Goal: Complete application form: Complete application form

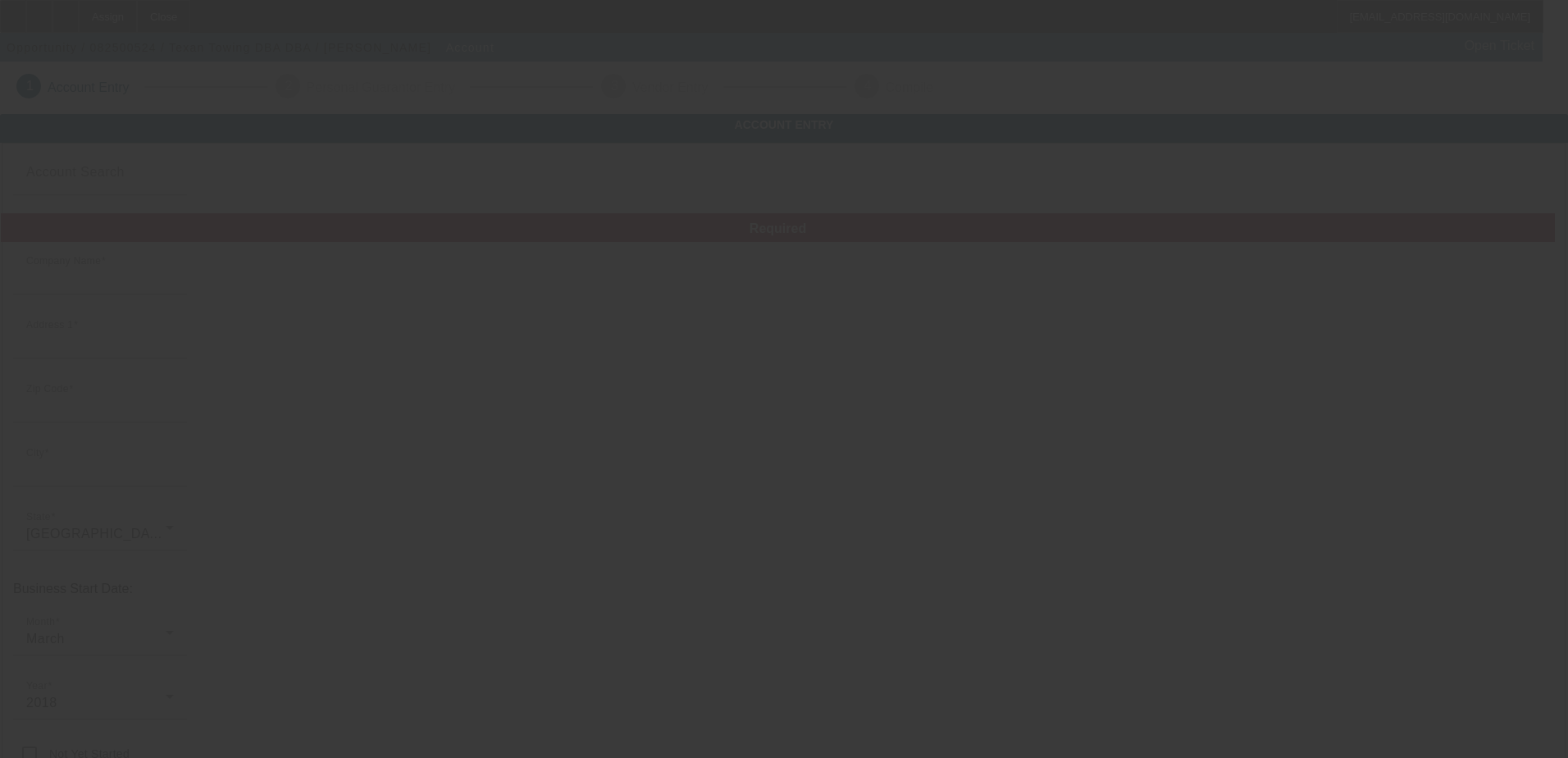
type input "Texan Towing"
type input "[GEOGRAPHIC_DATA]"
type input "77407"
type input "[GEOGRAPHIC_DATA]"
type input "[PHONE_NUMBER]"
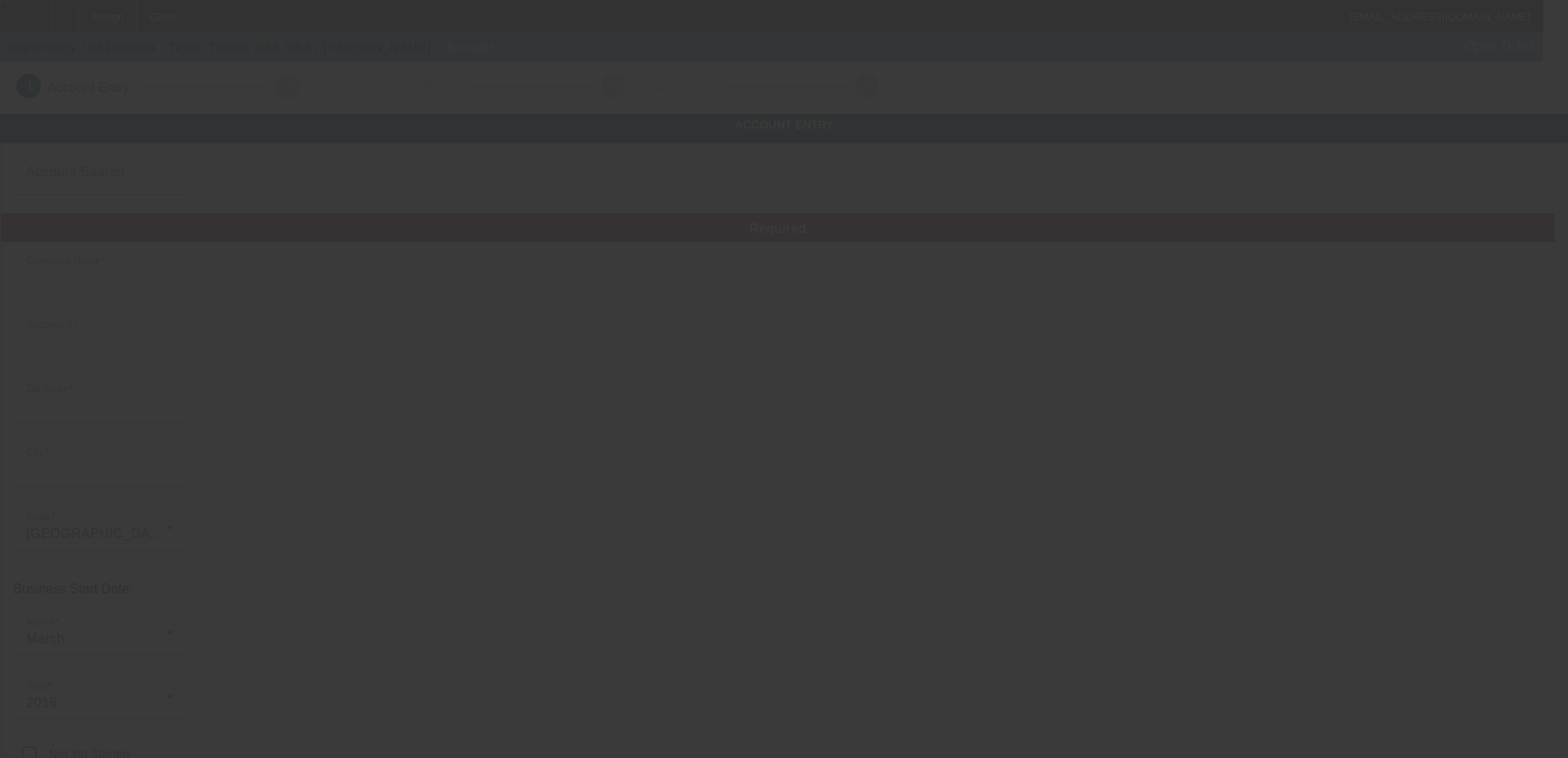
type input "DBA"
type input "kankonny@icloud.com"
type input "U.S."
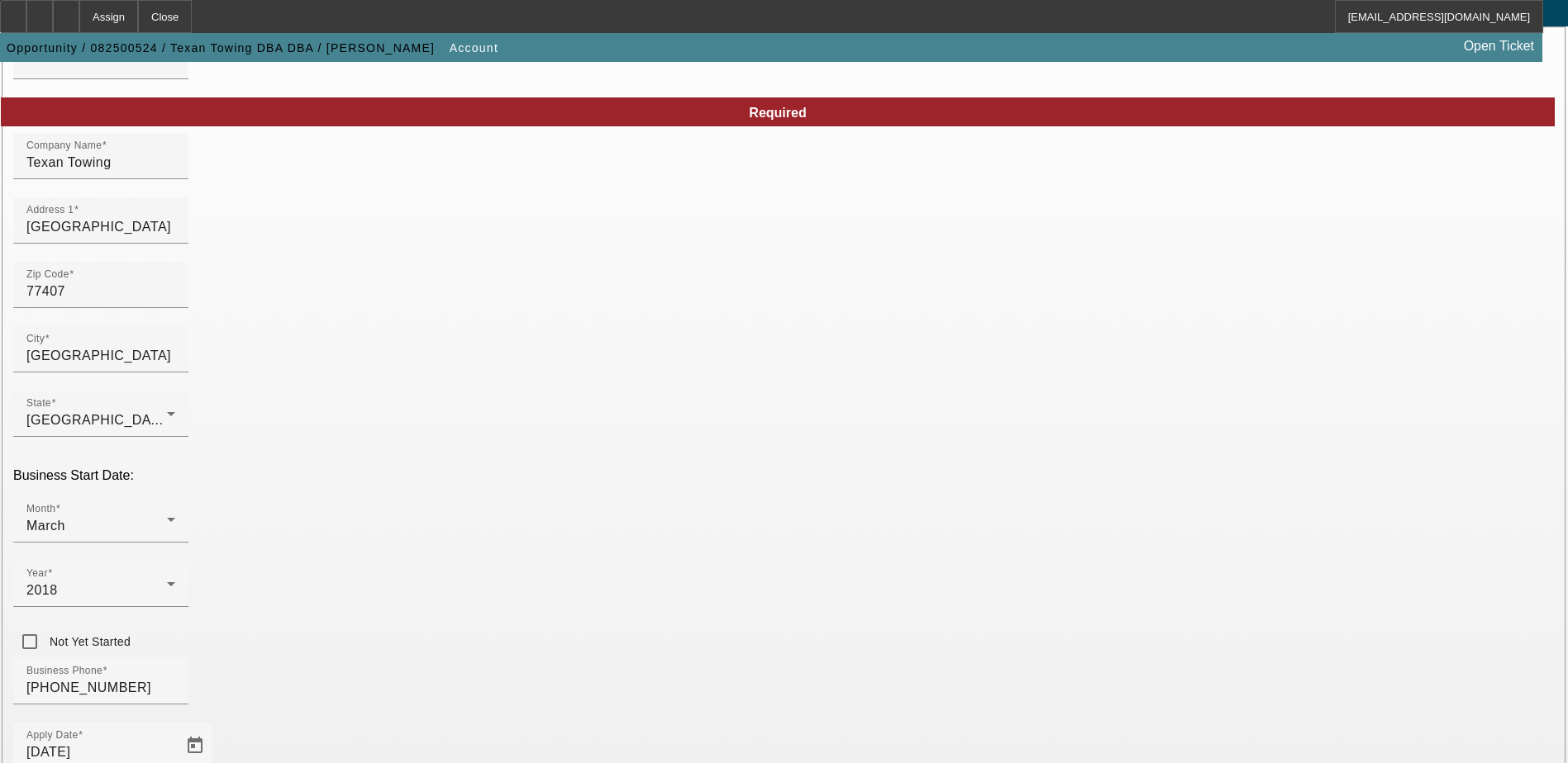
scroll to position [165, 0]
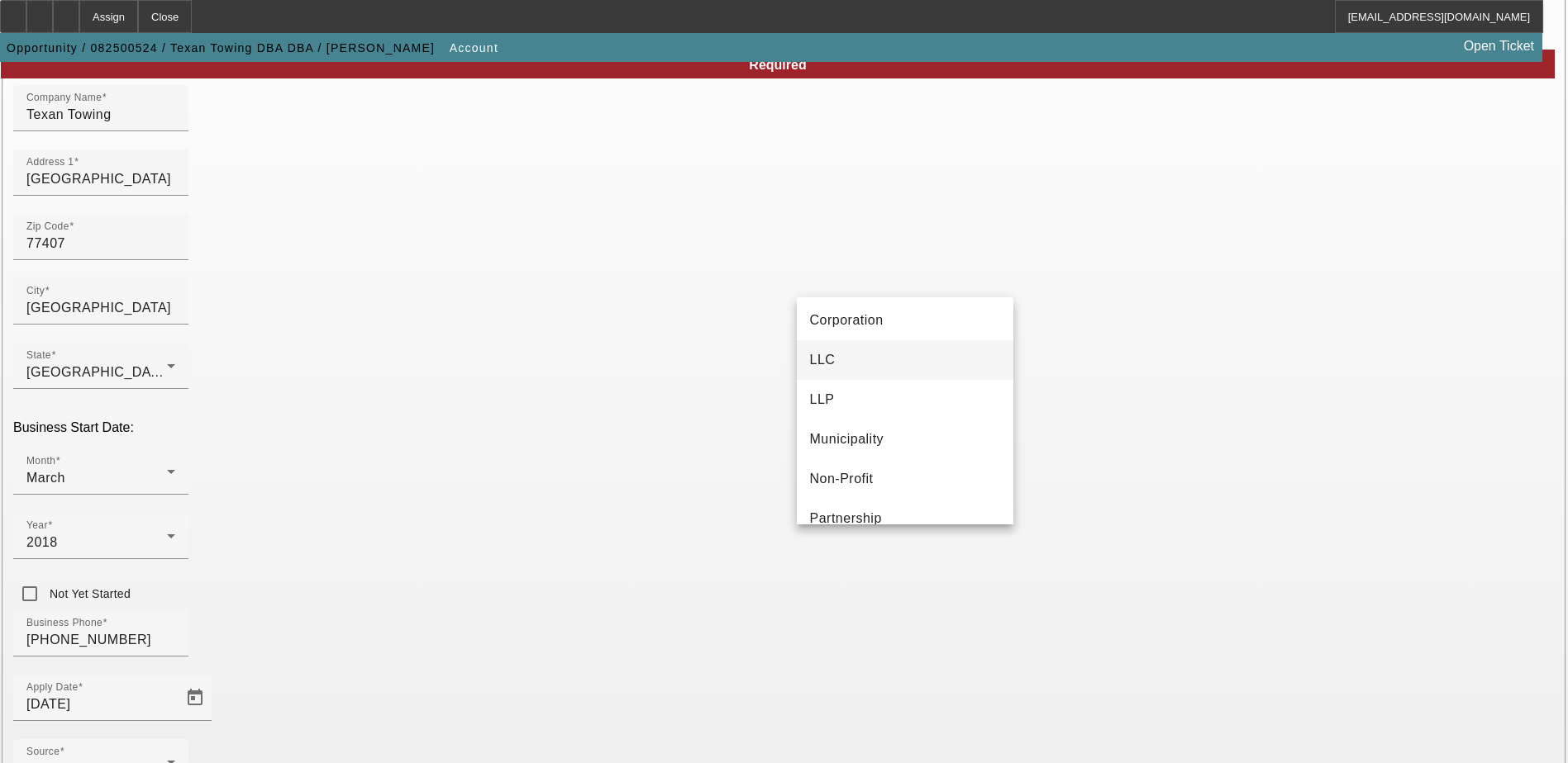
scroll to position [0, 0]
click at [878, 313] on mat-option "- Select -" at bounding box center [905, 324] width 217 height 40
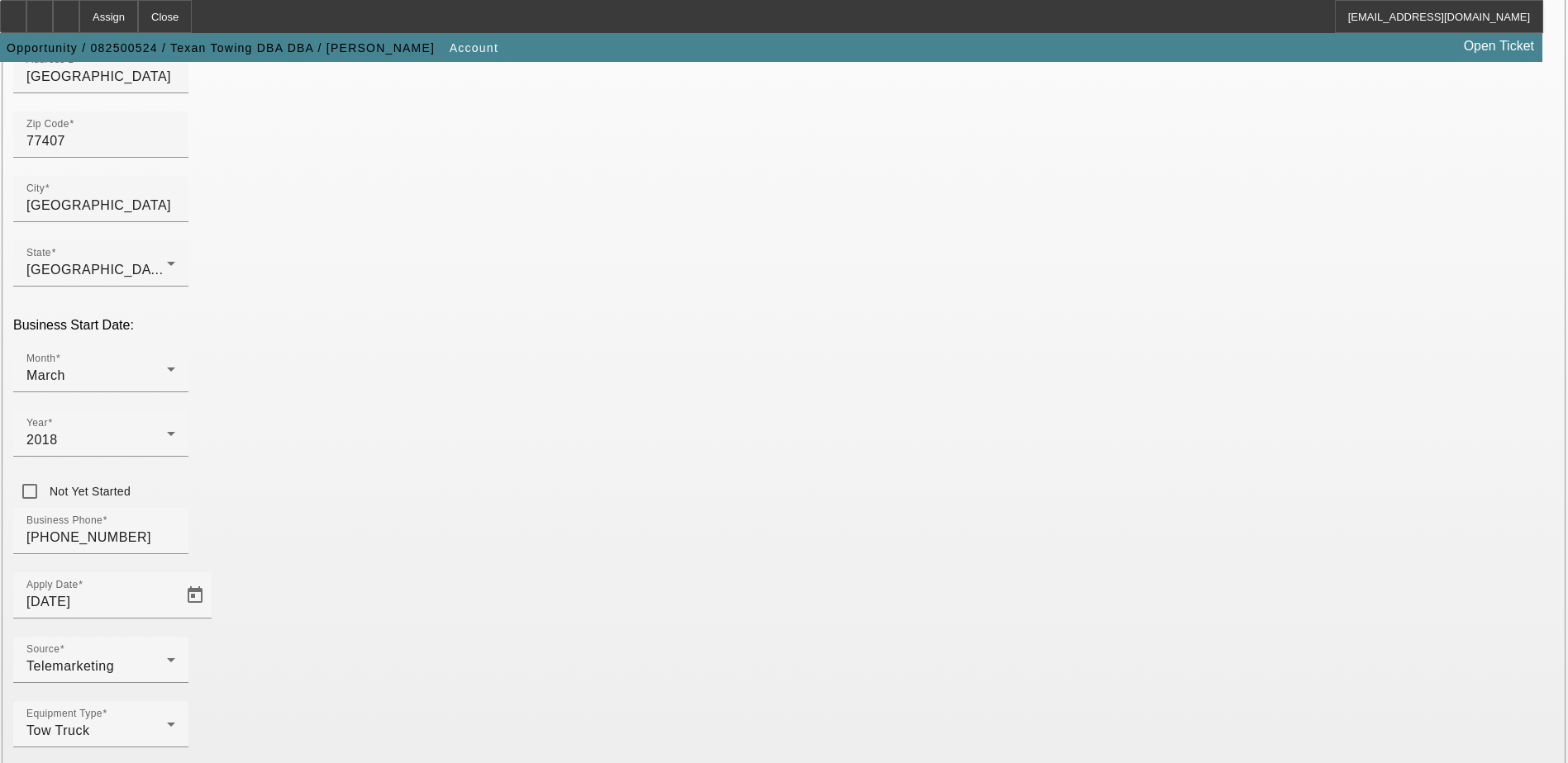
scroll to position [279, 0]
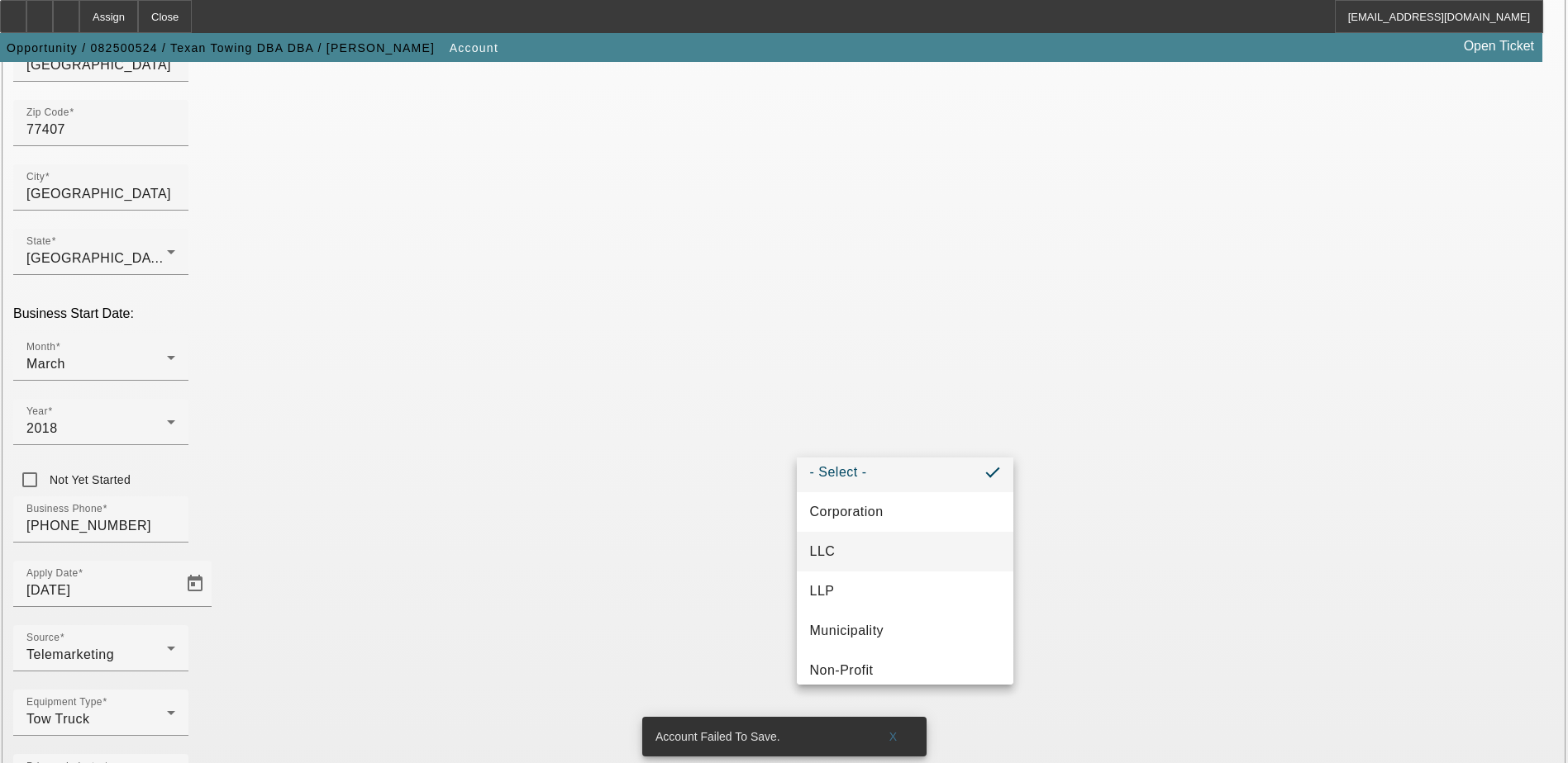
scroll to position [0, 0]
click at [893, 481] on mat-option "- Select -" at bounding box center [905, 484] width 217 height 40
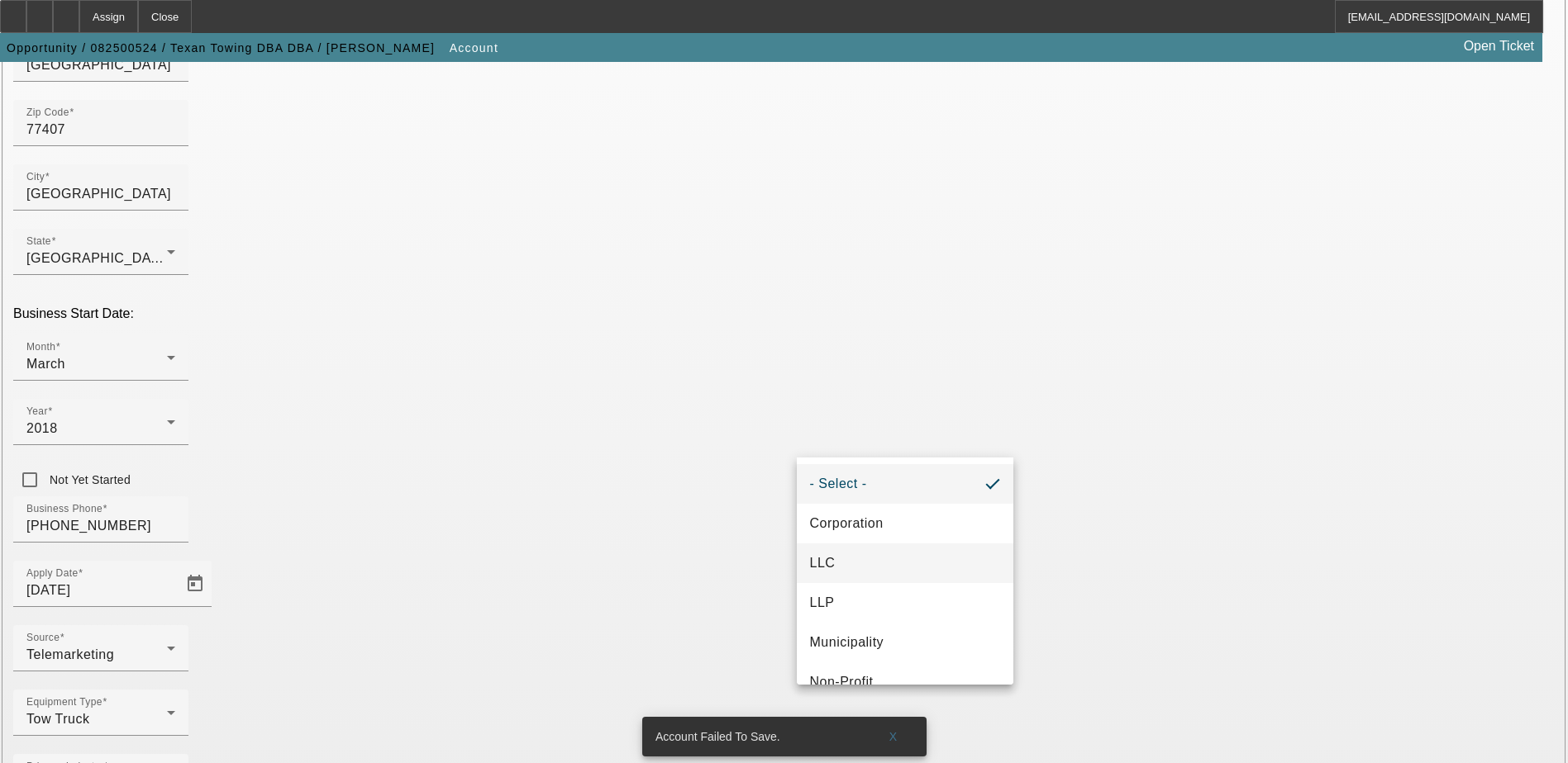
click at [845, 554] on mat-option "LLC" at bounding box center [905, 563] width 217 height 40
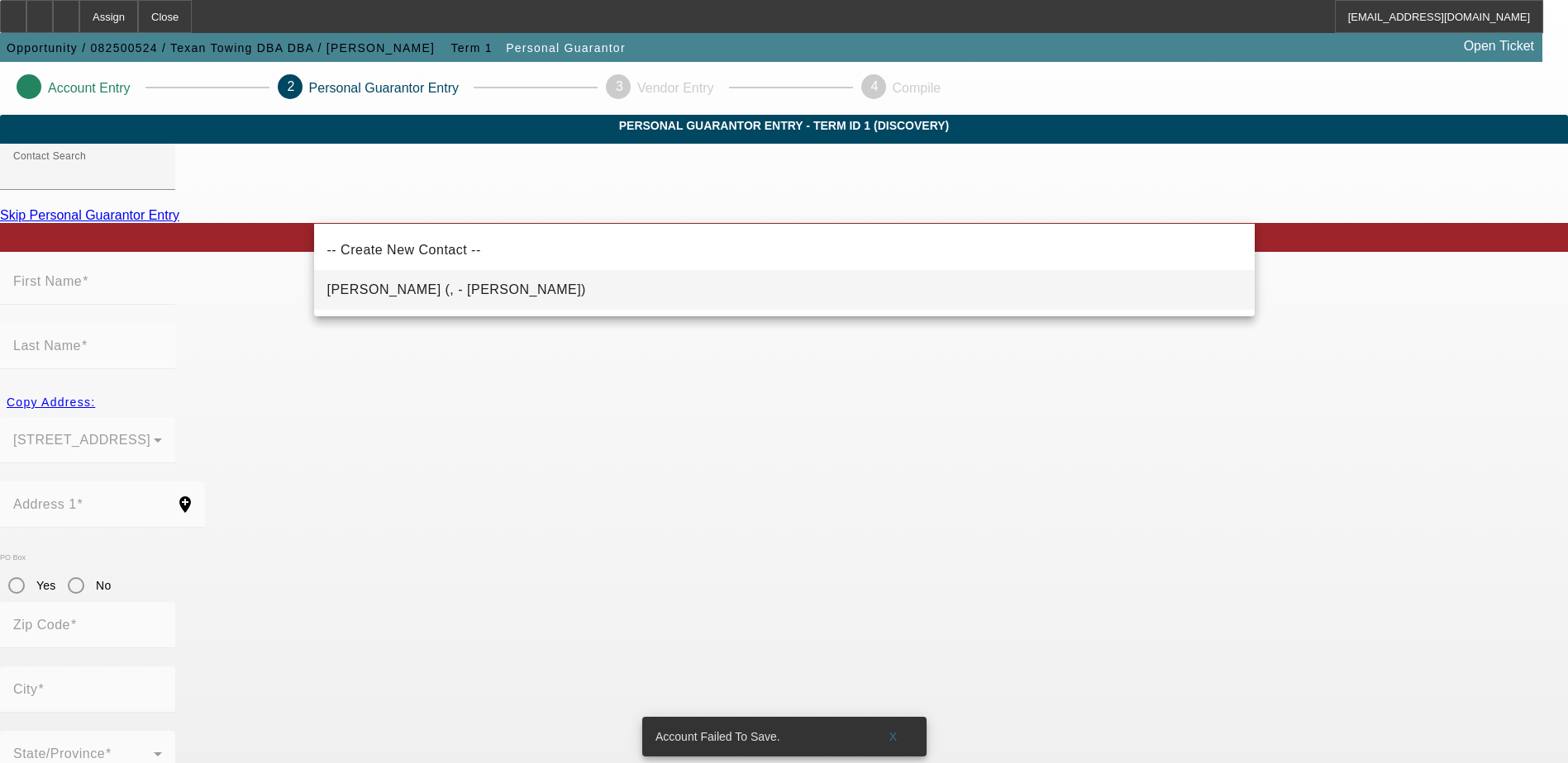
click at [471, 291] on span "Hamada, Yaser (, - Texan Towing)" at bounding box center [456, 290] width 258 height 14
type input "Hamada, Yaser (, - Texan Towing)"
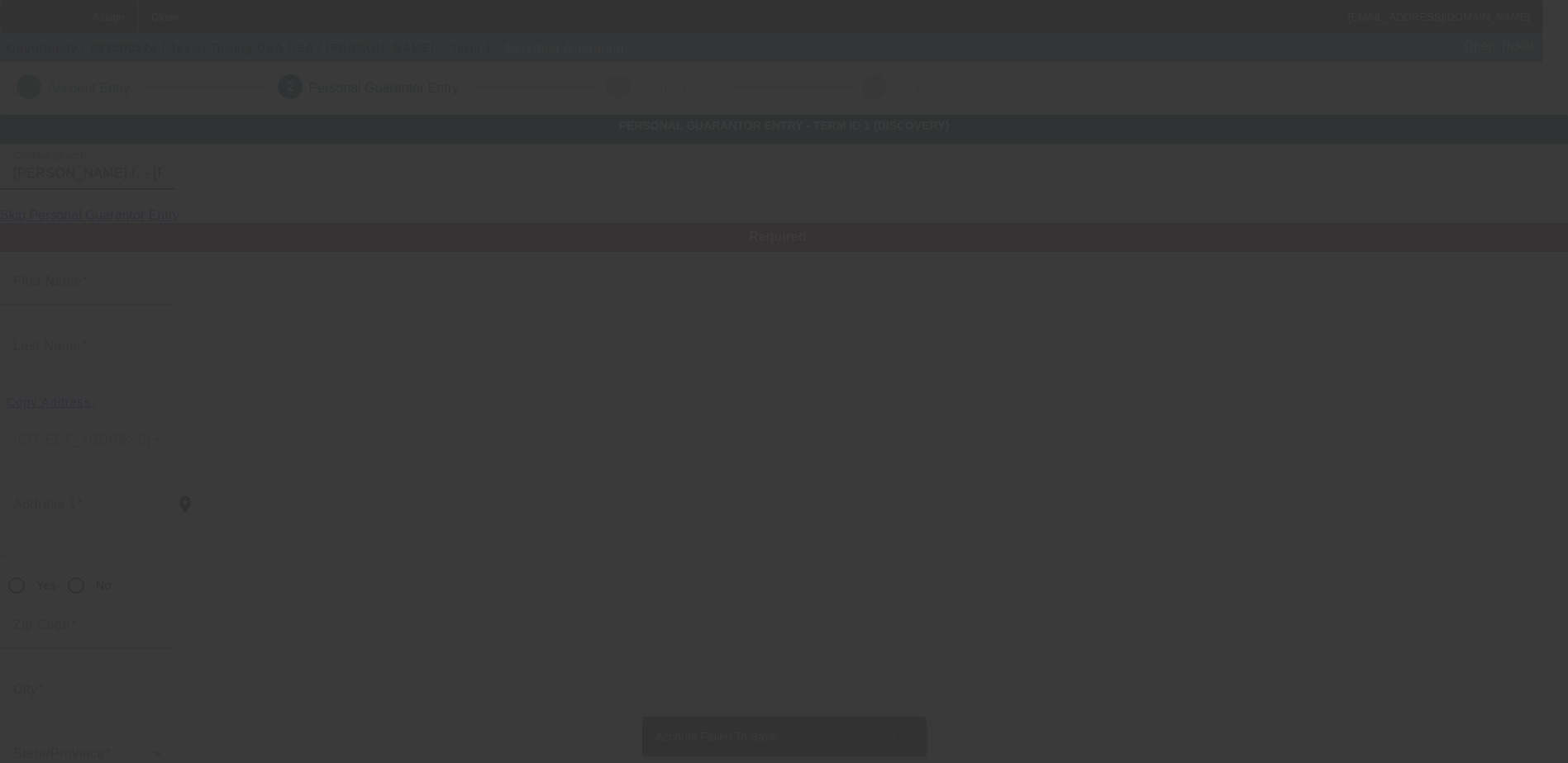
type input "Yaser"
type input "Hamada"
radio input "true"
type input "[PHONE_NUMBER]"
type input "kankonny@icloud.com"
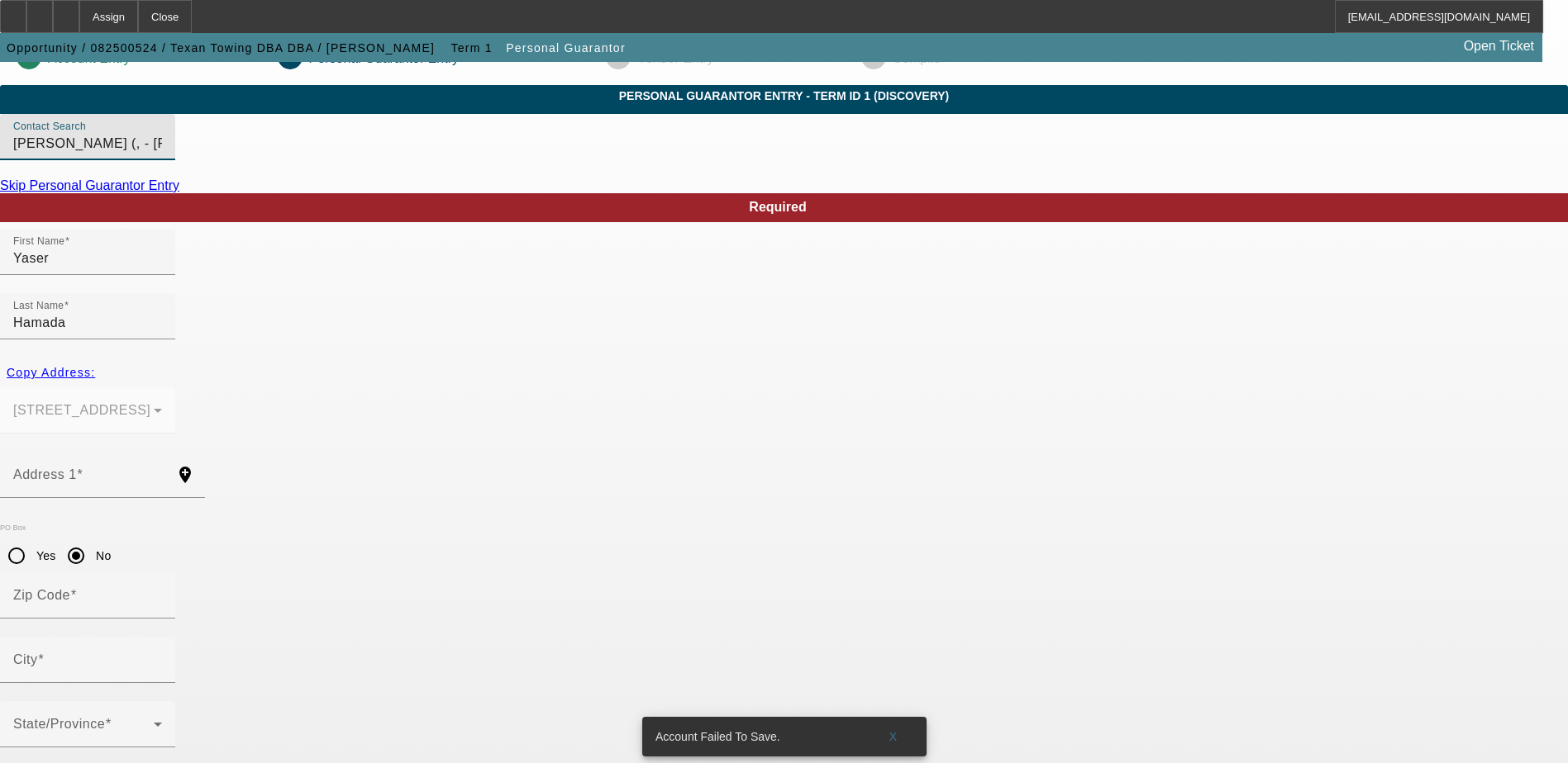
scroll to position [44, 0]
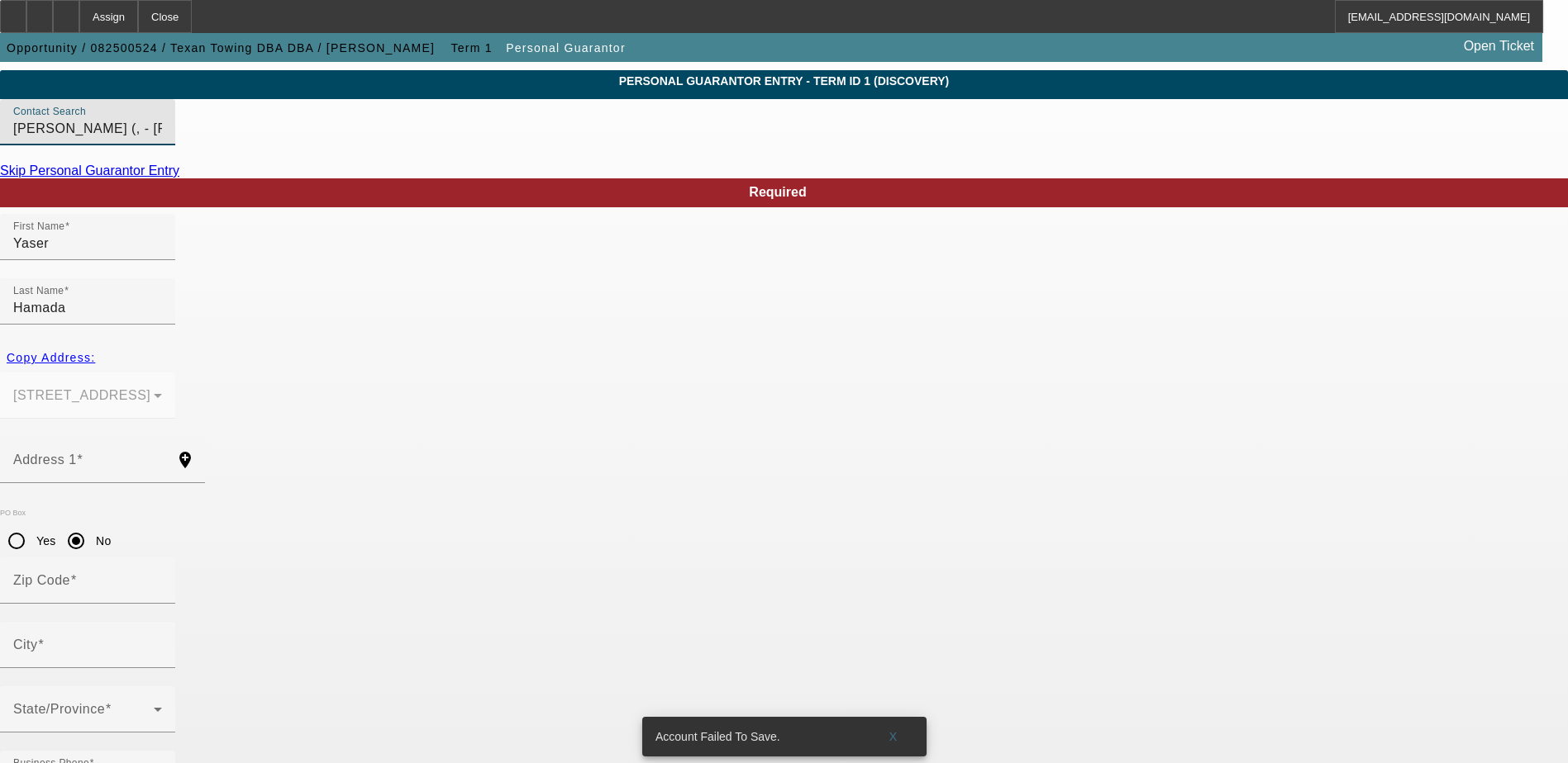
paste input "150-08-5880"
type input "150-08-5880"
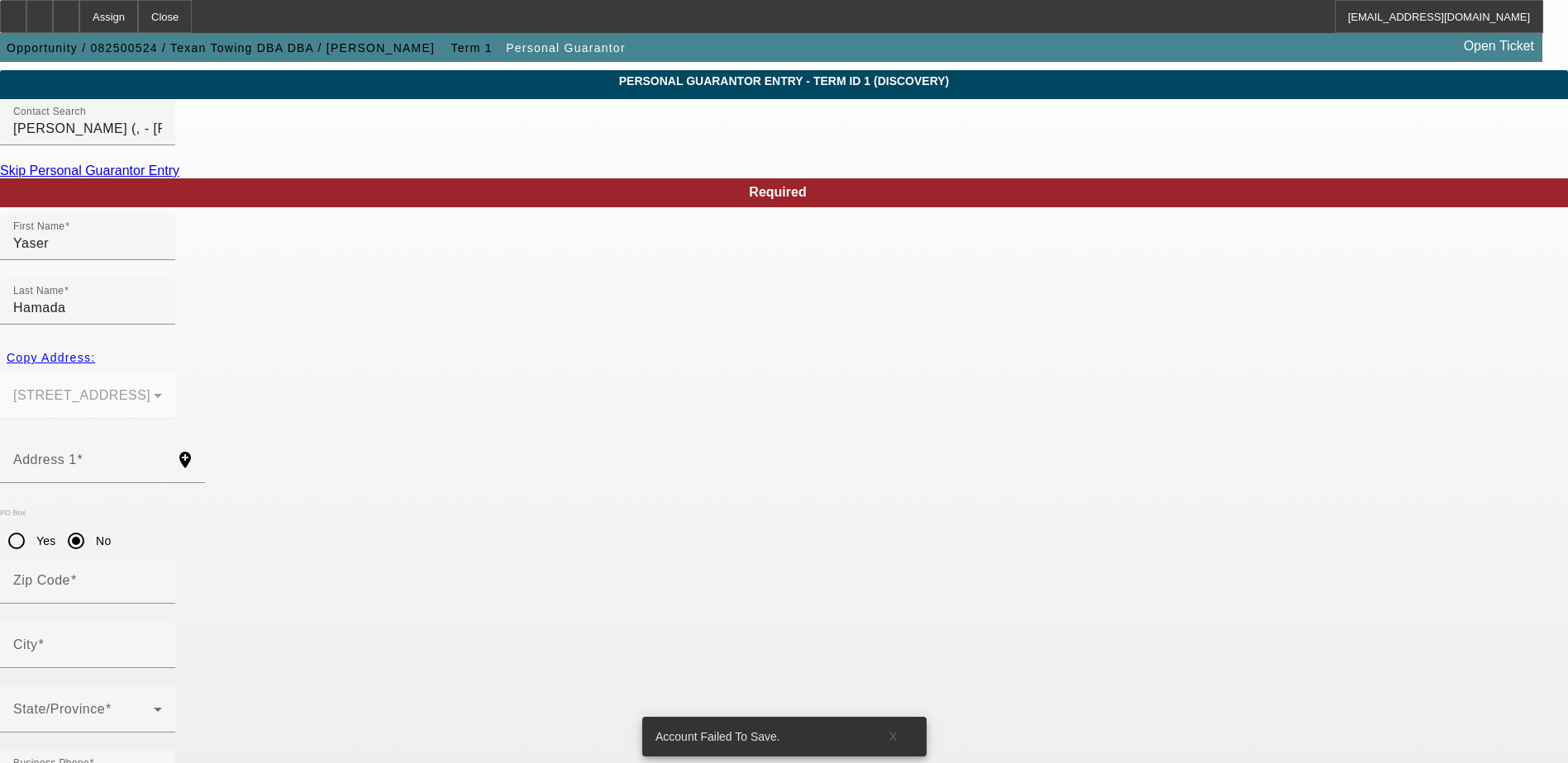
type input "100"
click at [95, 351] on span "Copy Address:" at bounding box center [51, 358] width 89 height 14
type input "20518 Noble Ranch"
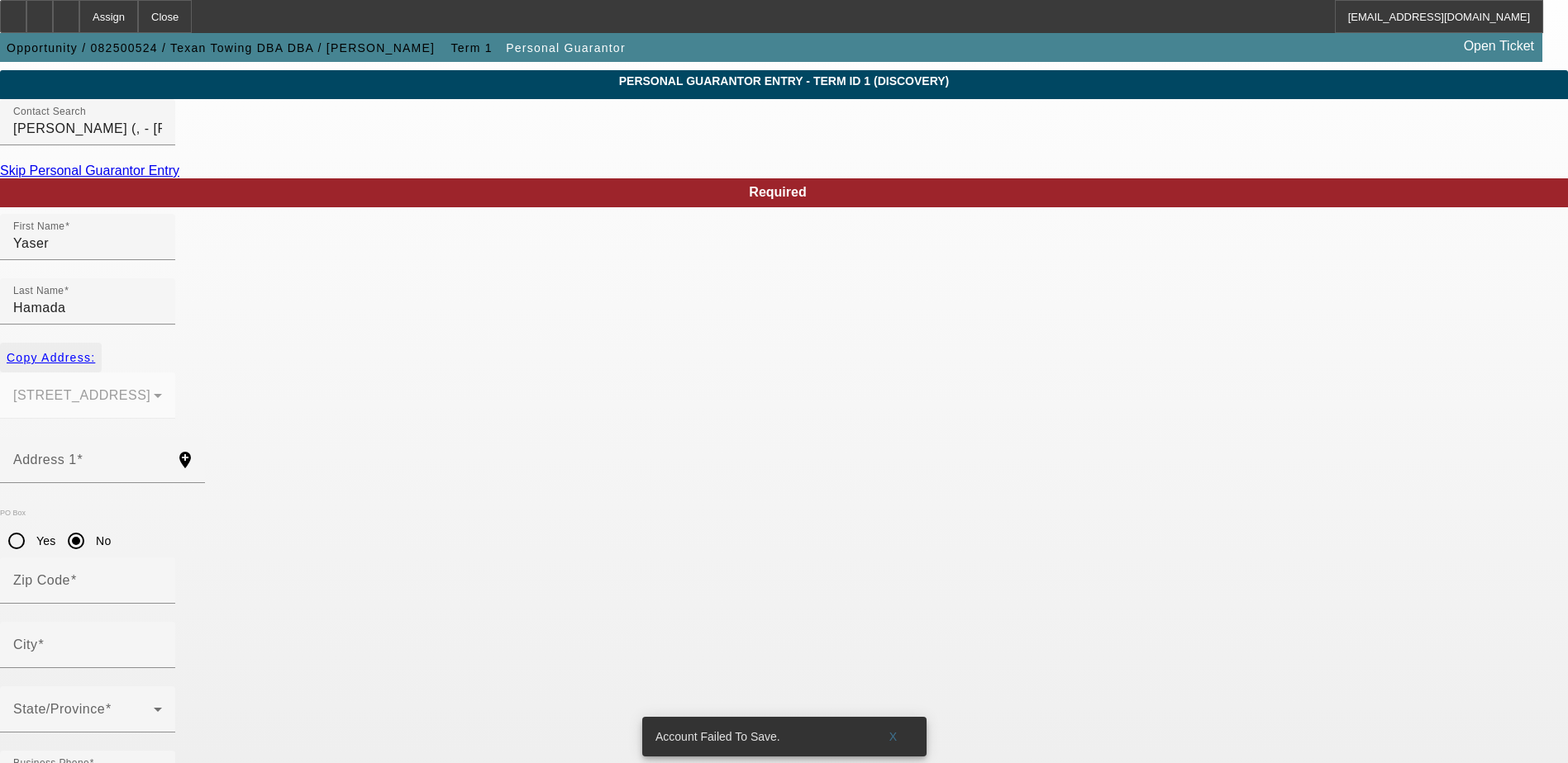
radio input "false"
type input "77407"
type input "Richmond"
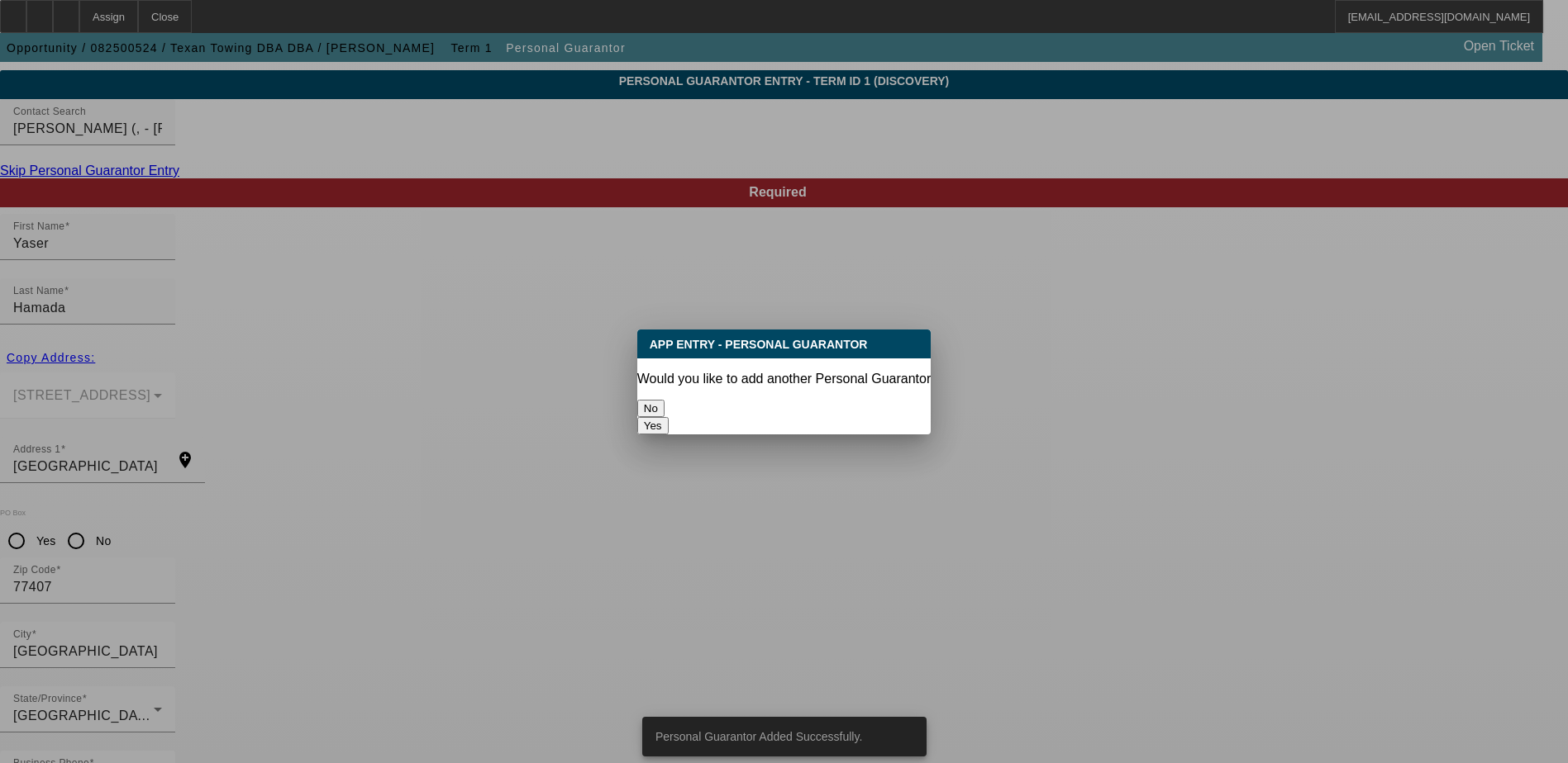
scroll to position [0, 0]
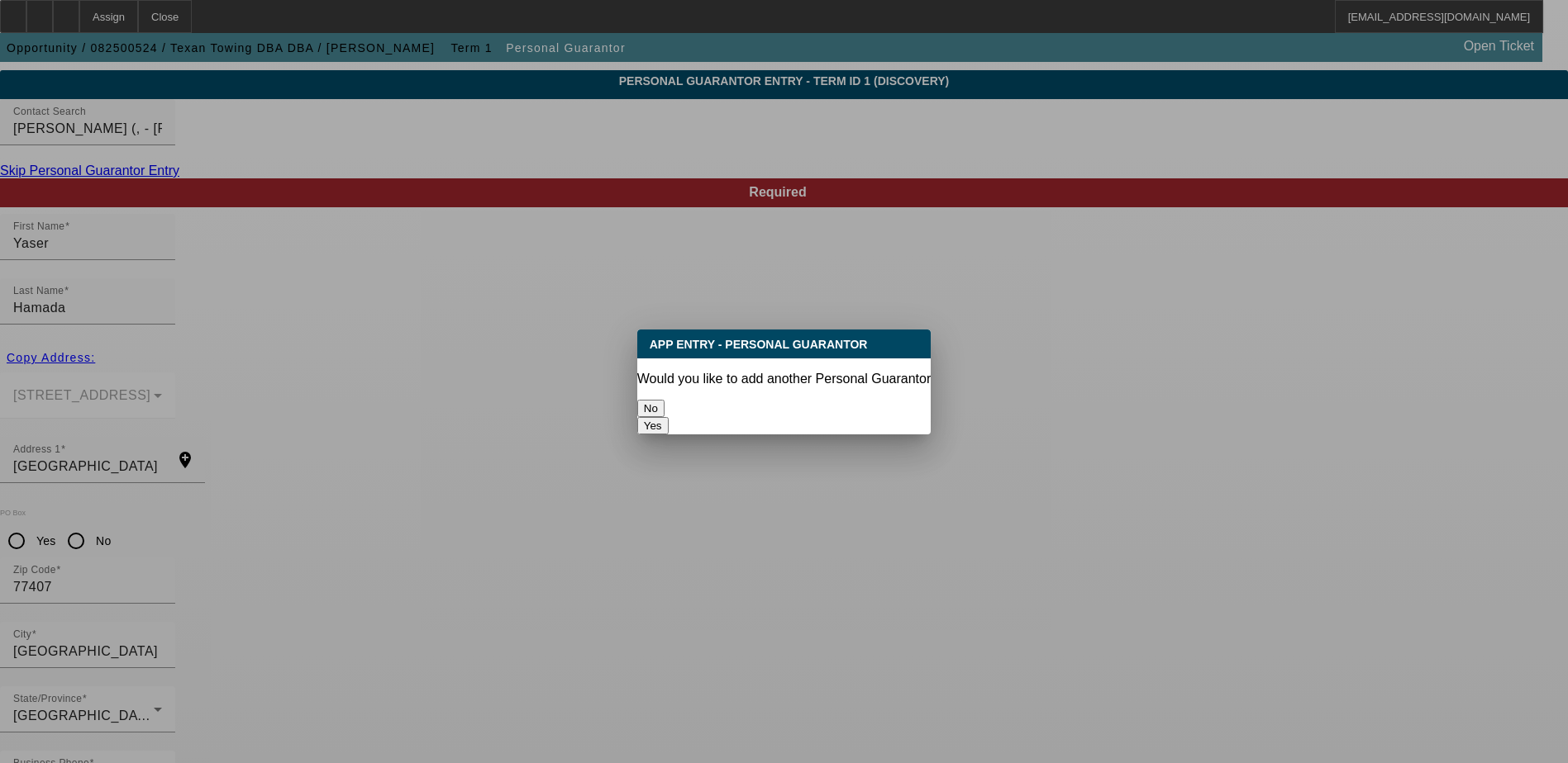
click at [665, 400] on button "No" at bounding box center [650, 408] width 27 height 17
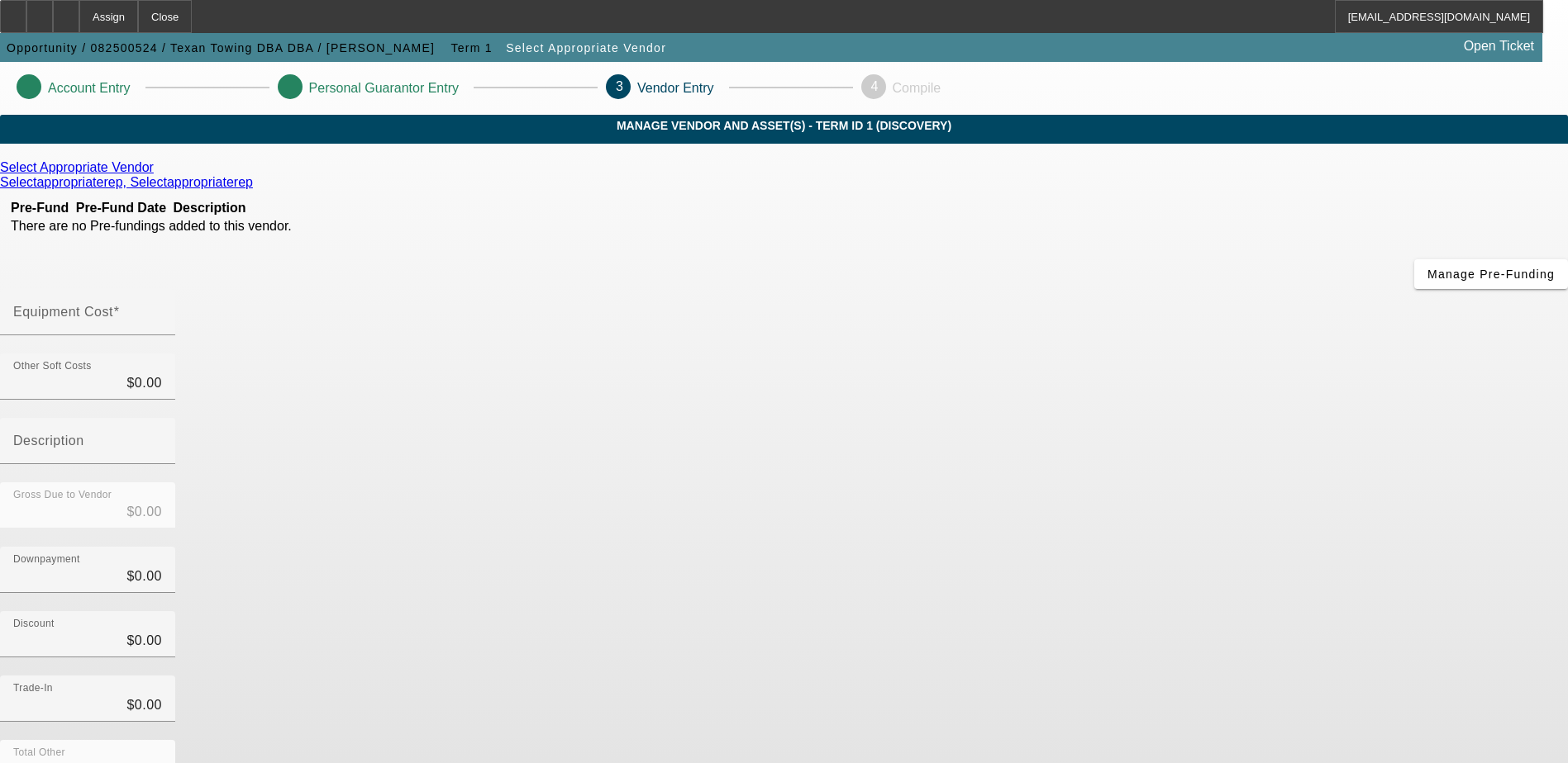
click at [158, 174] on icon at bounding box center [158, 167] width 0 height 14
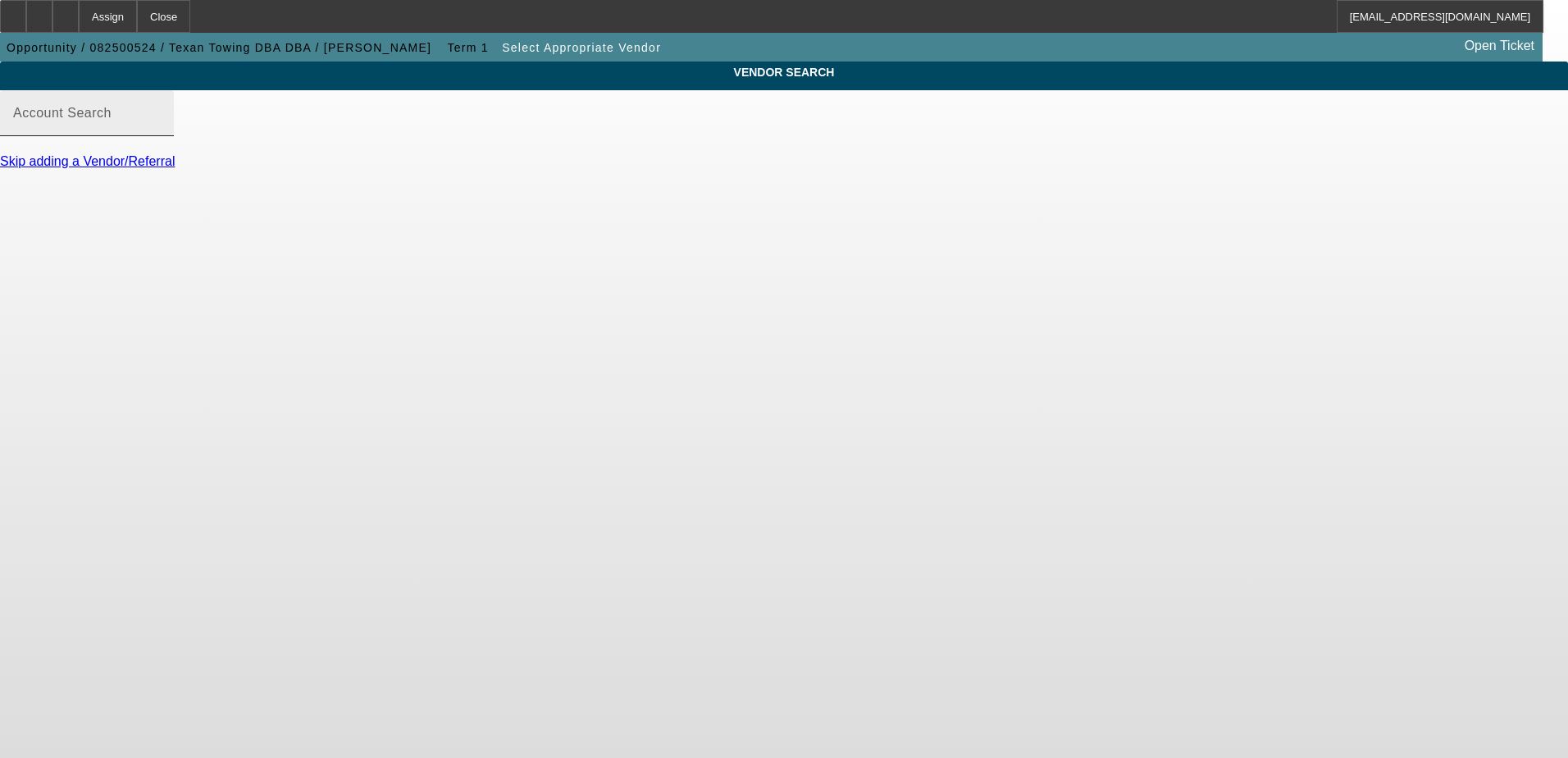
click at [160, 130] on input "Account Search" at bounding box center [87, 120] width 148 height 20
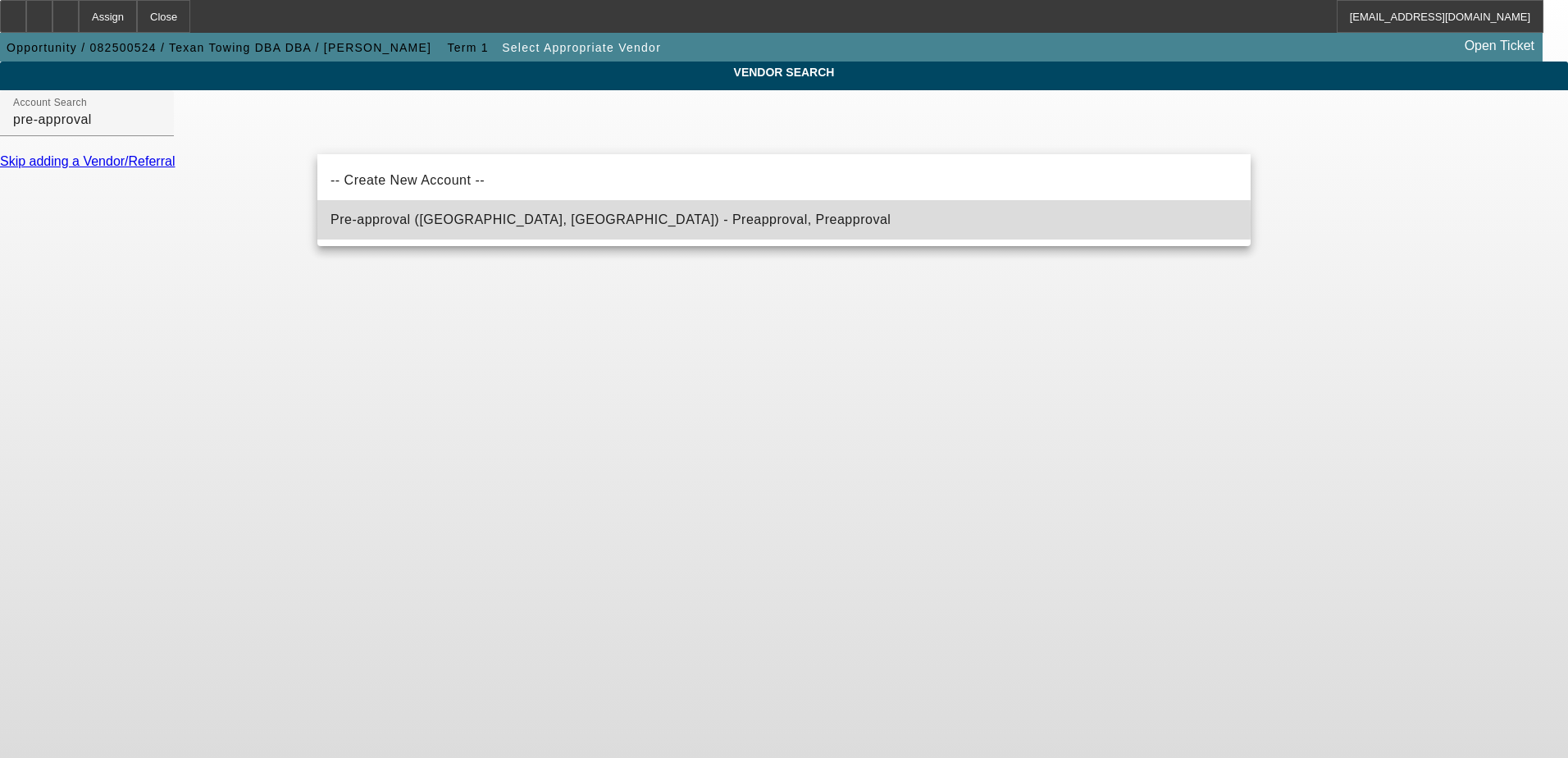
click at [429, 222] on span "Pre-approval (Northbrook, IL) - Preapproval, Preapproval" at bounding box center [611, 220] width 560 height 14
type input "Pre-approval (Northbrook, IL) - Preapproval, Preapproval"
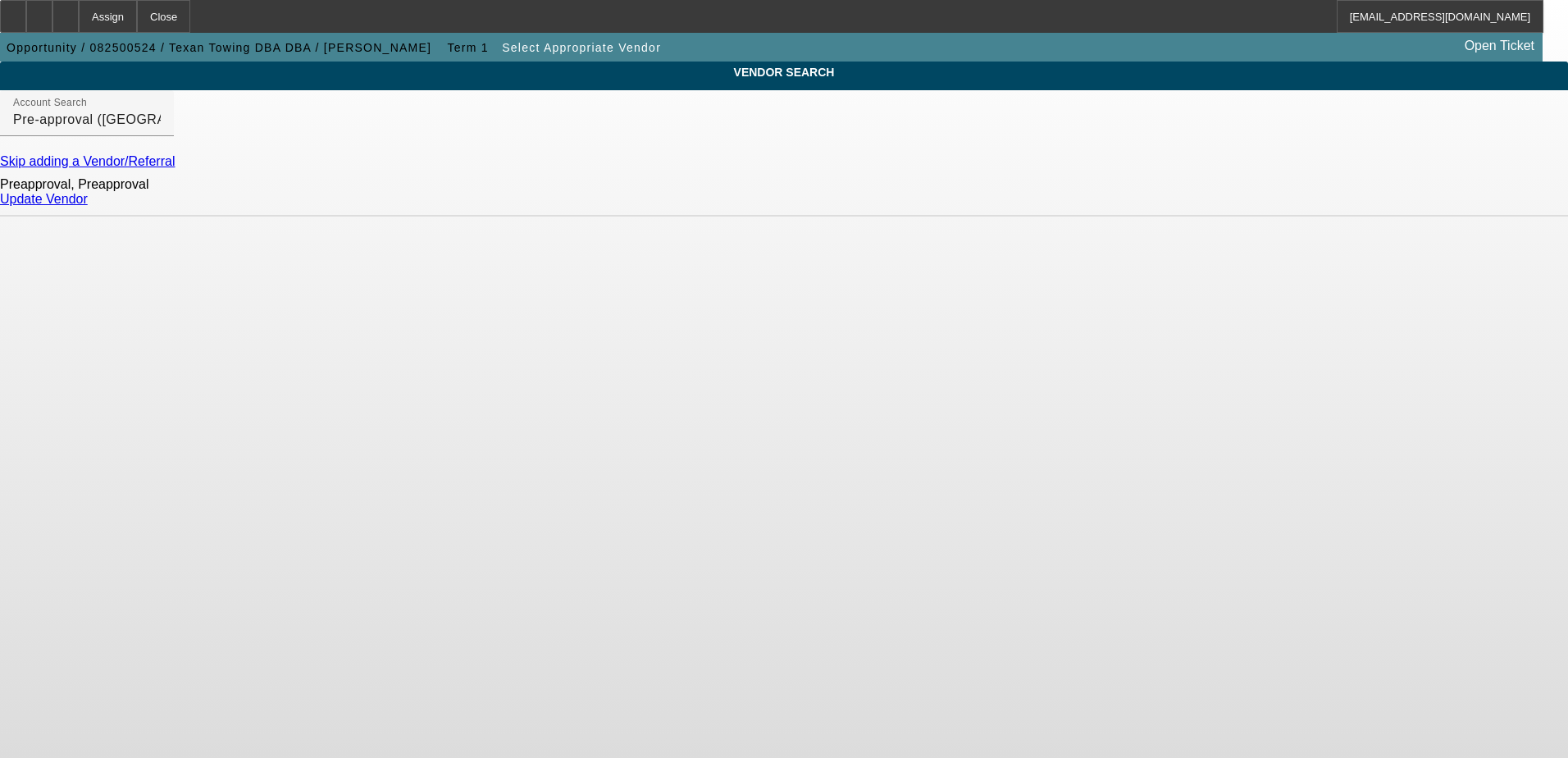
click at [88, 206] on link "Update Vendor" at bounding box center [44, 199] width 88 height 14
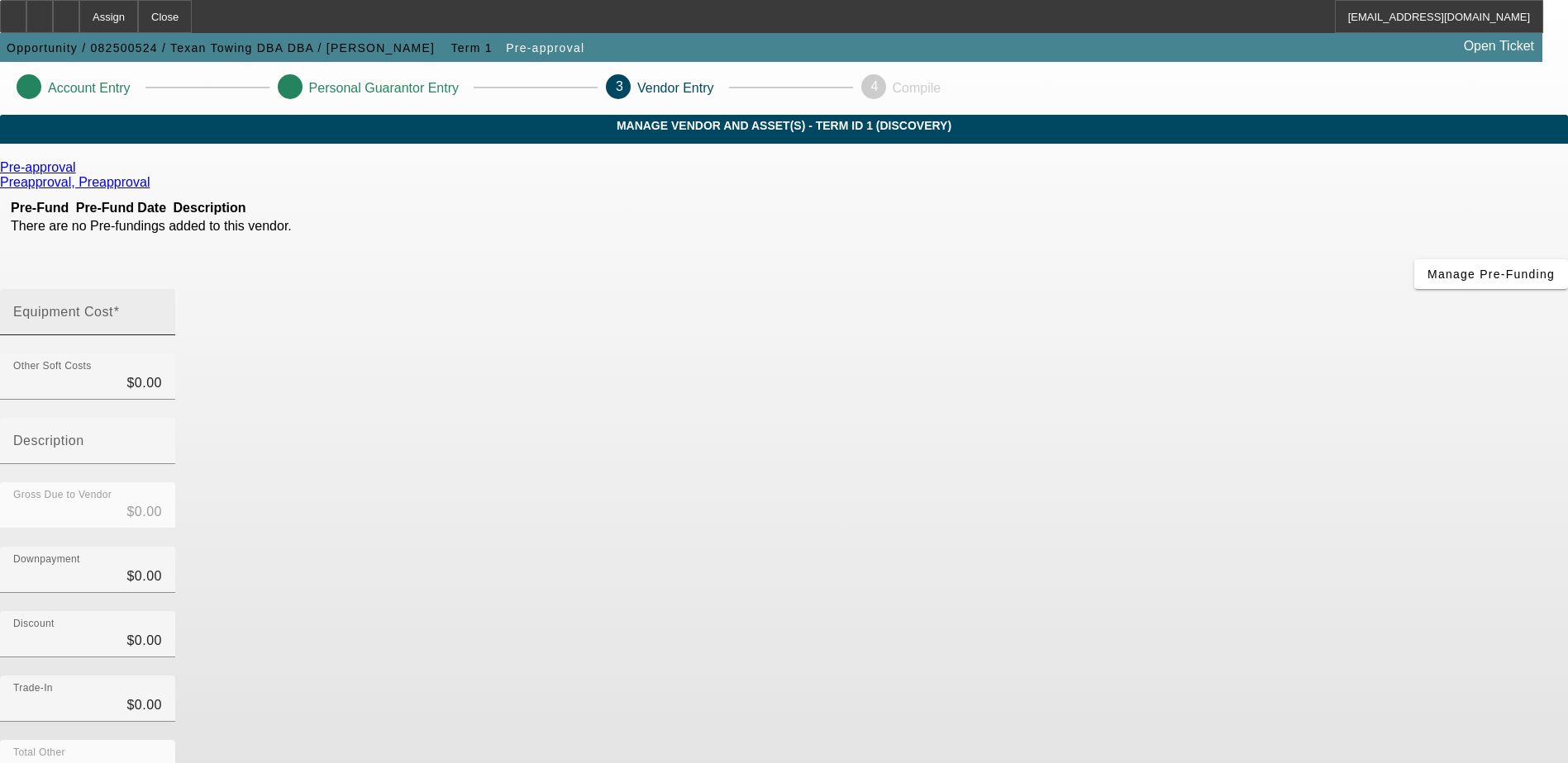
click at [162, 309] on input "Equipment Cost" at bounding box center [88, 319] width 149 height 20
type input "6"
type input "$6.00"
type input "60"
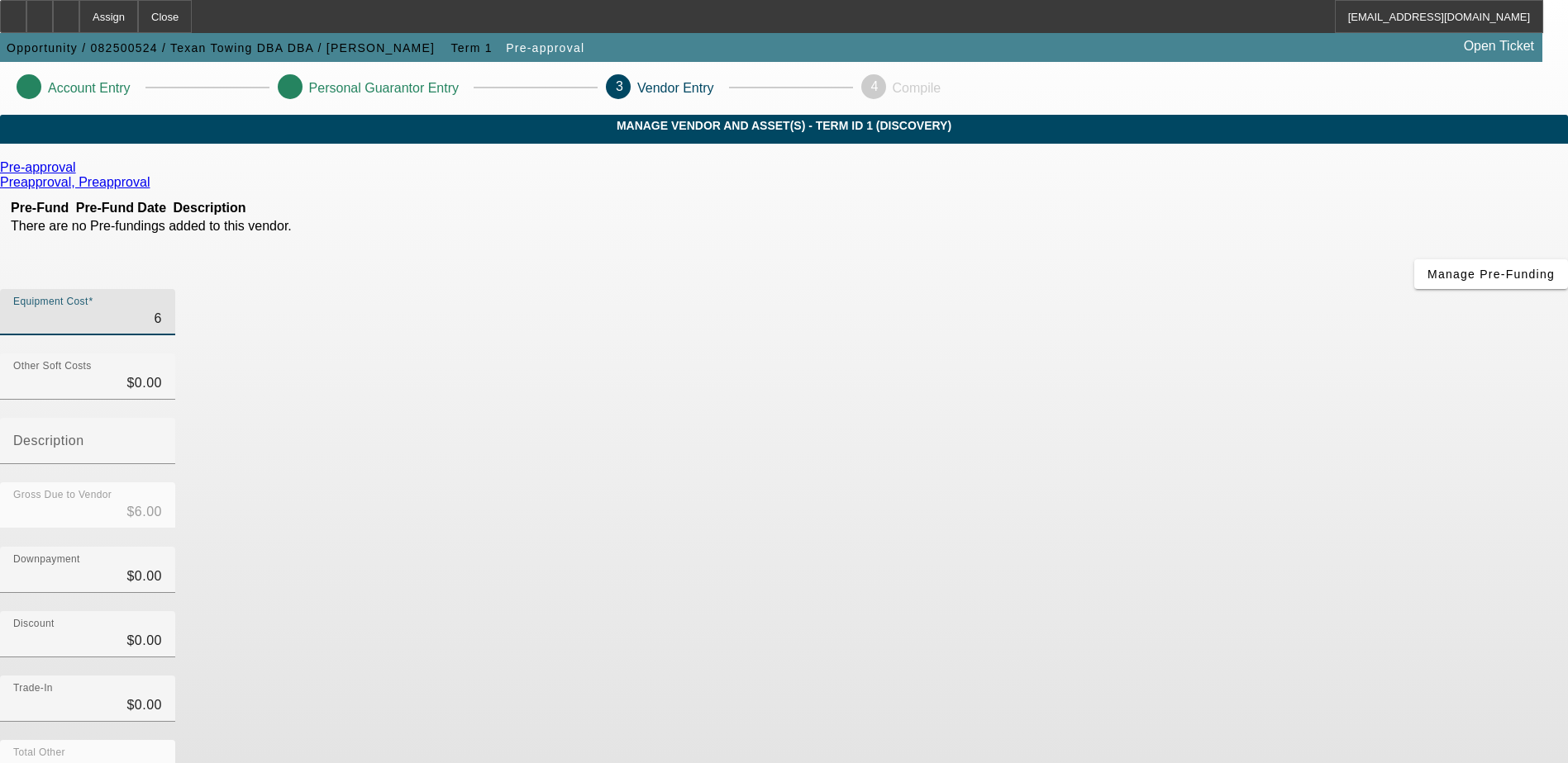
type input "$60.00"
type input "600"
type input "$600.00"
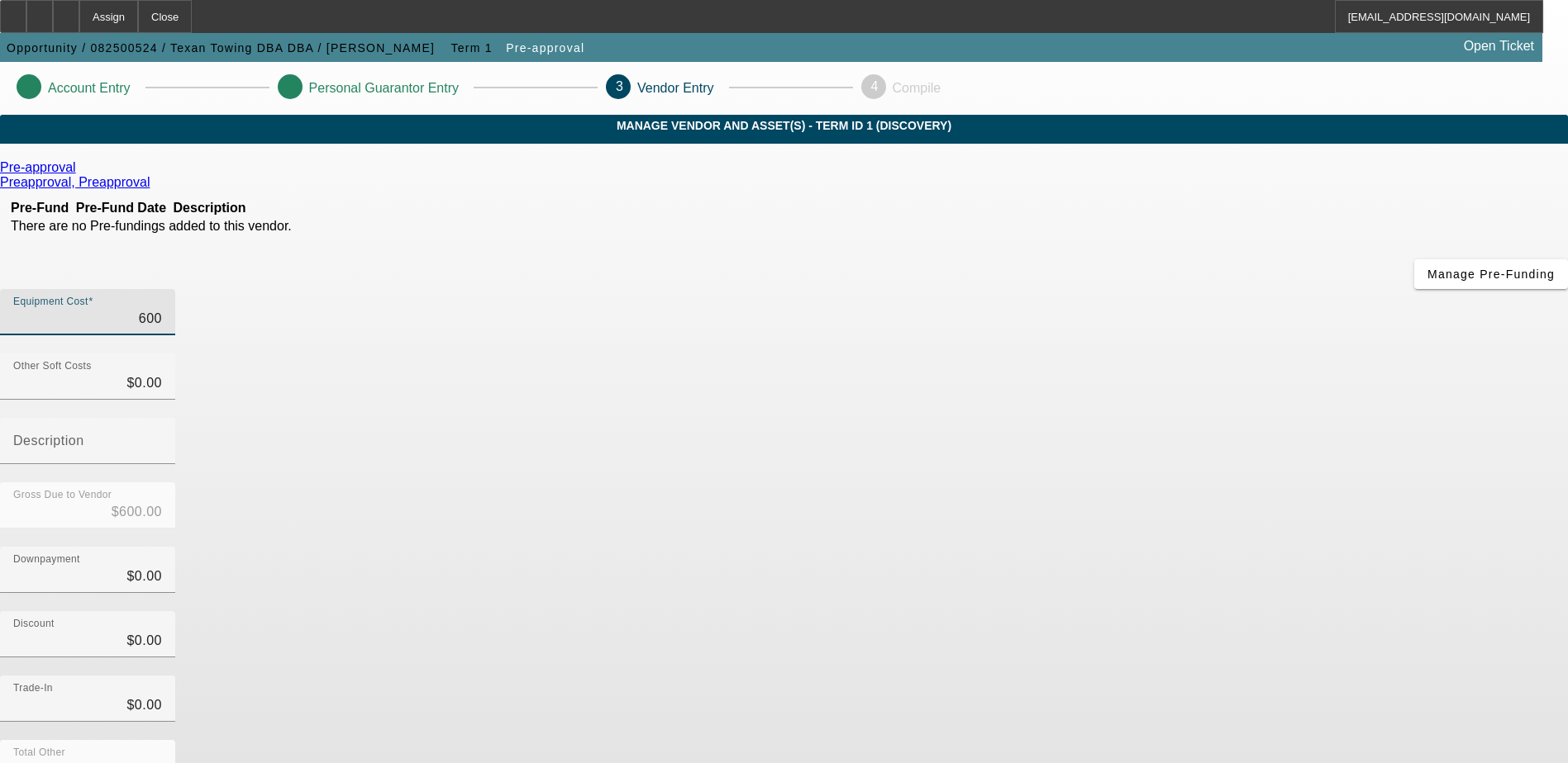
type input "6000"
type input "$6,000.00"
type input "60000"
type input "$60,000.00"
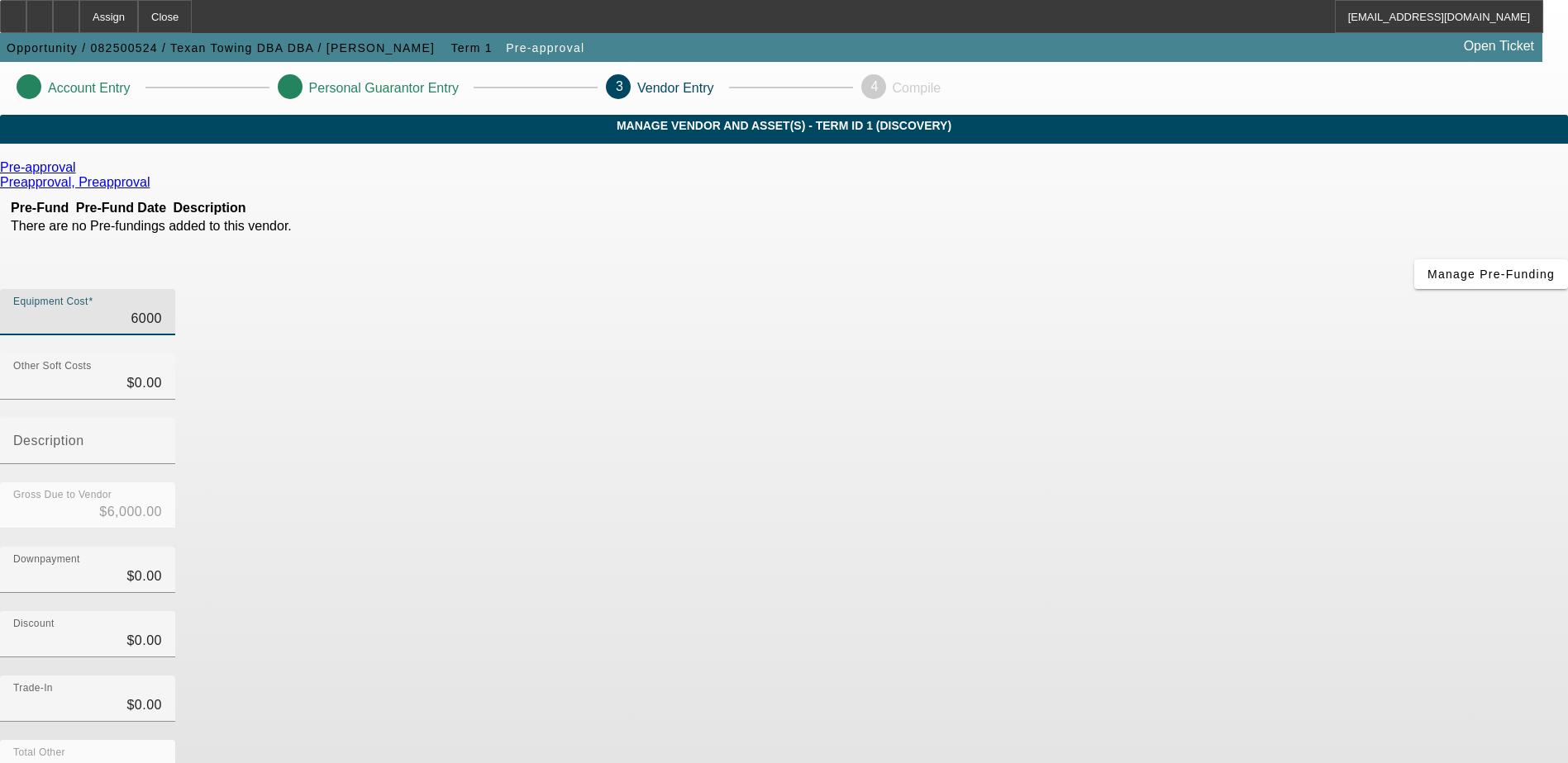
type input "$60,000.00"
click at [162, 547] on div "Downpayment $0.00" at bounding box center [88, 570] width 149 height 46
type input "01"
type input "$1.00"
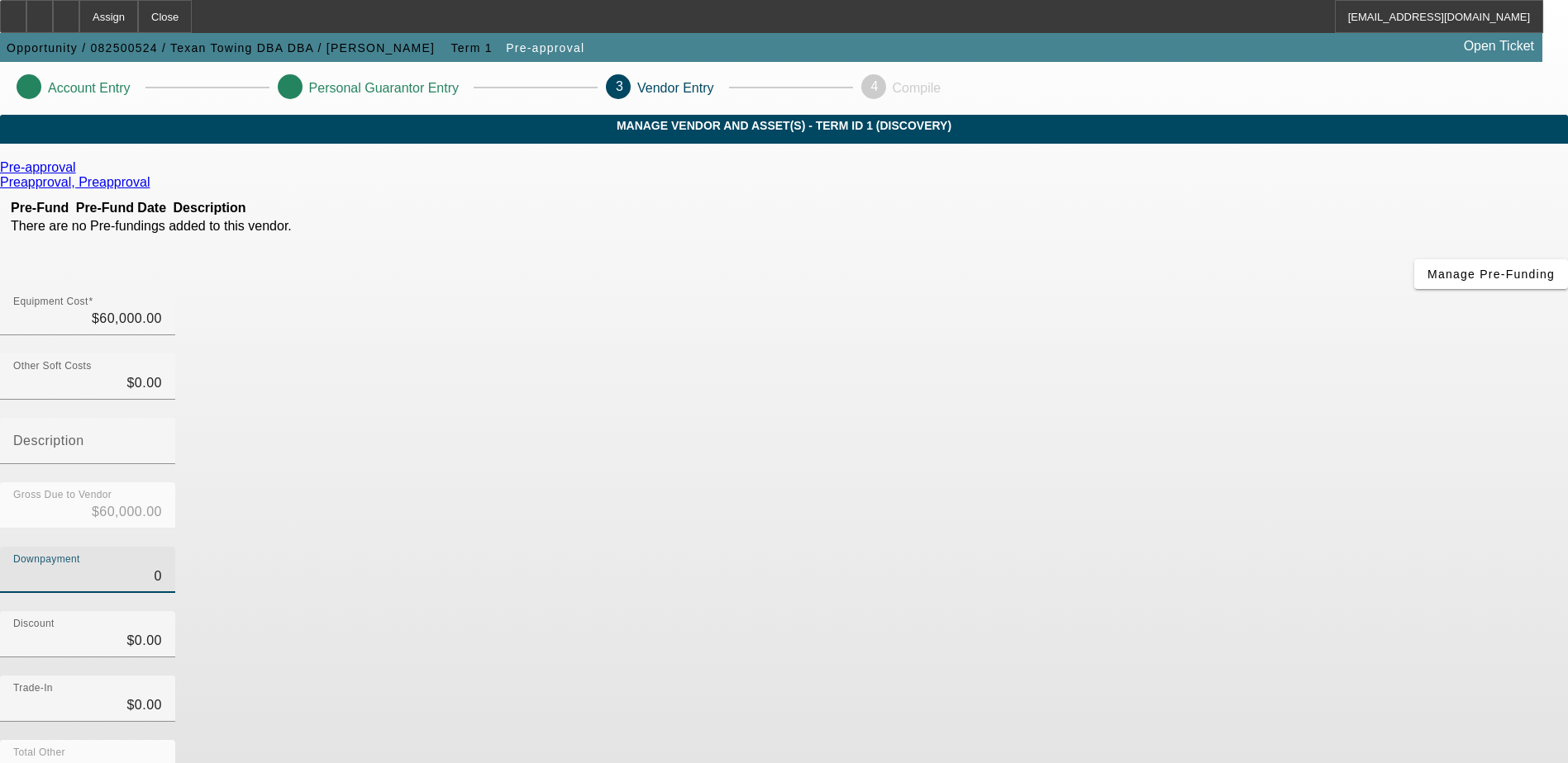
type input "$59,999.00"
type input "015"
type input "$15.00"
type input "$59,985.00"
type input "0150"
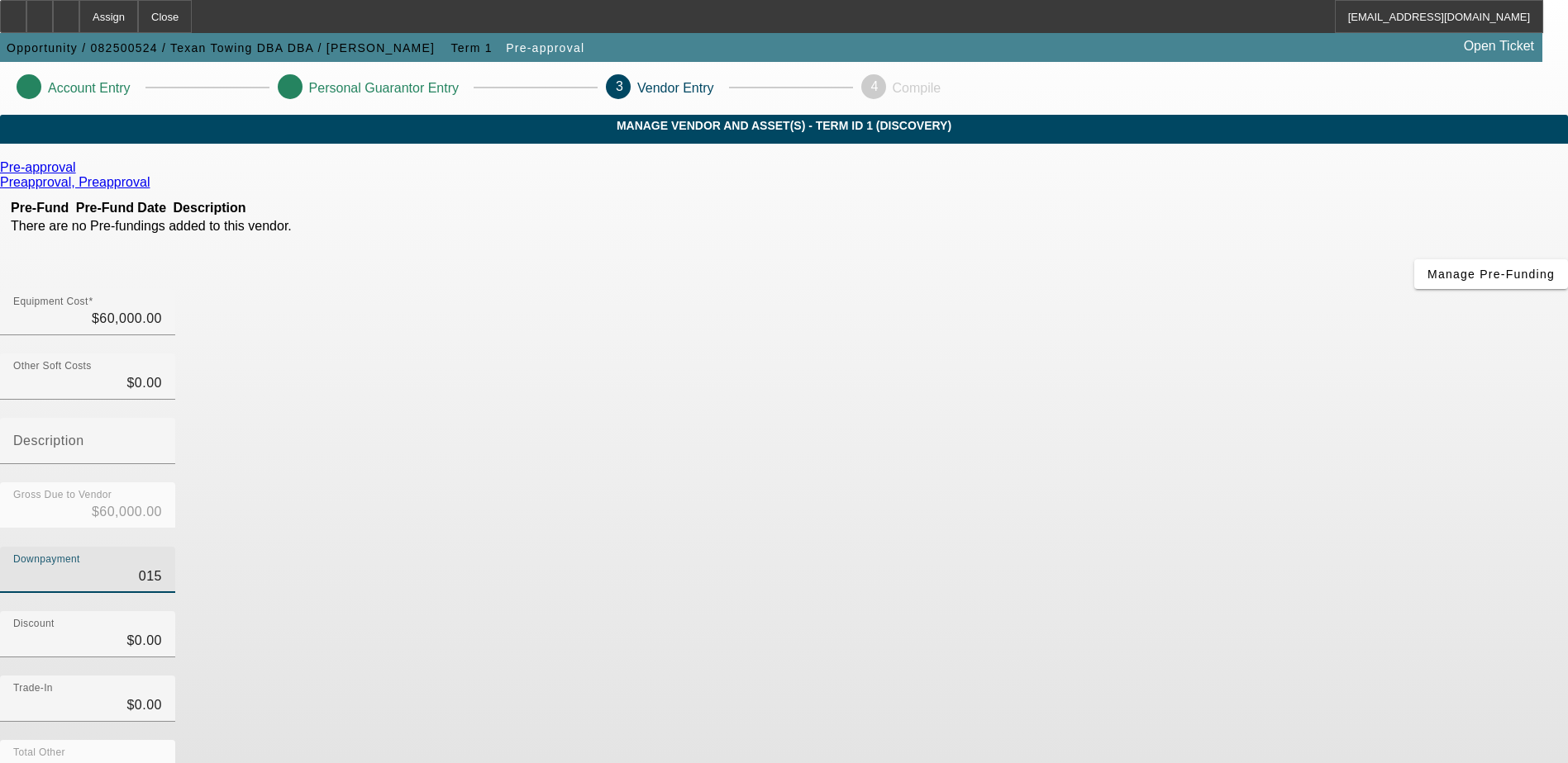
type input "$150.00"
type input "$59,850.00"
type input "01500"
type input "$1,500.00"
type input "$58,500.00"
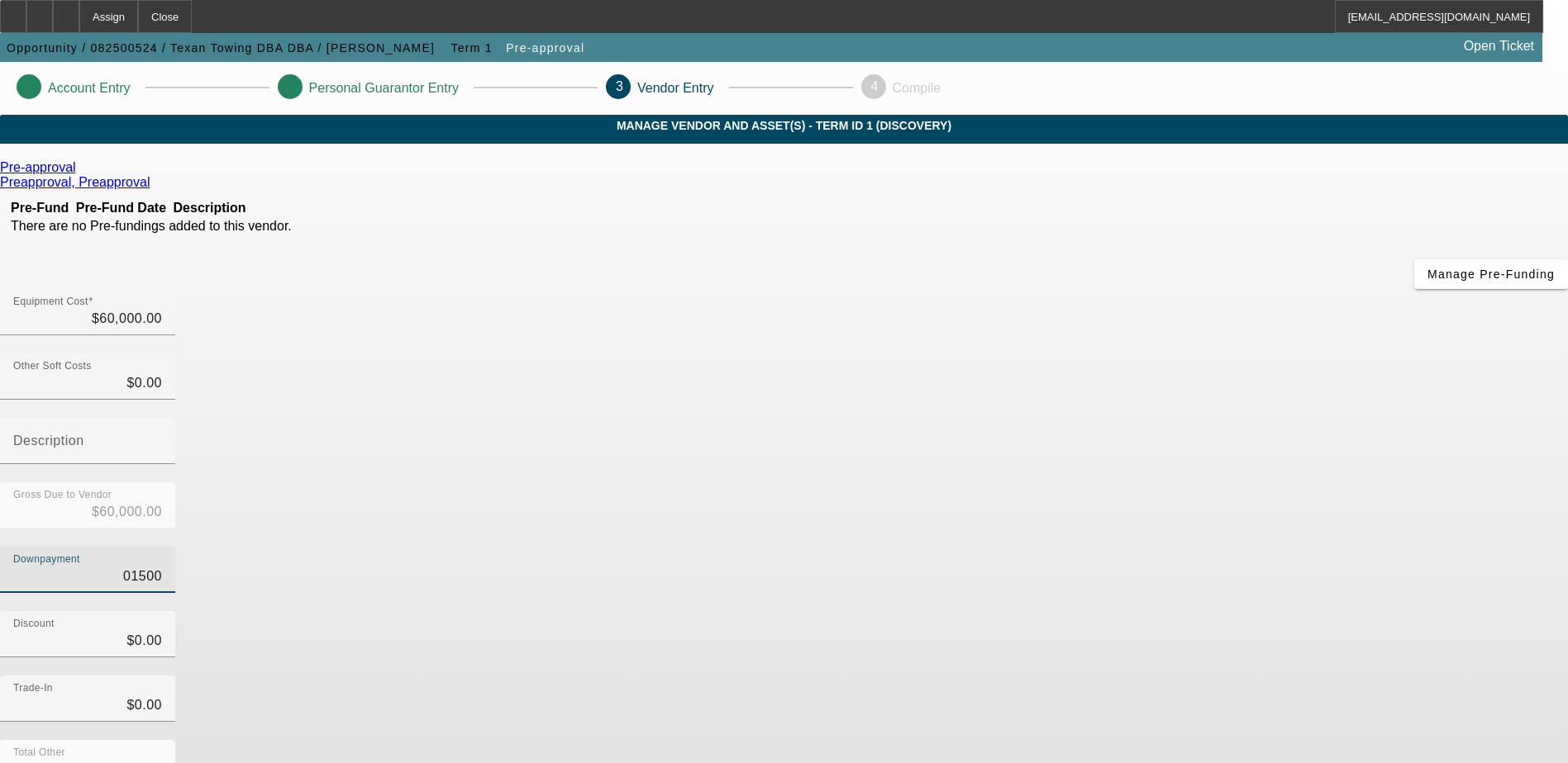
type input "015000"
type input "$15,000.00"
type input "$45,000.00"
type input "01500"
type input "$1,500.00"
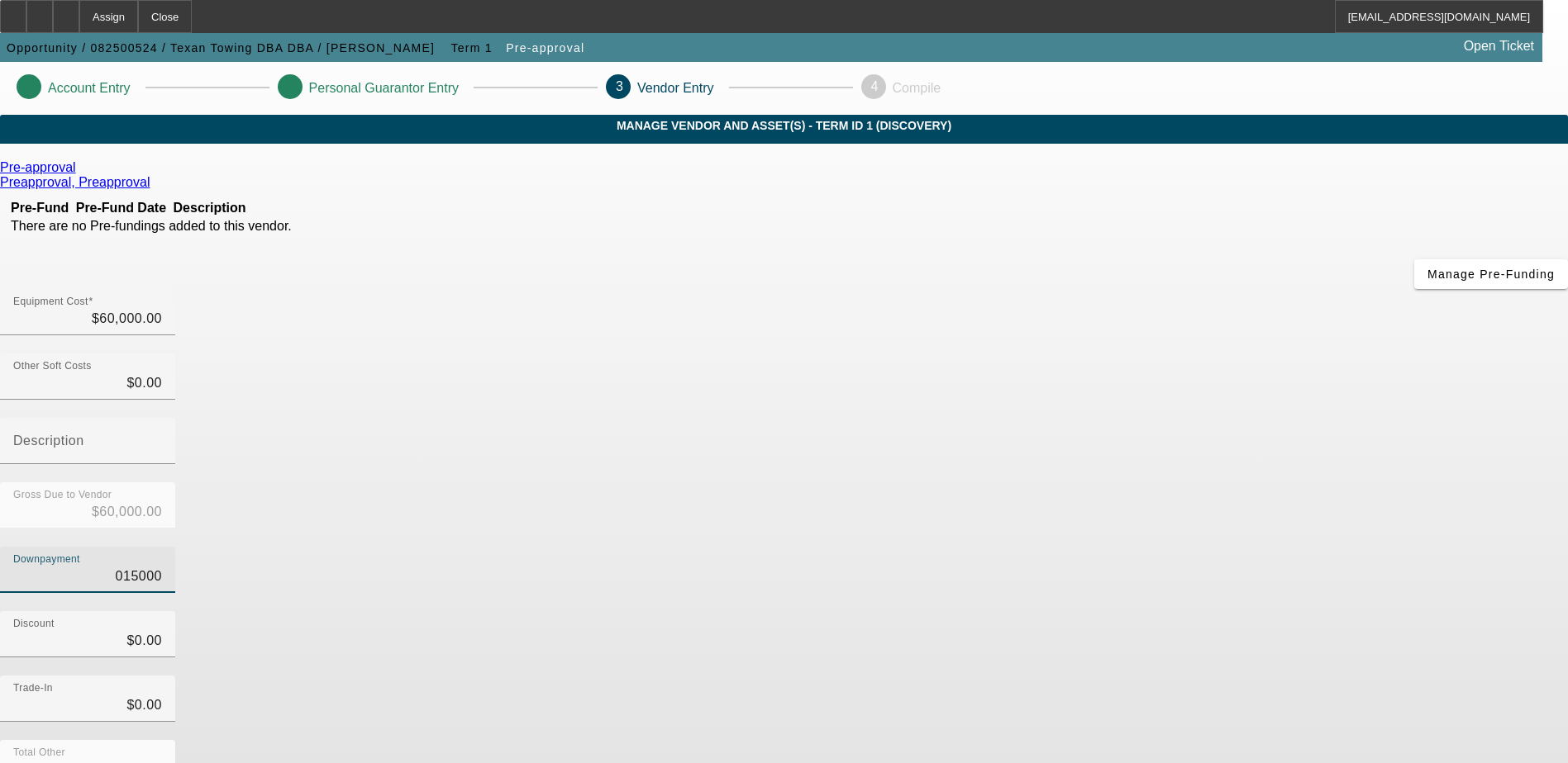
type input "$58,500.00"
type input "0150"
type input "$150.00"
type input "$59,850.00"
type input "015"
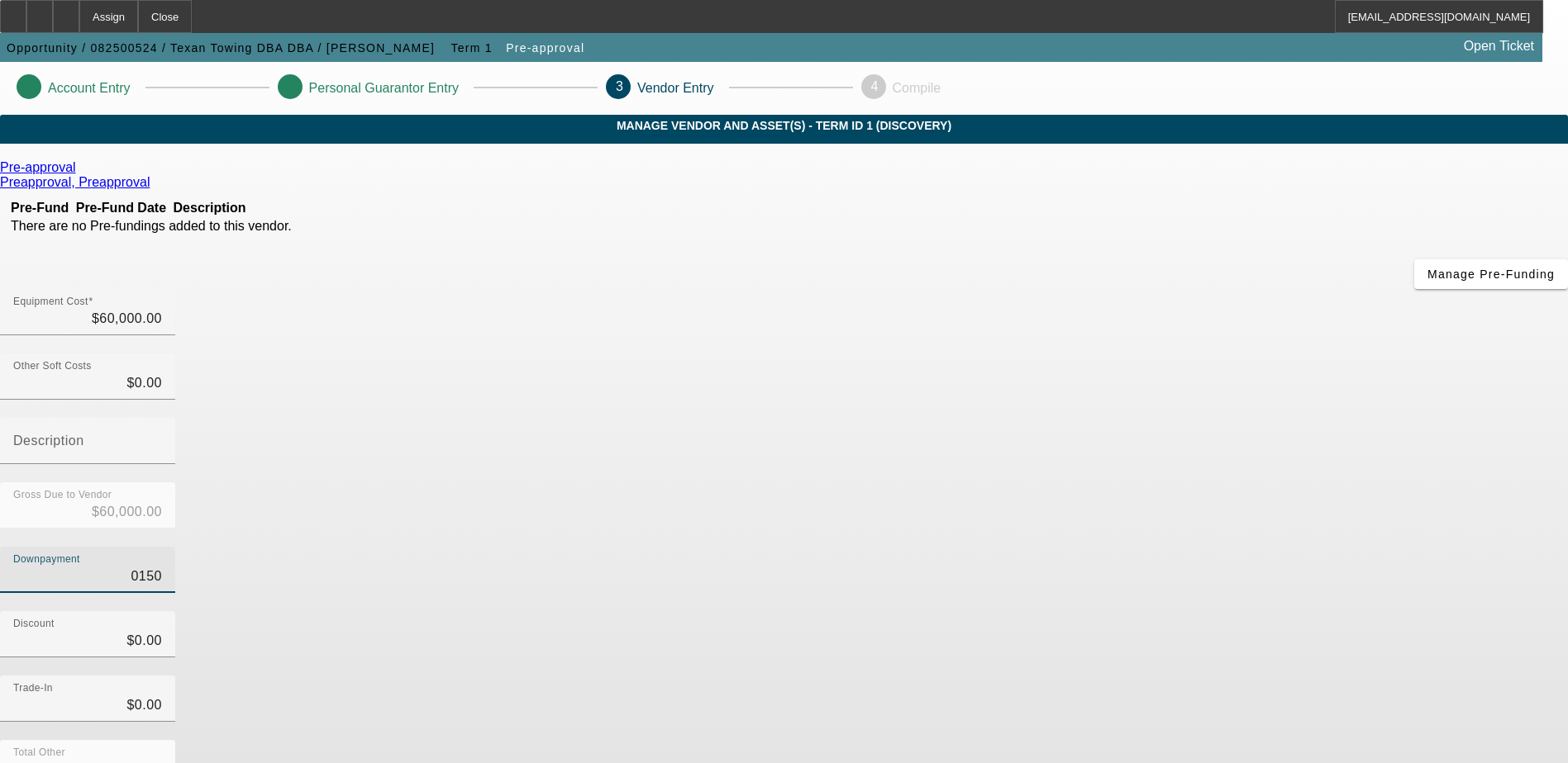
type input "$15.00"
type input "$59,985.00"
type input "01"
type input "$1.00"
type input "$59,999.00"
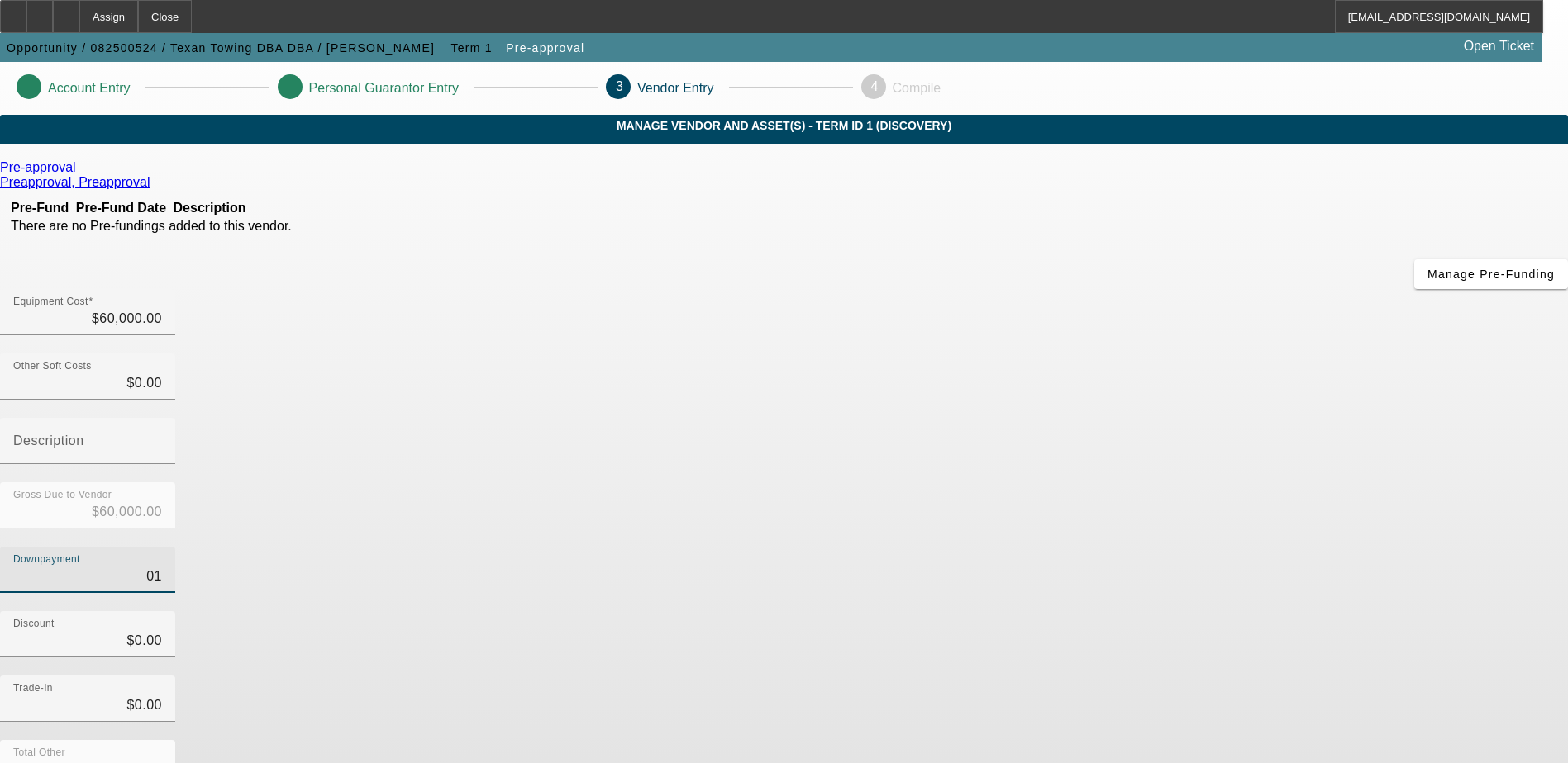
type input "0"
type input "$0.00"
type input "$60,000.00"
type input "1"
type input "$1.00"
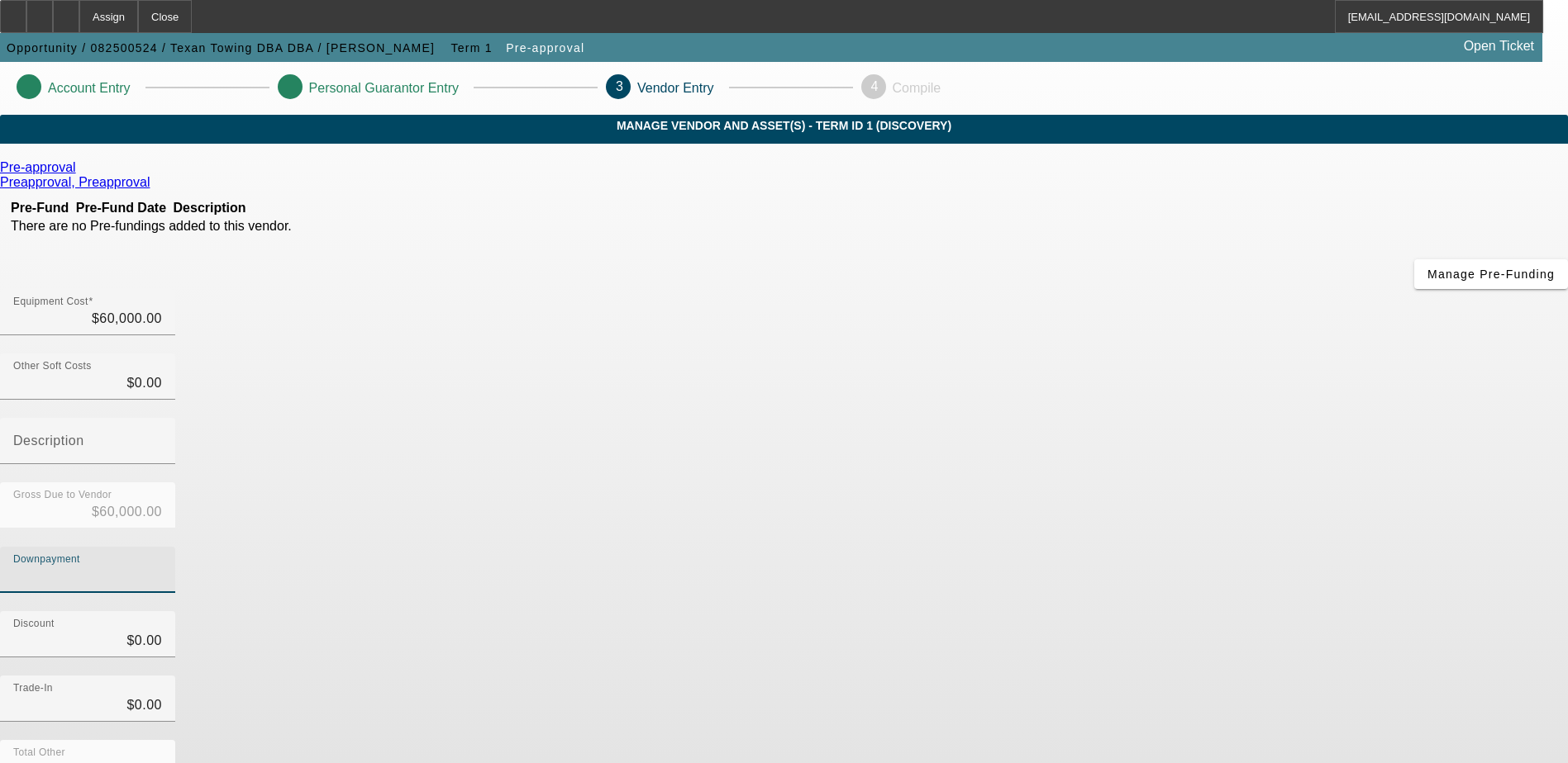
type input "$59,999.00"
type input "15"
type input "$15.00"
type input "$59,985.00"
type input "150"
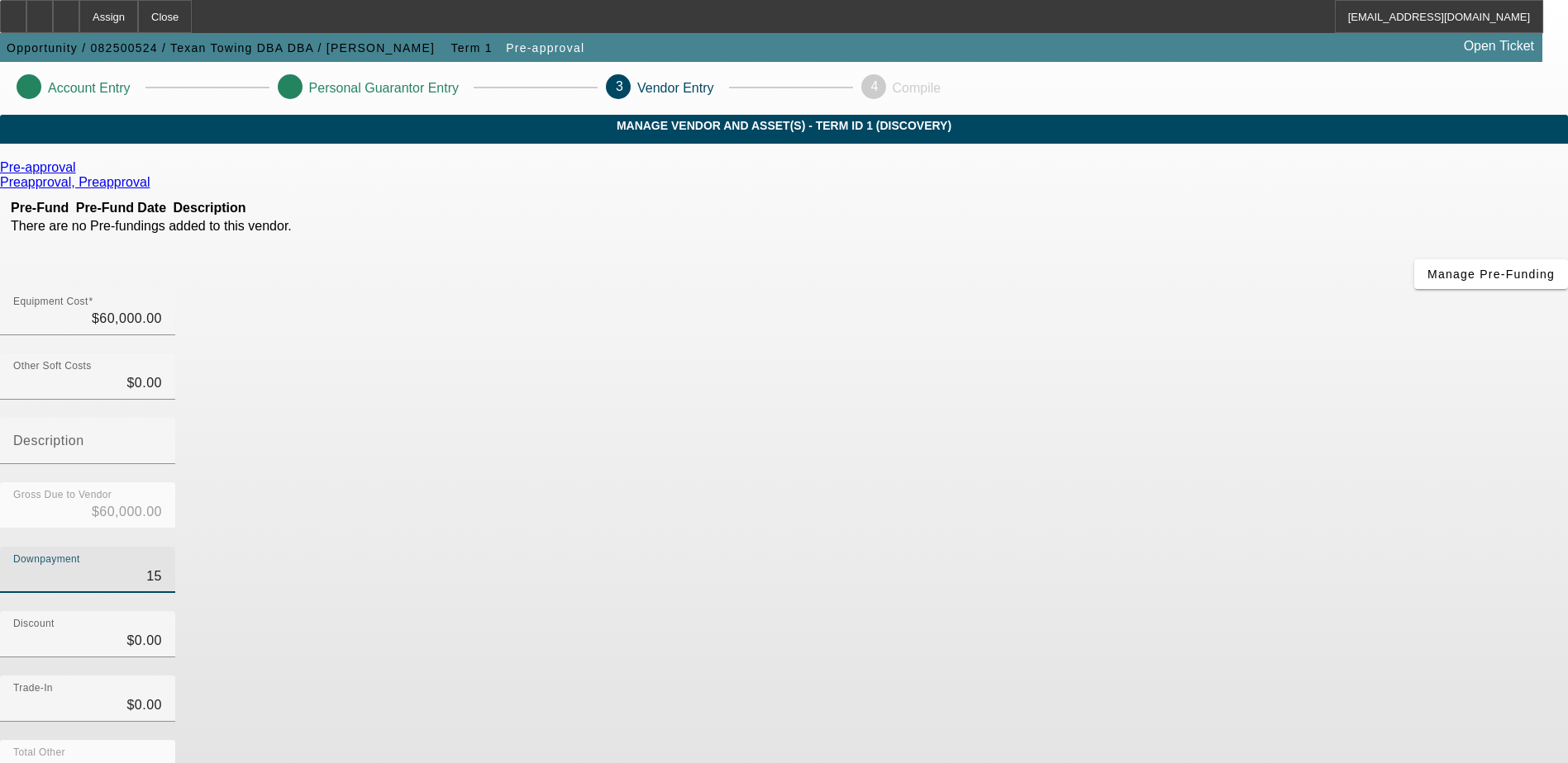
type input "$150.00"
type input "$59,850.00"
type input "1500"
type input "$1,500.00"
type input "$58,500.00"
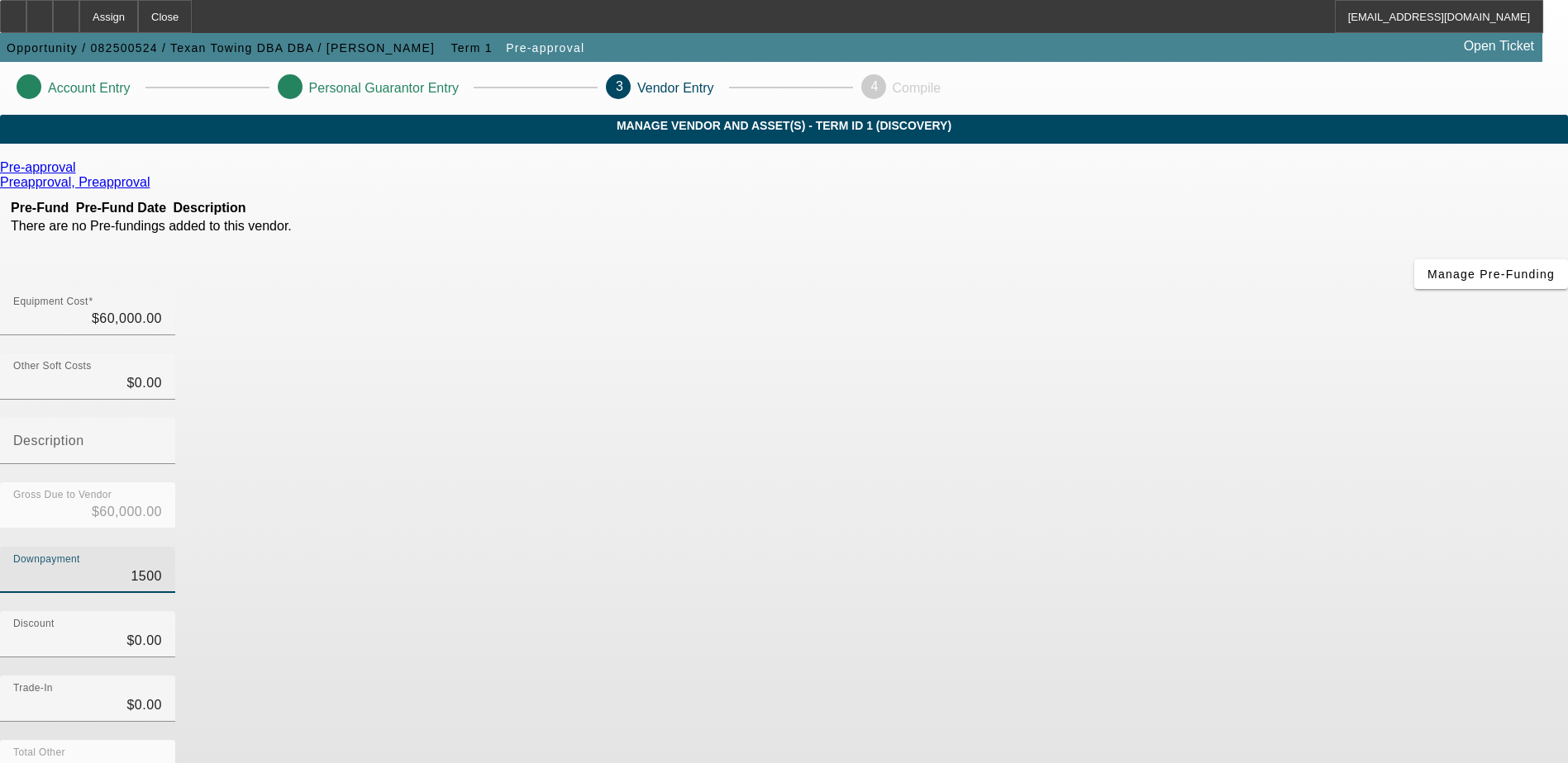
type input "15000"
type input "$15,000.00"
type input "$45,000.00"
type input "$15,000.00"
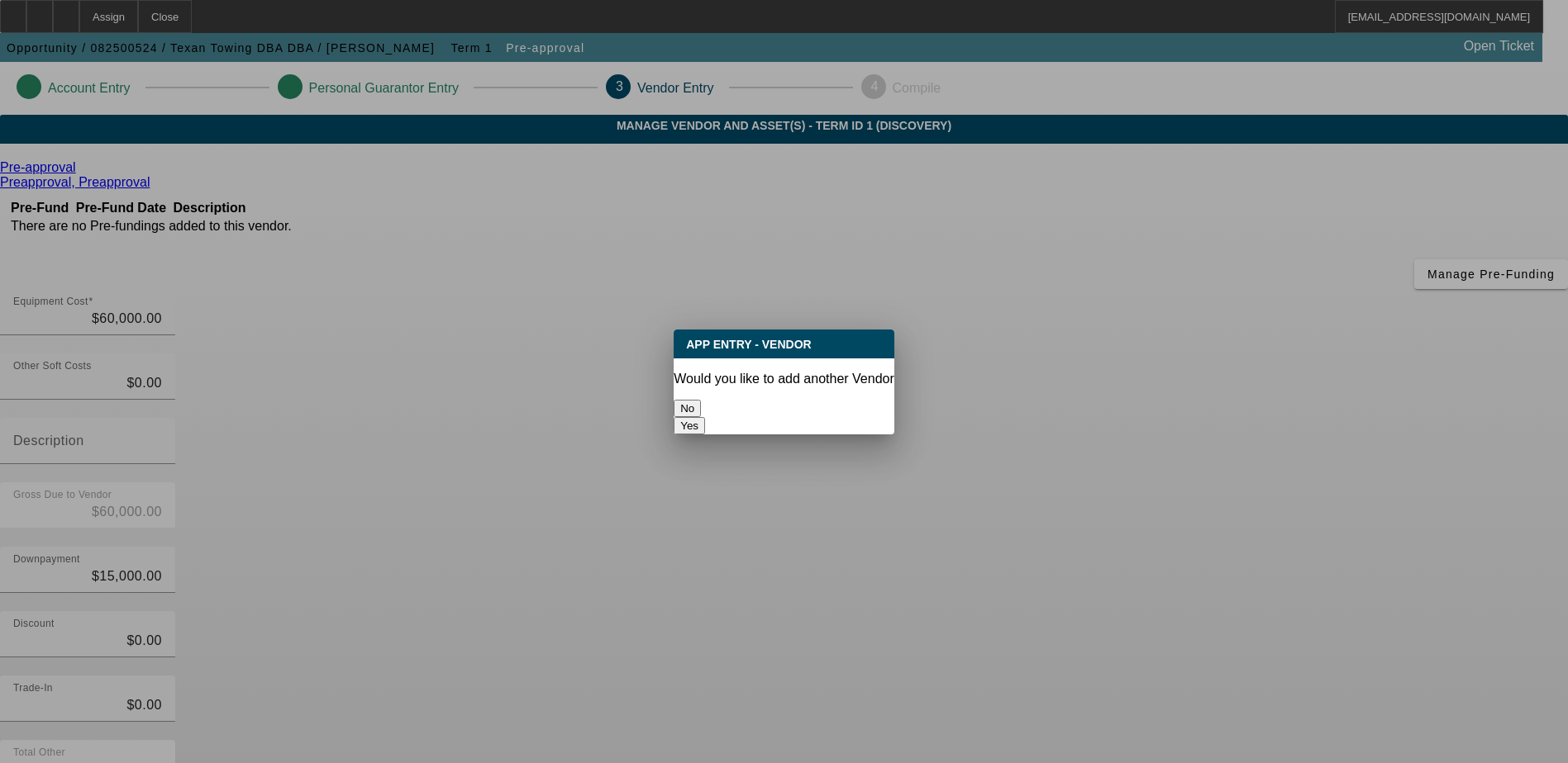
click at [701, 402] on button "No" at bounding box center [687, 408] width 27 height 17
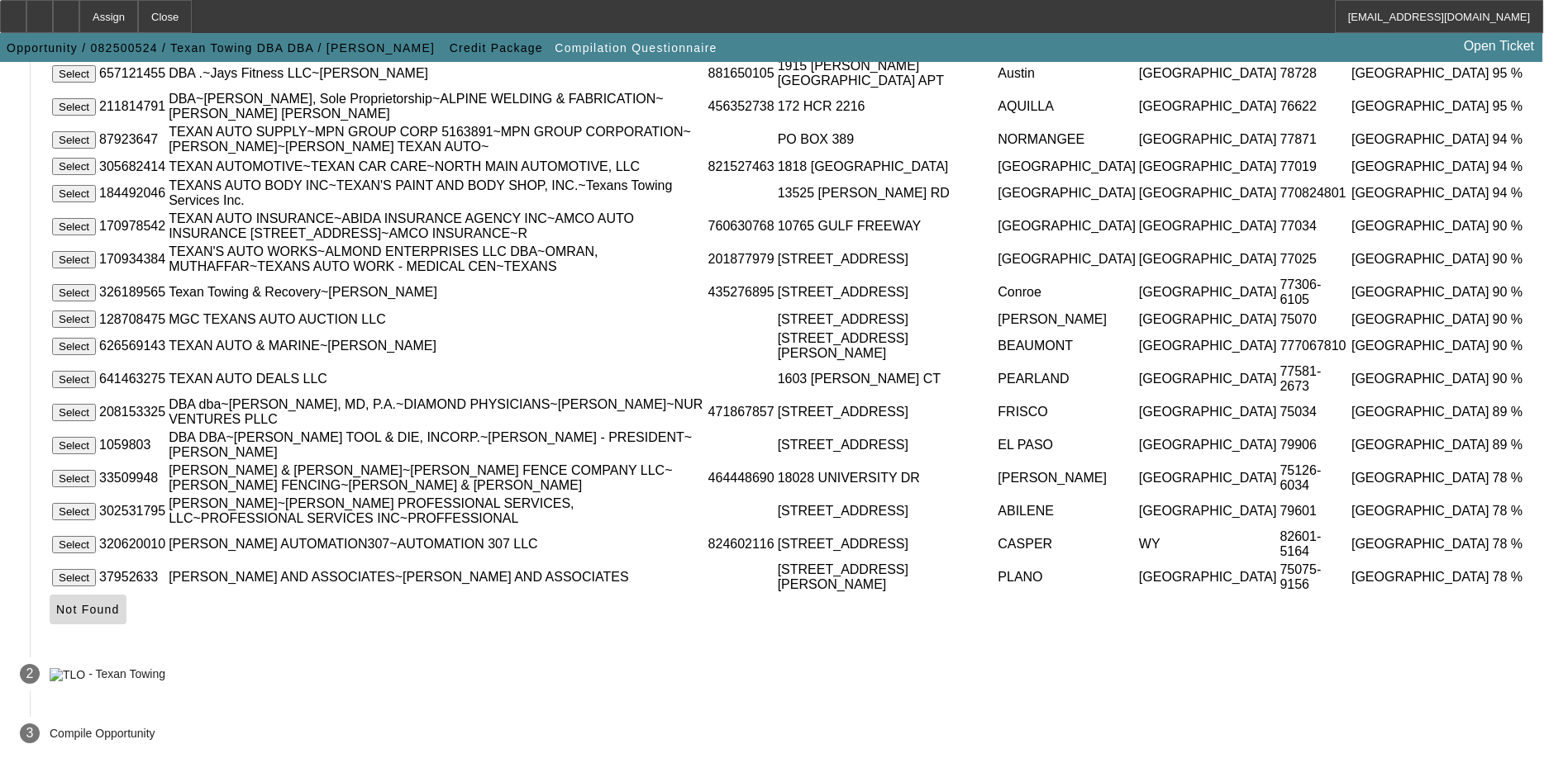
click at [120, 617] on span "Not Found" at bounding box center [88, 609] width 63 height 14
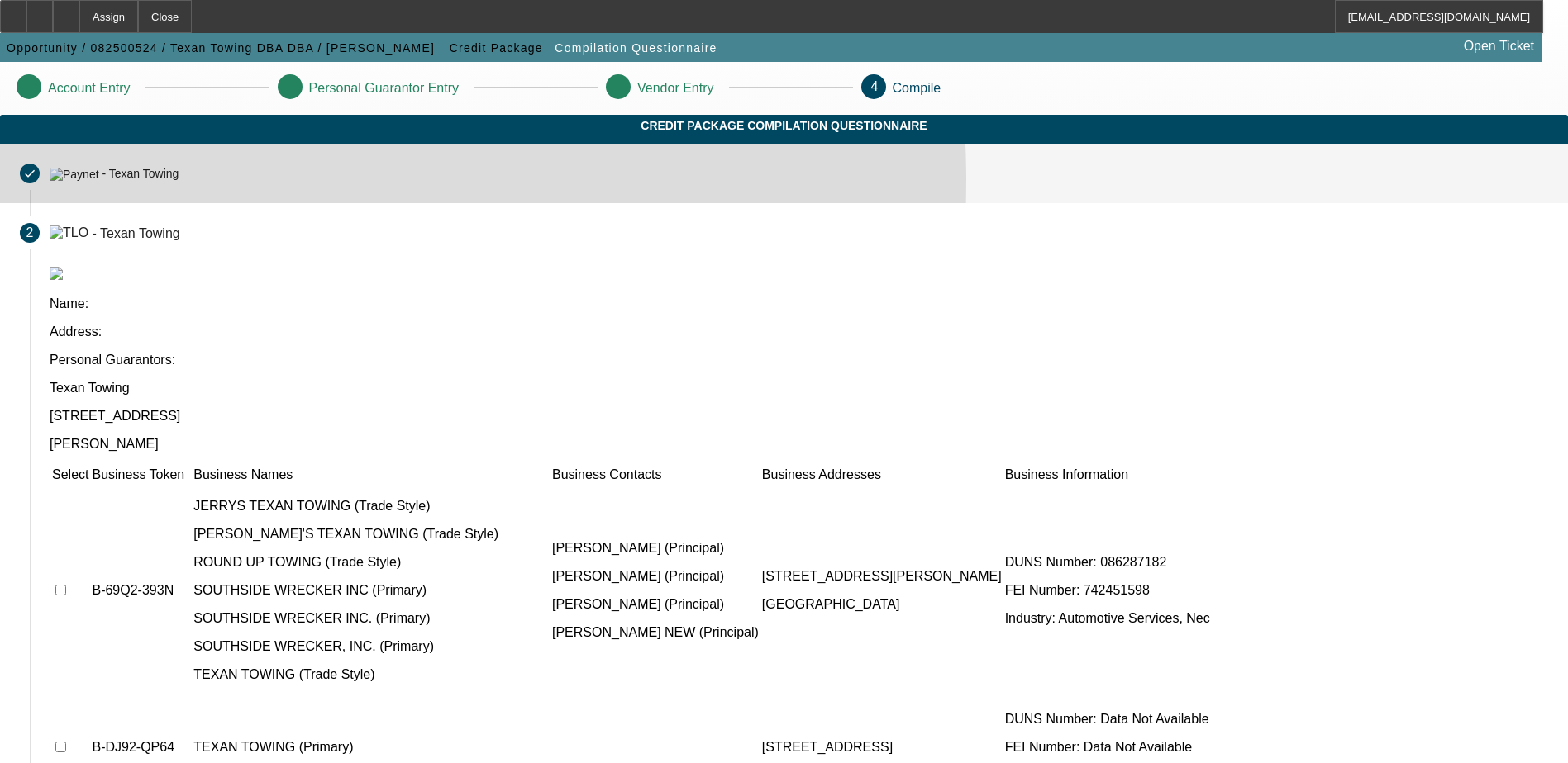
click at [179, 180] on div "- Texan Towing" at bounding box center [114, 173] width 129 height 14
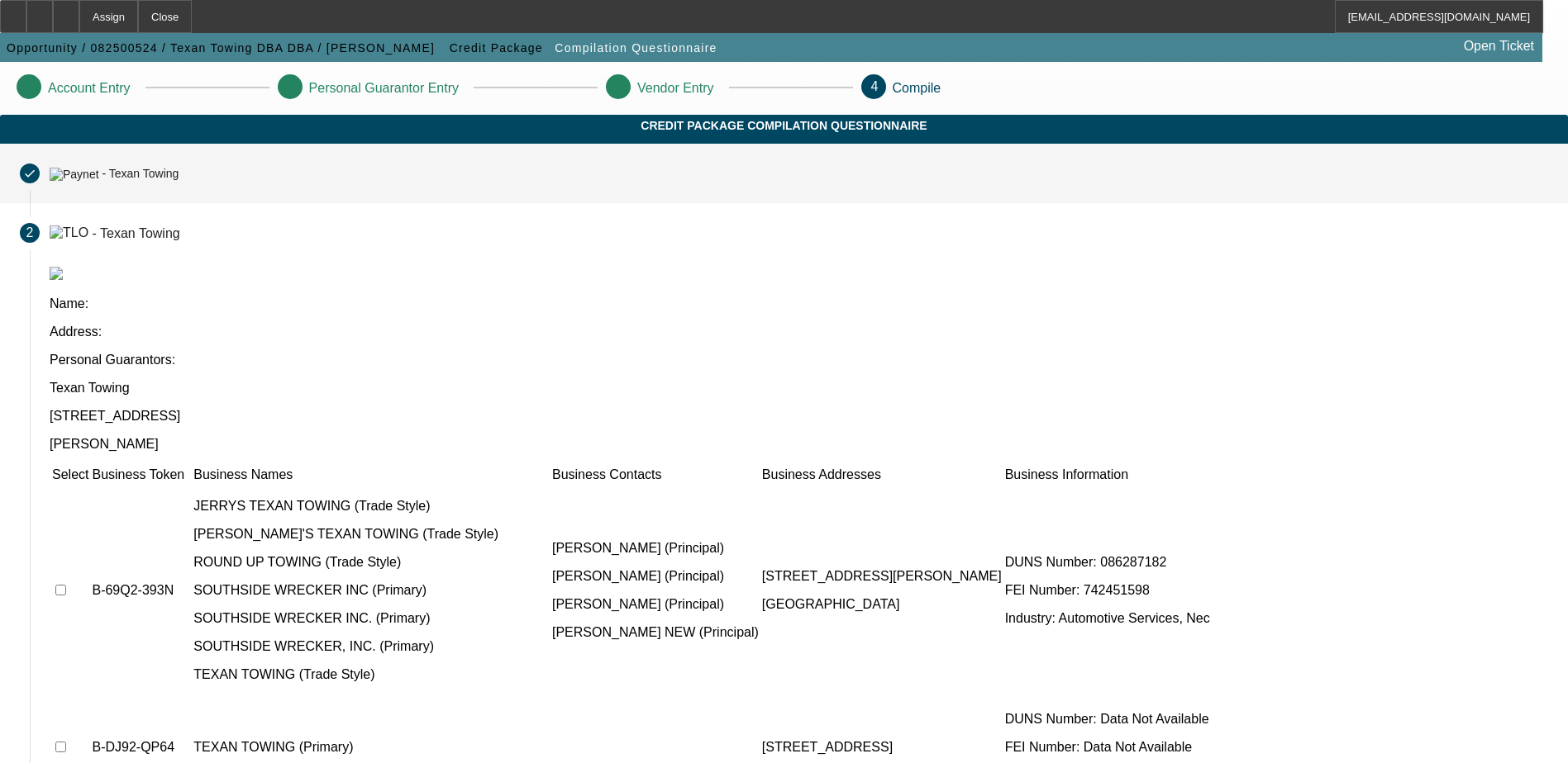
click at [179, 180] on div "- Texan Towing" at bounding box center [114, 173] width 129 height 14
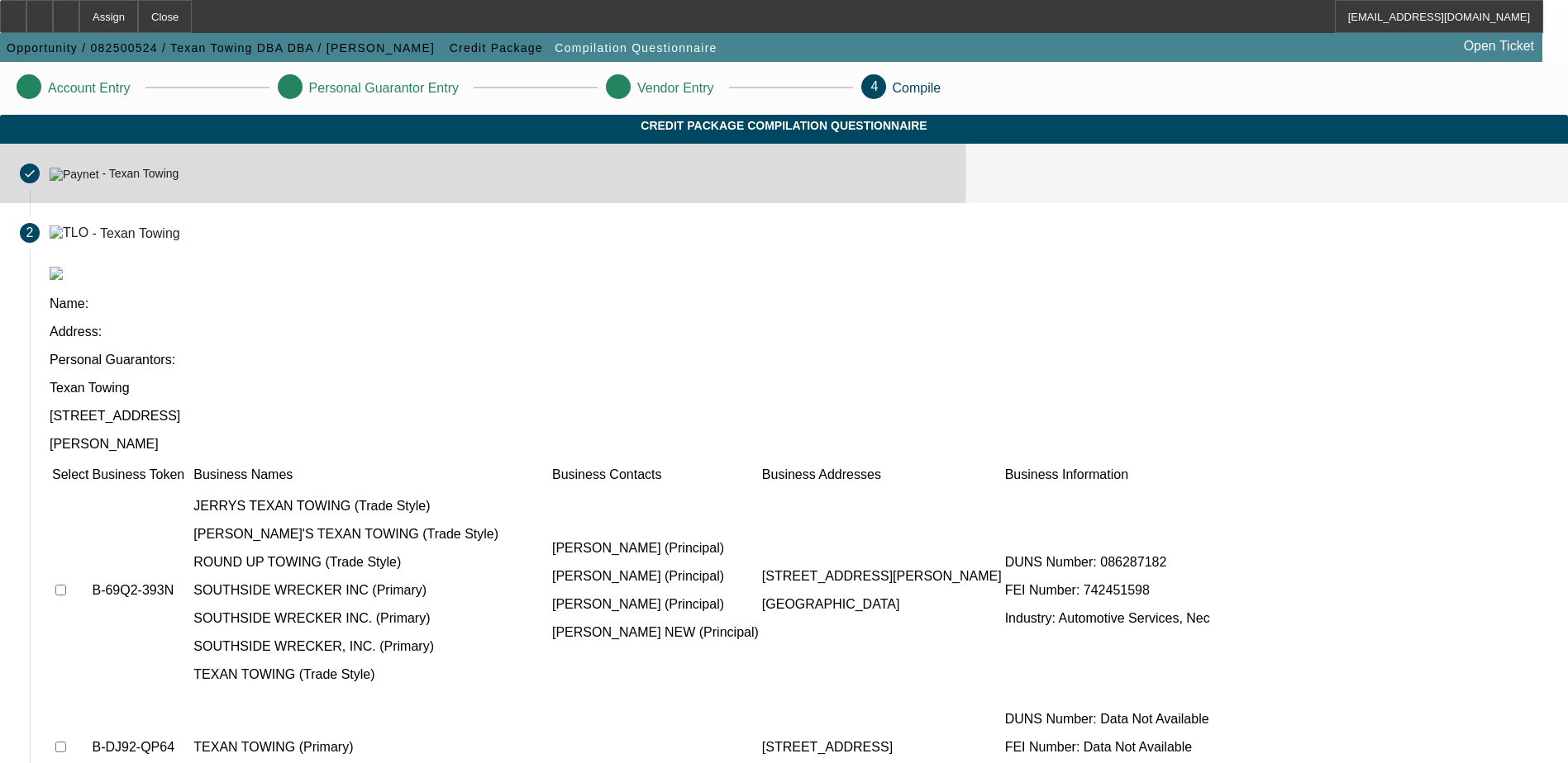
click at [455, 191] on mat-step-header "Completed done - Texan Towing" at bounding box center [784, 173] width 1568 height 60
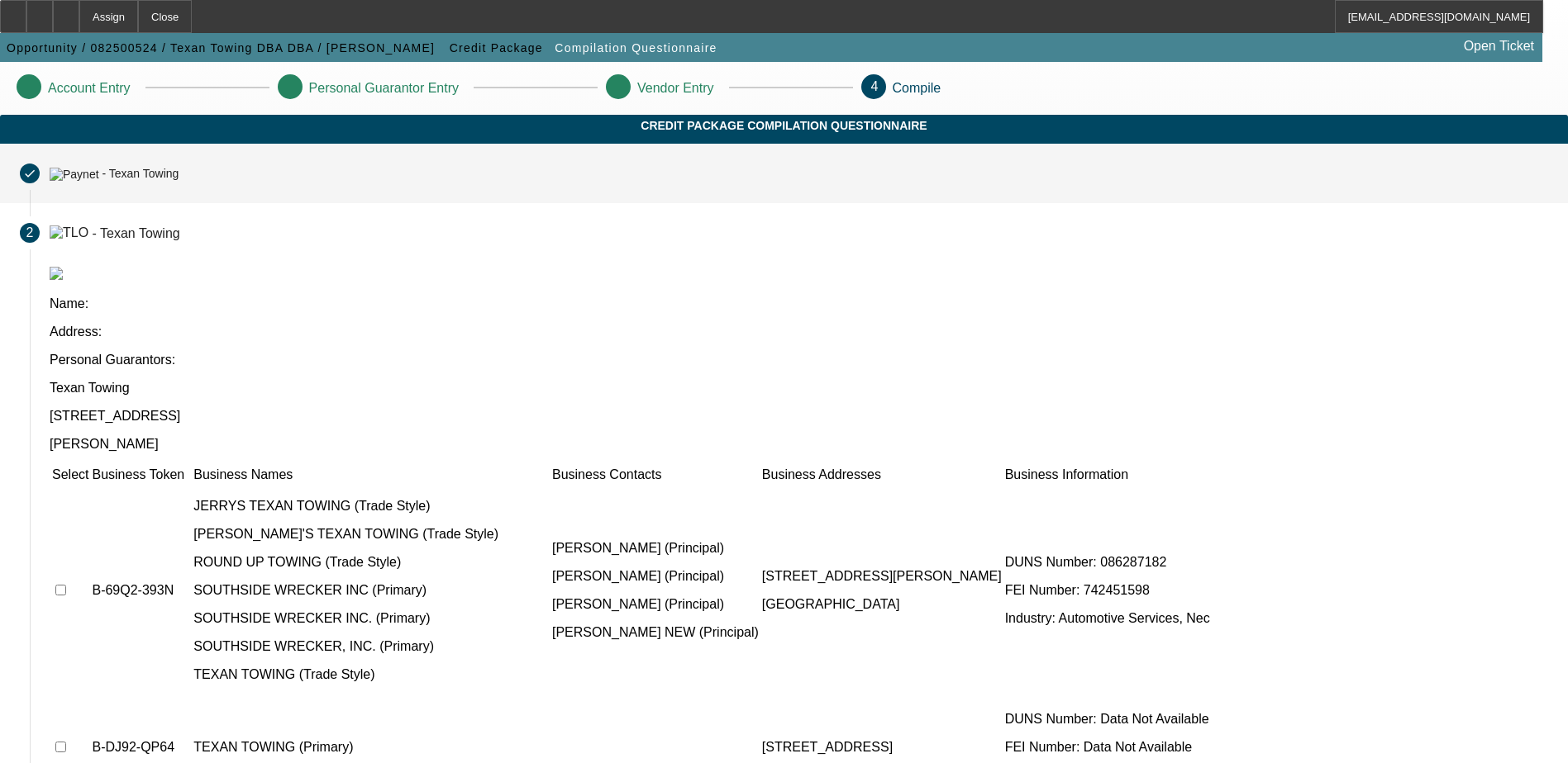
click at [179, 181] on div "- Texan Towing" at bounding box center [140, 174] width 77 height 14
click at [179, 180] on div "- Texan Towing" at bounding box center [114, 173] width 129 height 14
click at [322, 181] on mat-step-header "Completed done - Texan Towing" at bounding box center [784, 173] width 1568 height 60
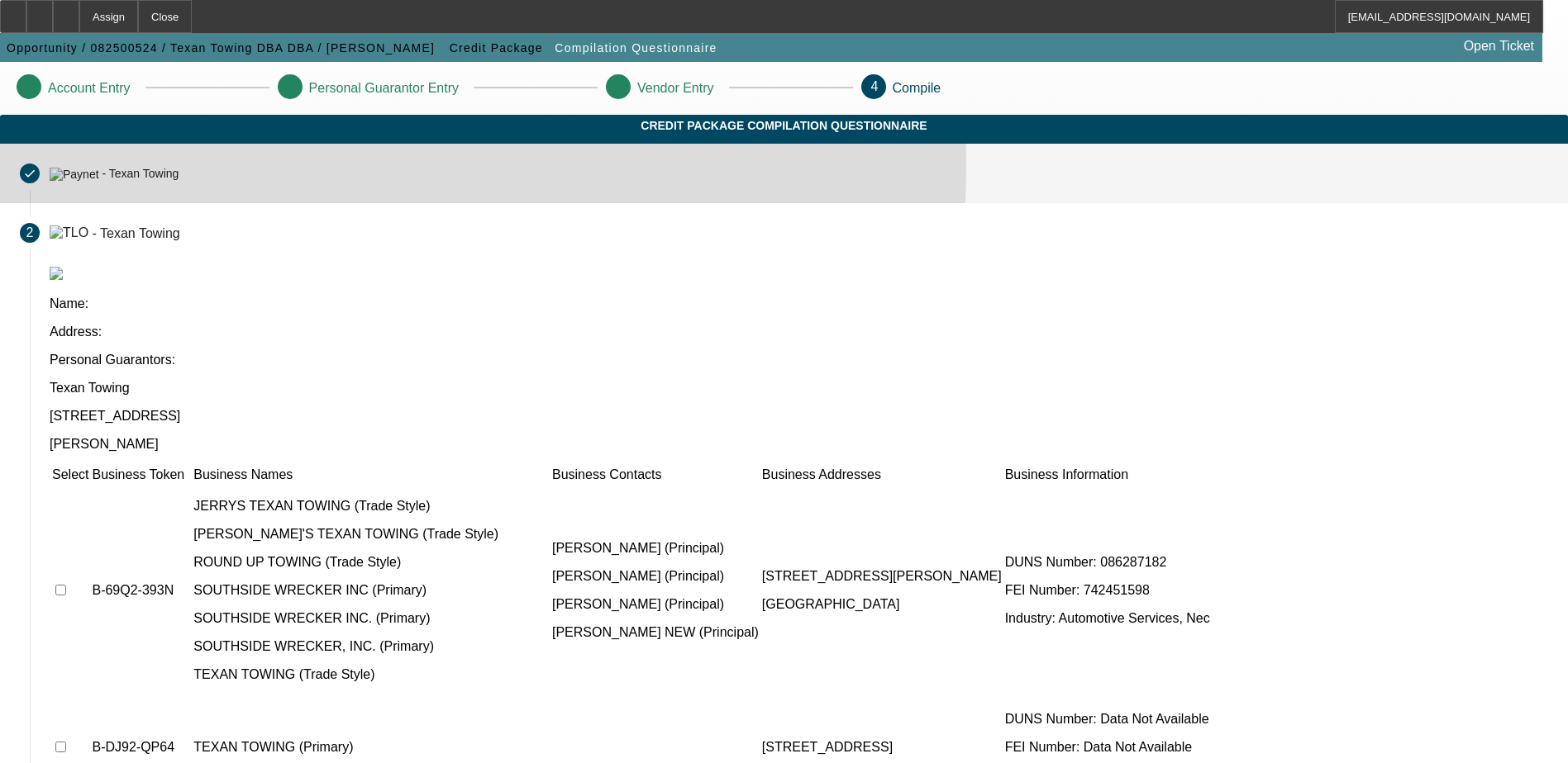
click at [40, 181] on div "Completed done" at bounding box center [30, 173] width 20 height 20
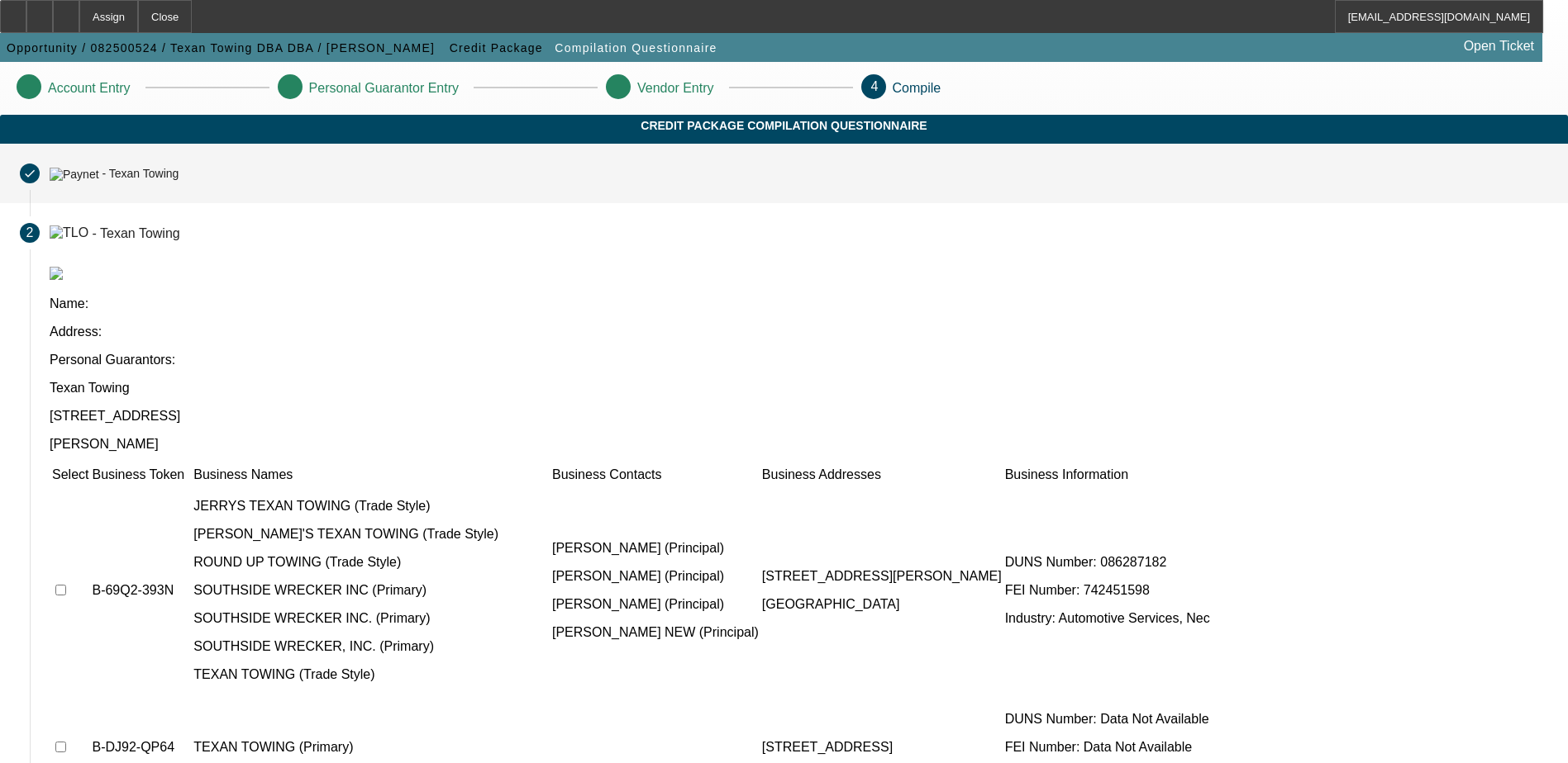
drag, startPoint x: 327, startPoint y: 181, endPoint x: 378, endPoint y: 199, distance: 54.1
click at [99, 181] on img at bounding box center [74, 174] width 50 height 14
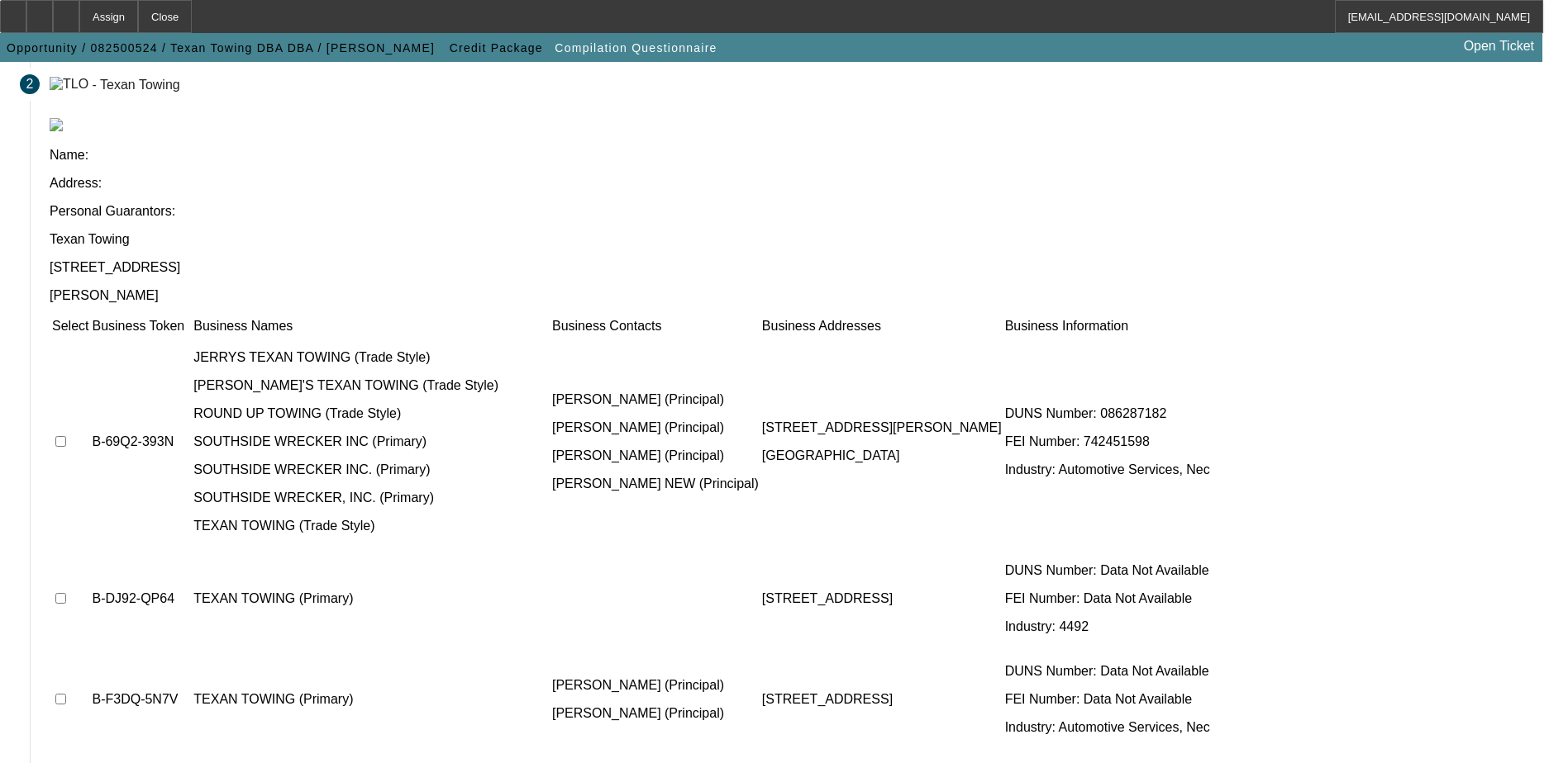
scroll to position [151, 0]
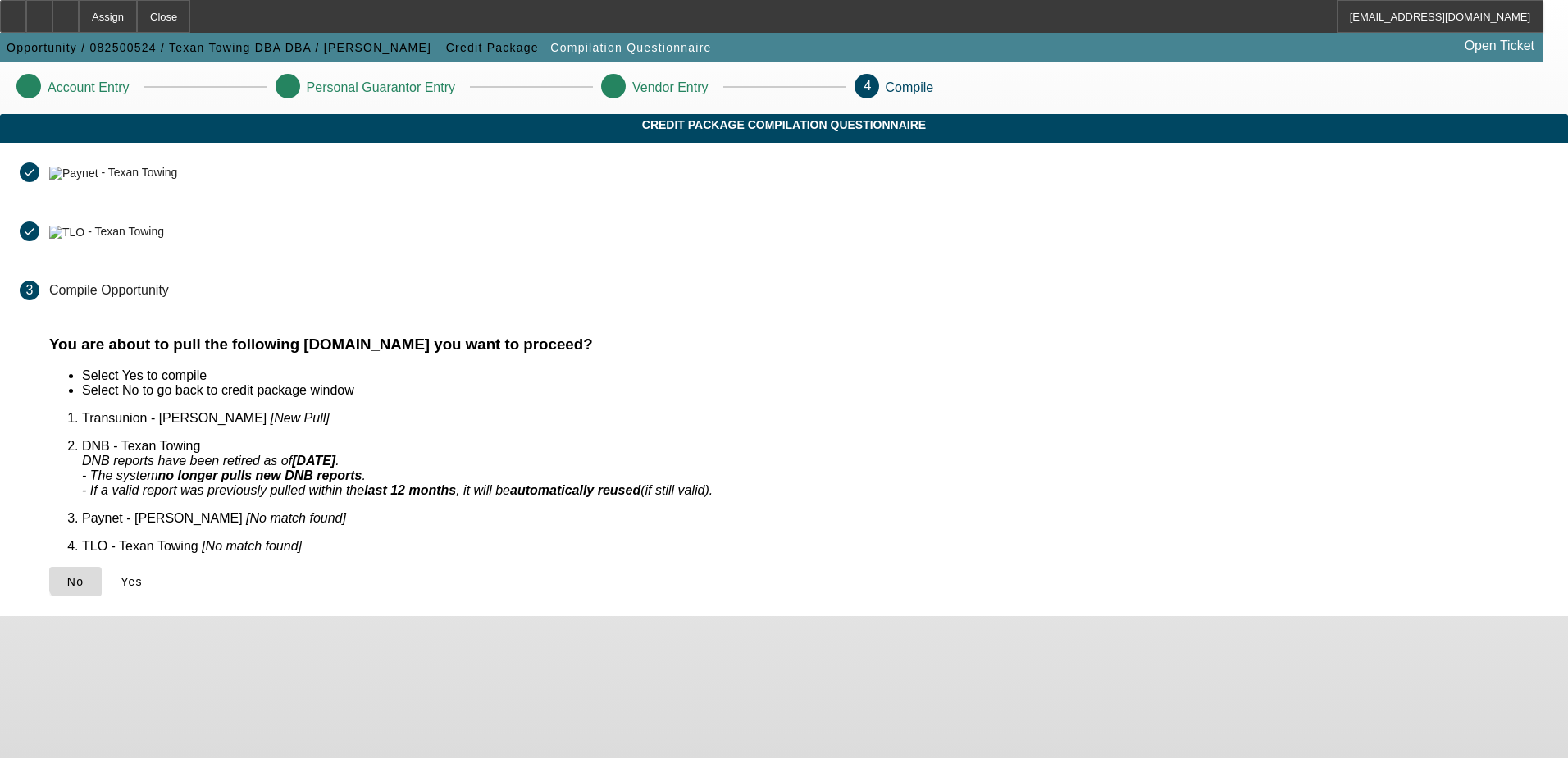
click at [83, 575] on span "No" at bounding box center [75, 581] width 16 height 13
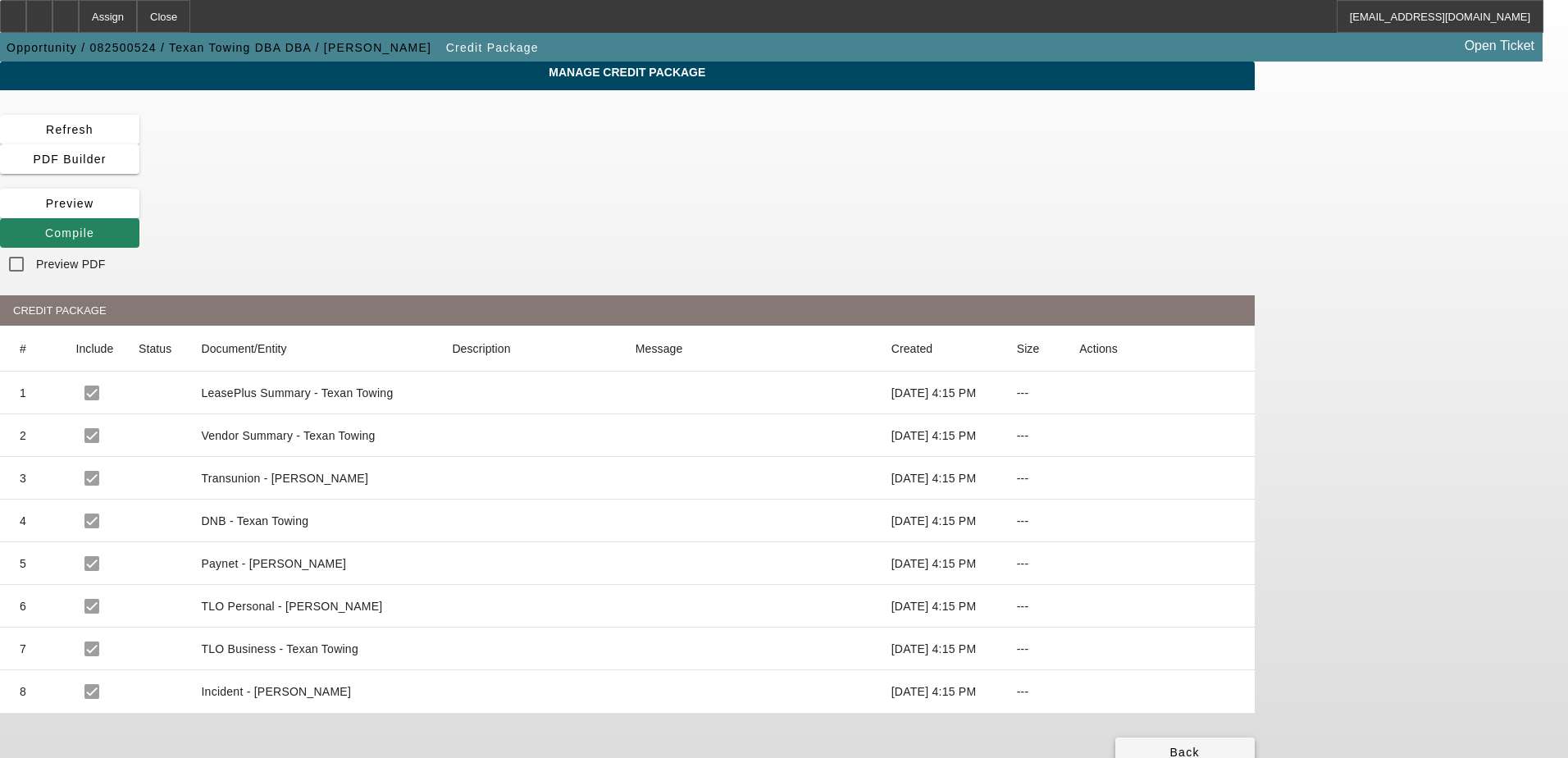
click at [1255, 733] on span at bounding box center [1185, 753] width 140 height 39
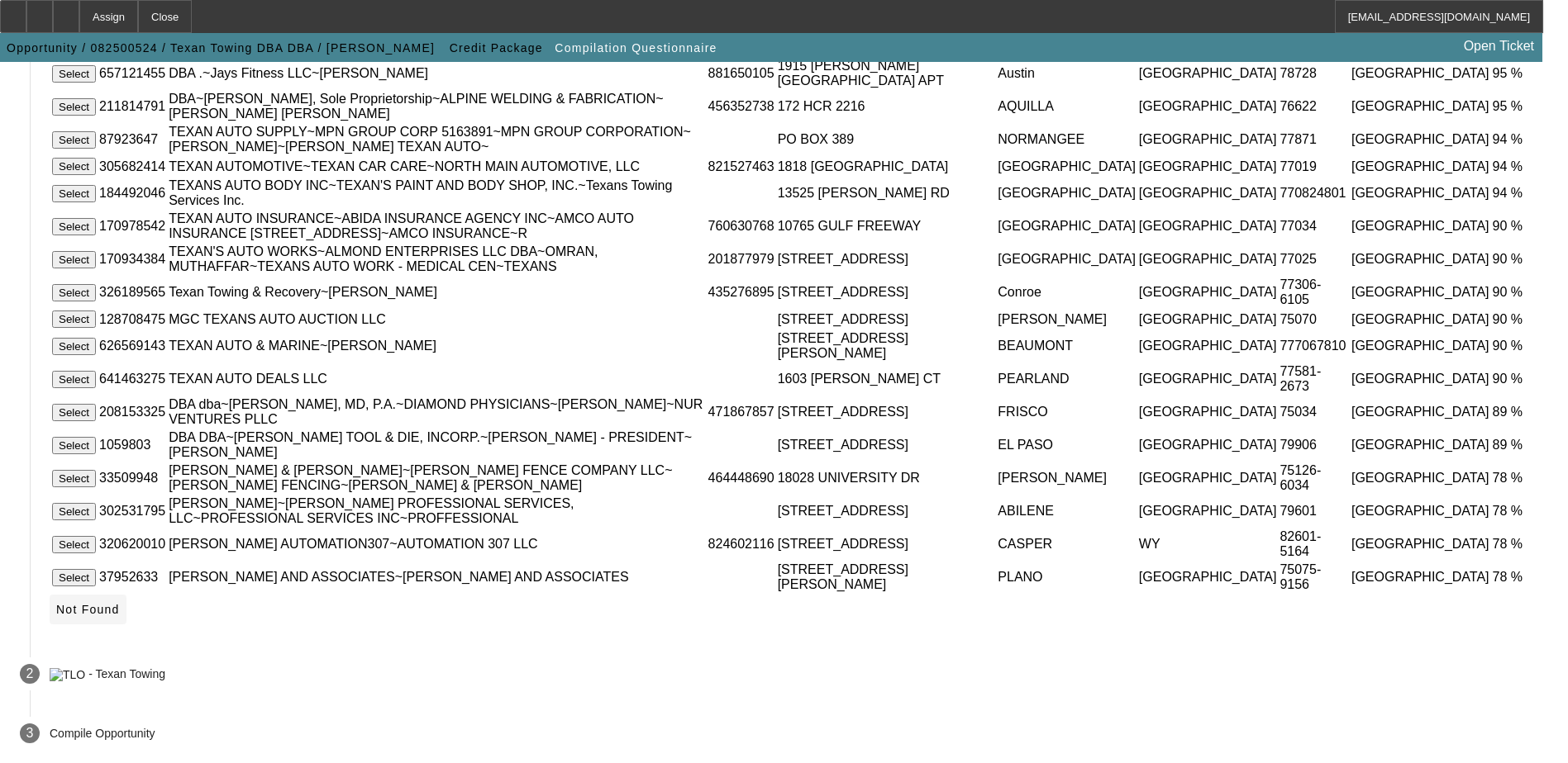
click at [120, 617] on span "Not Found" at bounding box center [88, 609] width 63 height 14
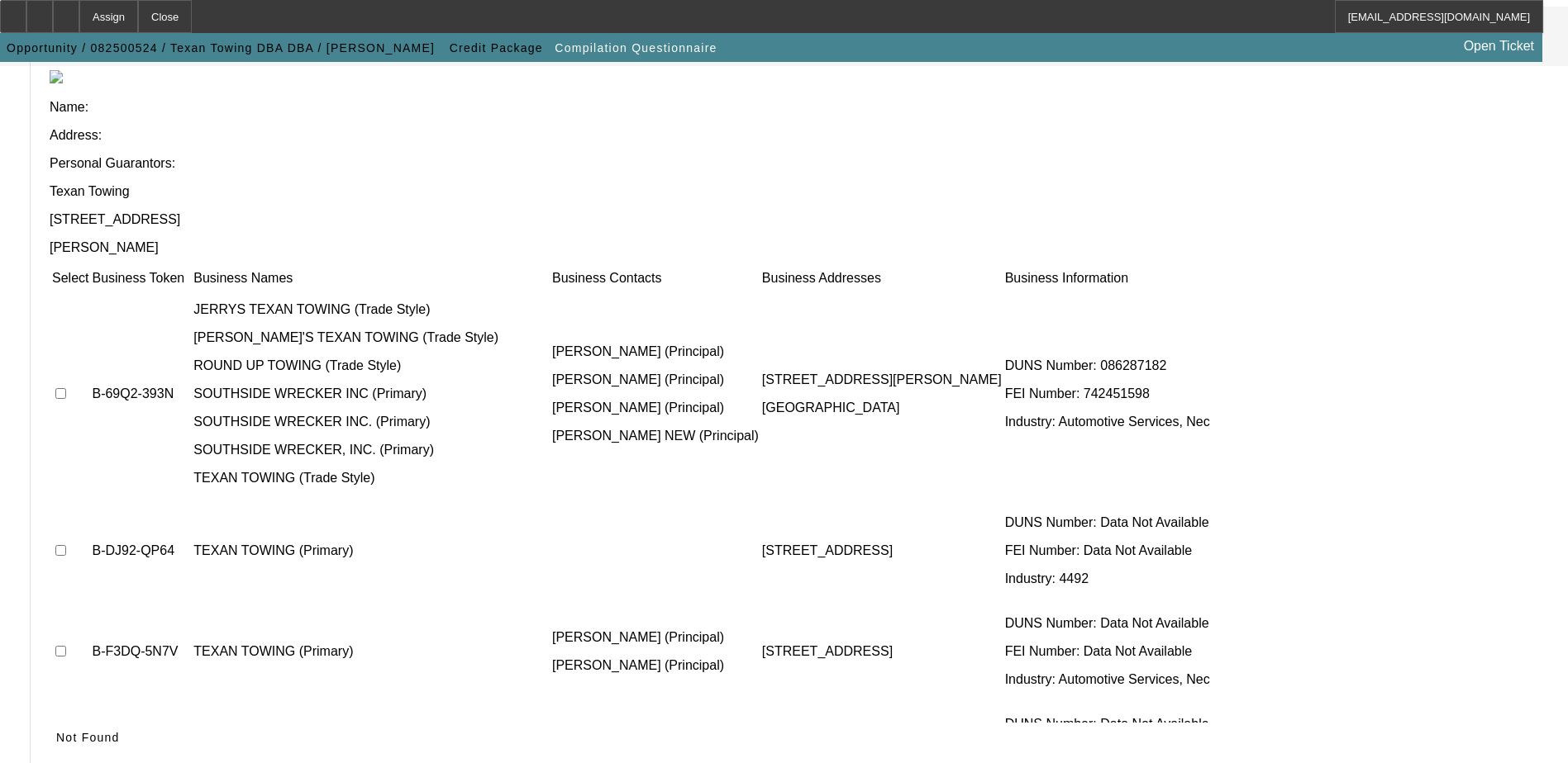
scroll to position [151, 0]
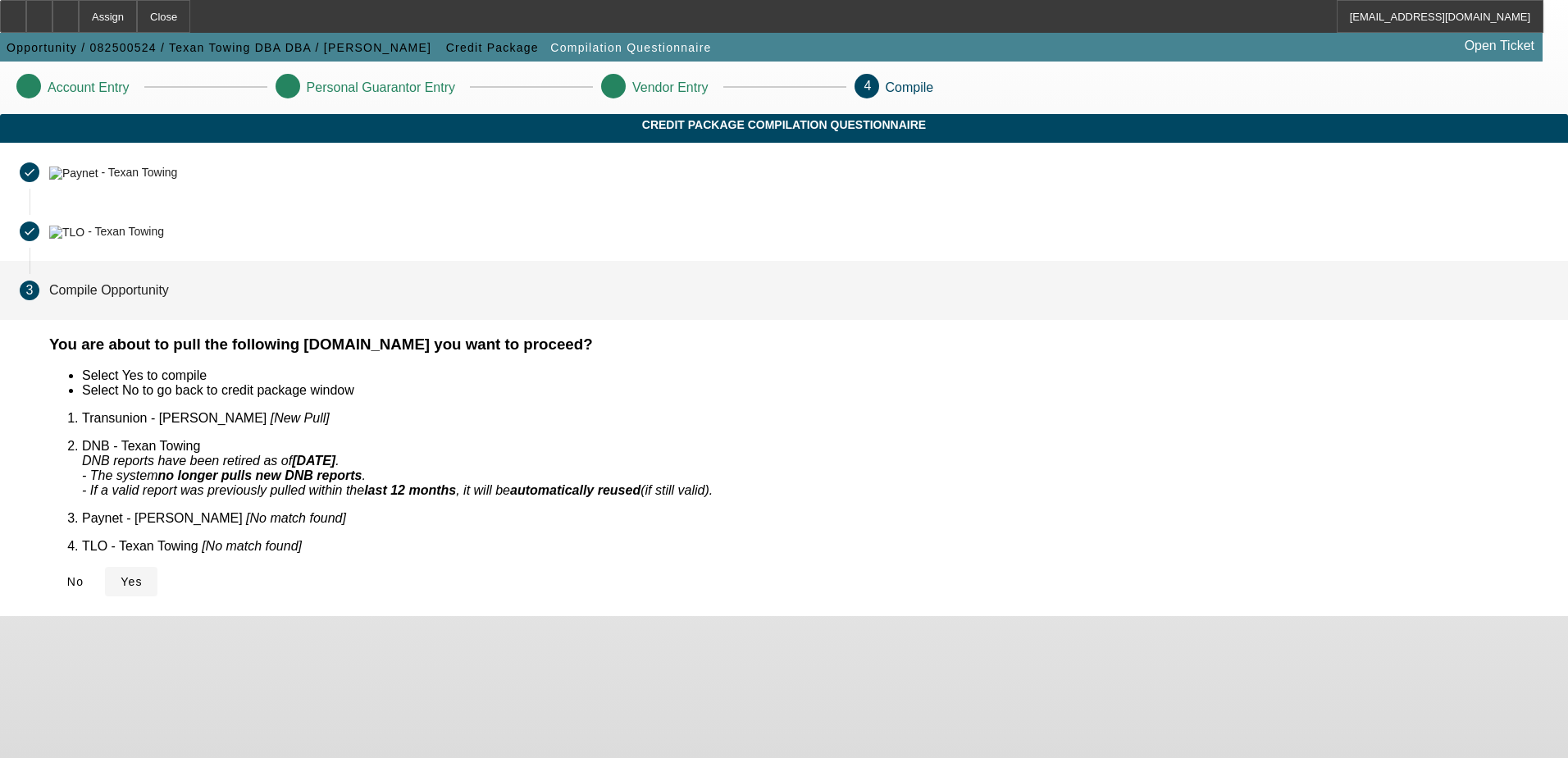
click at [143, 575] on span "Yes" at bounding box center [131, 581] width 22 height 13
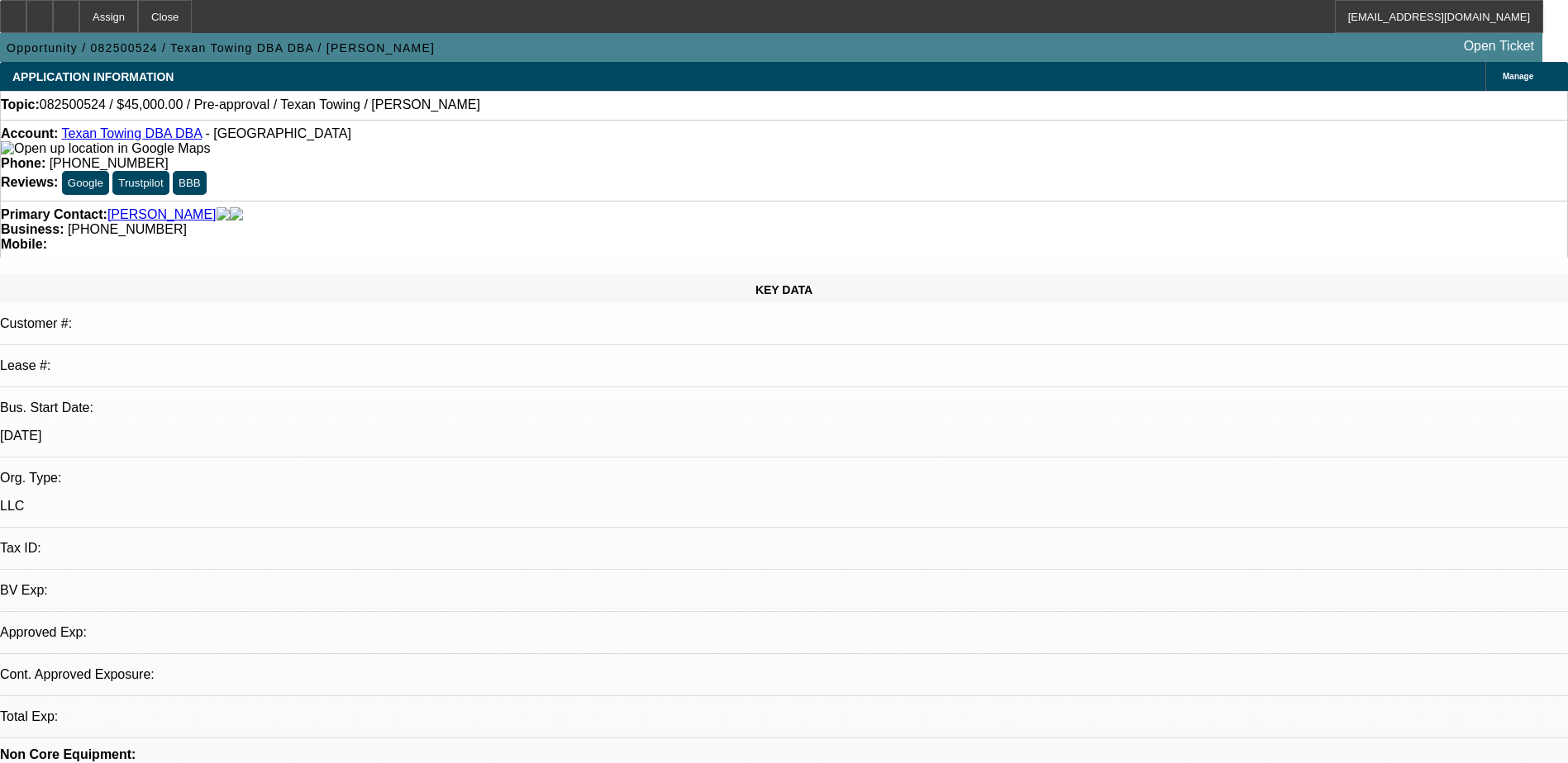
select select "0"
select select "2"
select select "0.1"
select select "4"
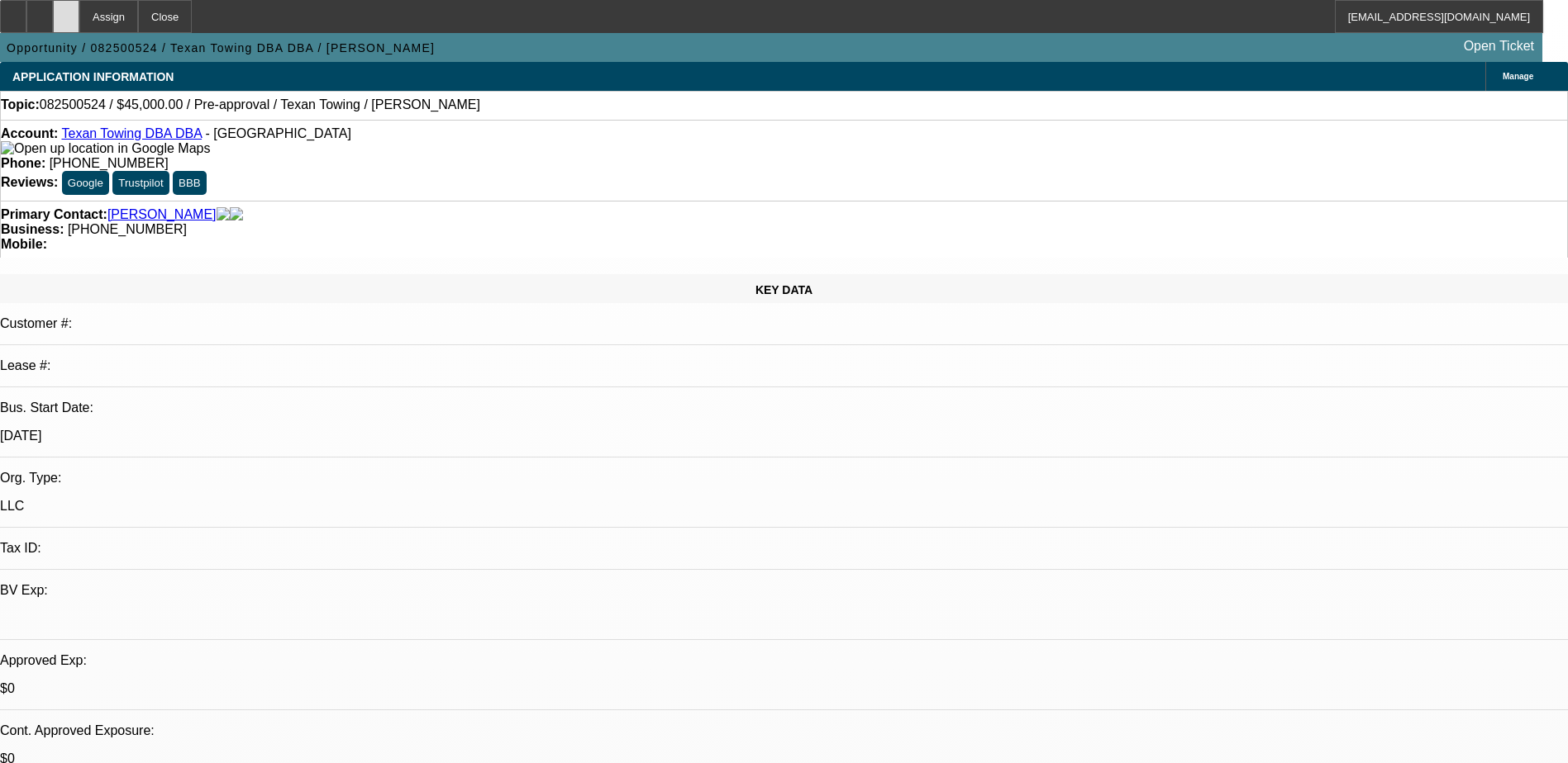
click at [66, 11] on icon at bounding box center [66, 11] width 0 height 0
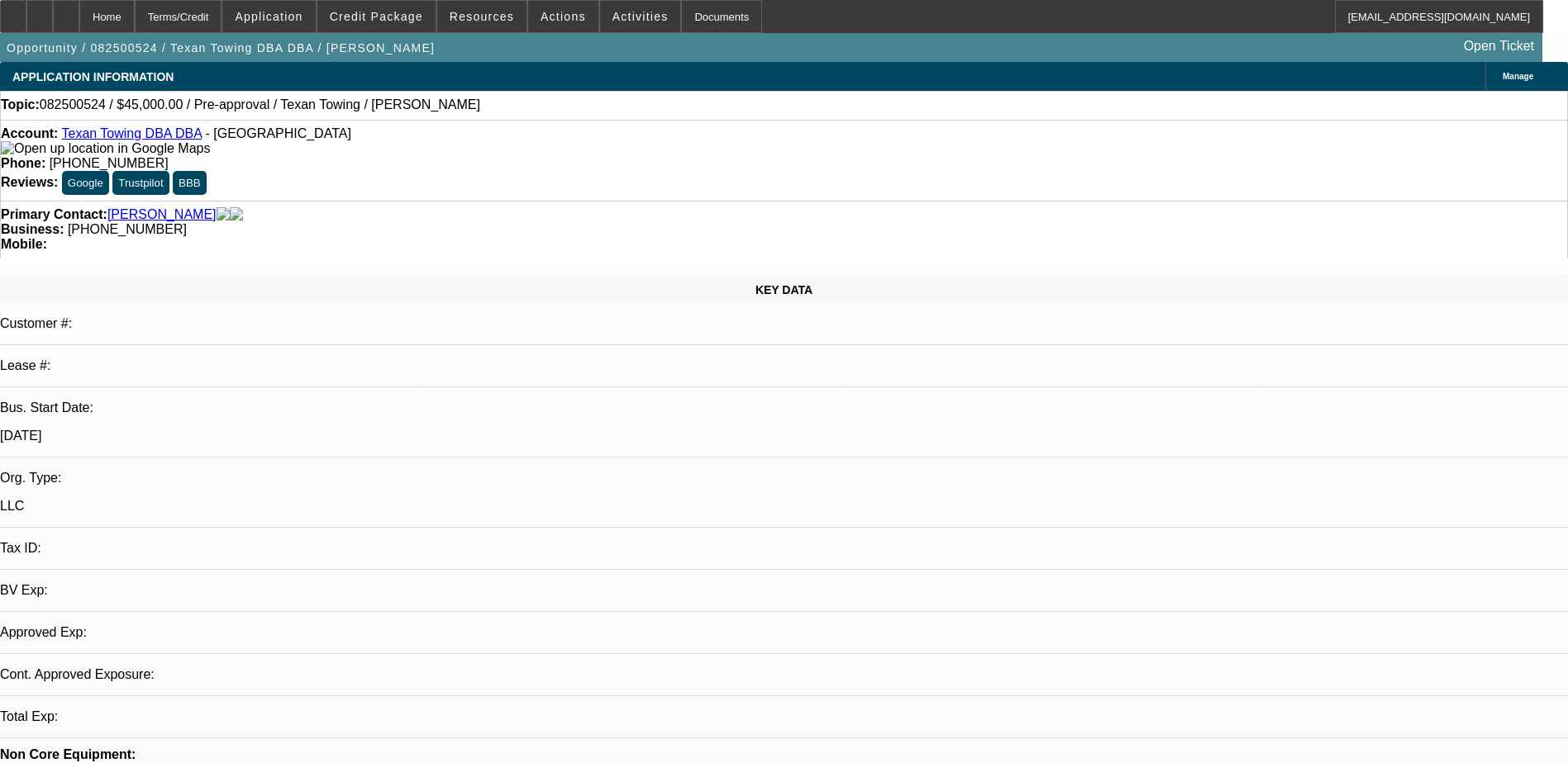
select select "0"
select select "2"
select select "0.1"
select select "1"
select select "2"
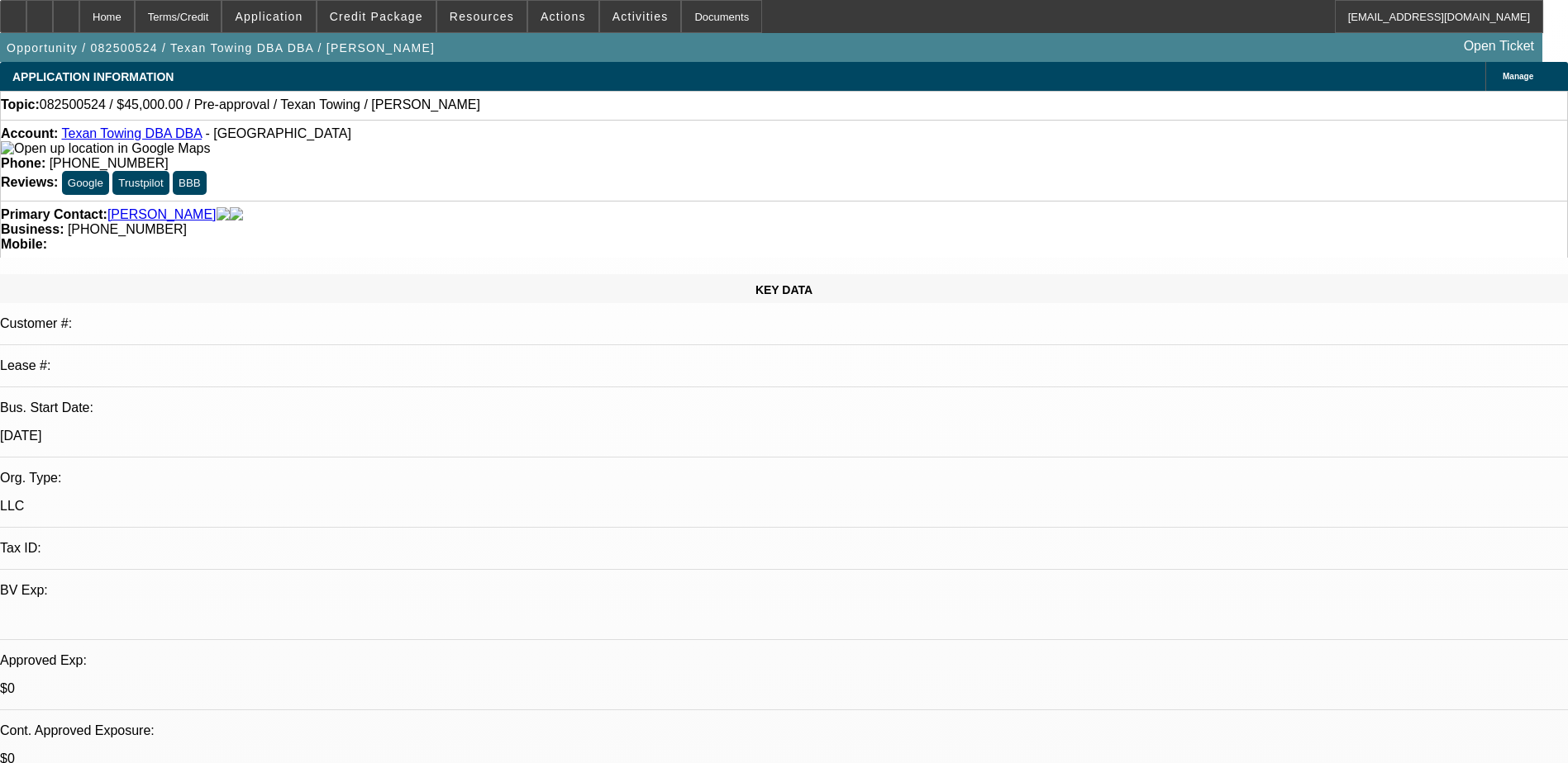
select select "4"
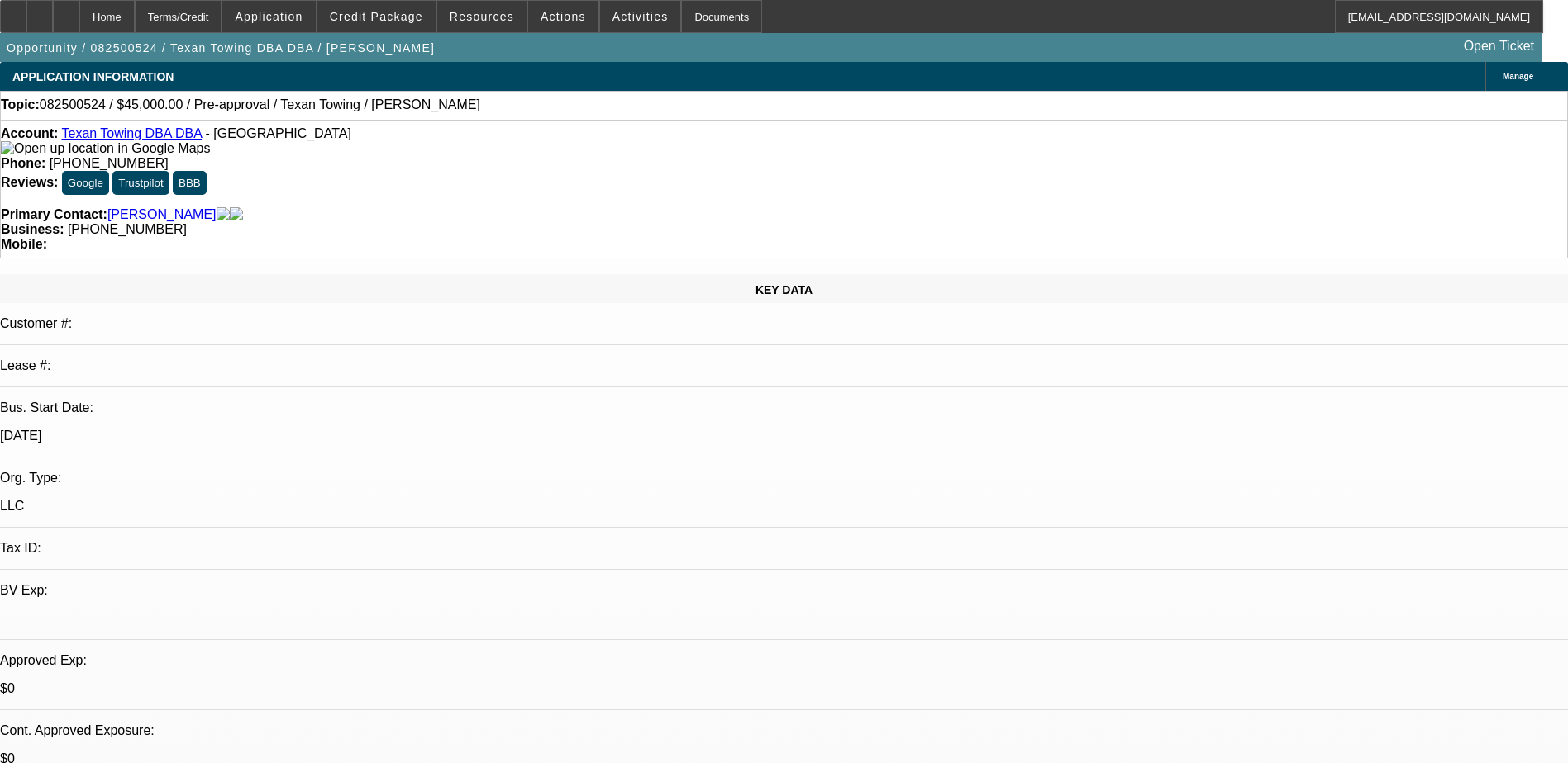
radio input "true"
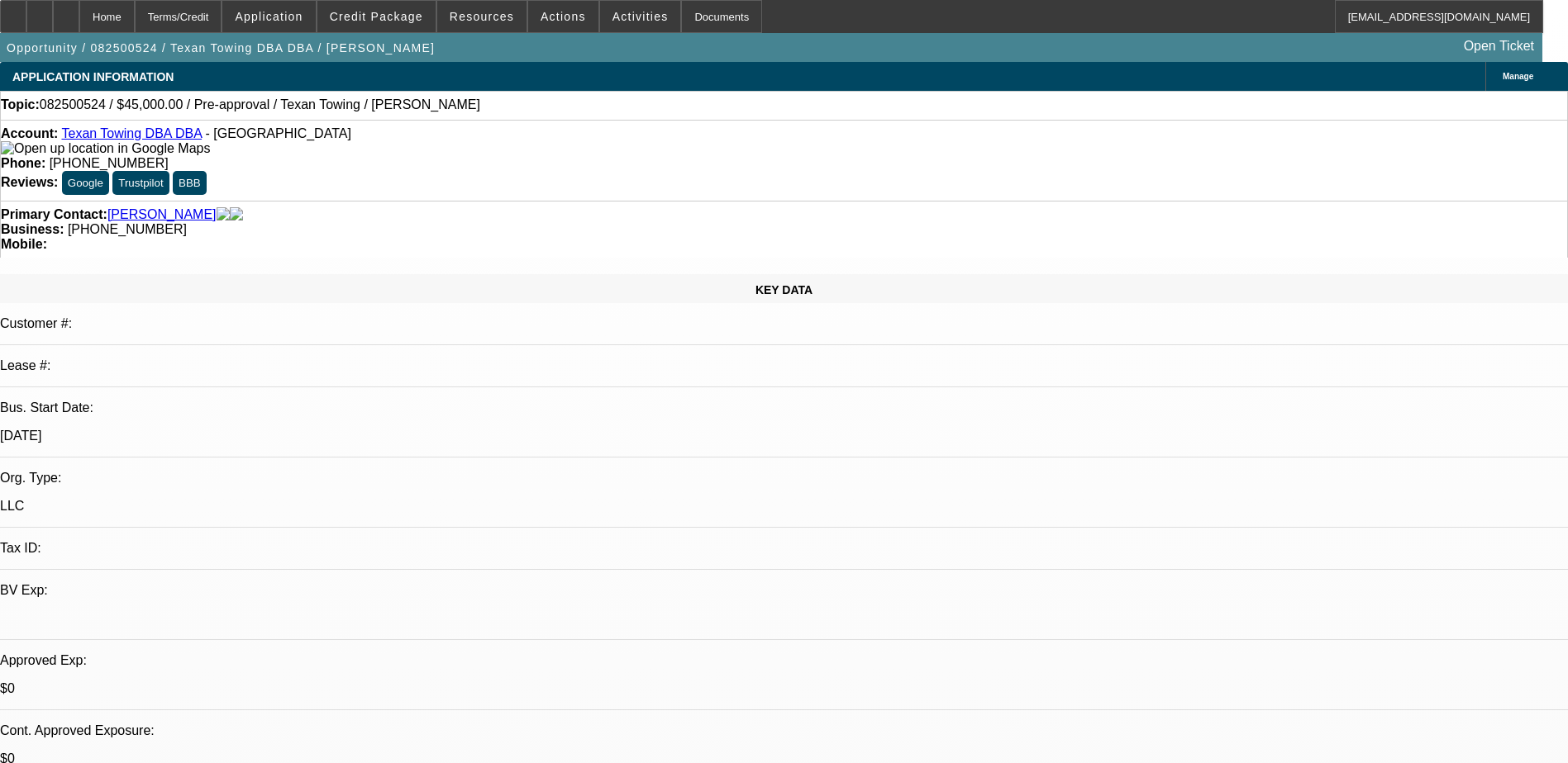
type textarea "H"
type textarea "Looking to establish business credit - has 2 other trucks in his fleet"
radio input "true"
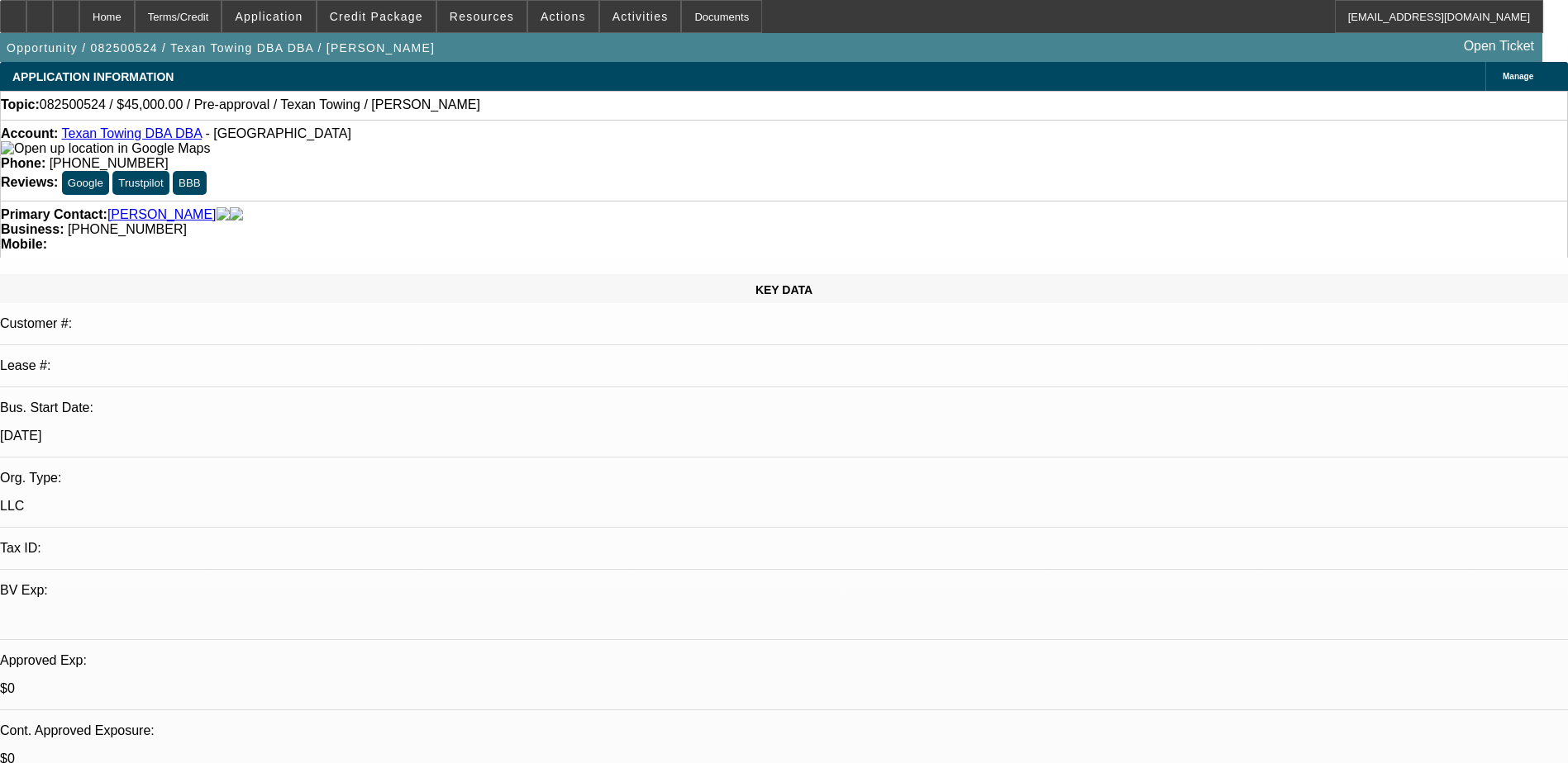
drag, startPoint x: 1103, startPoint y: 758, endPoint x: 1106, endPoint y: 731, distance: 27.2
click at [79, 14] on div at bounding box center [66, 16] width 26 height 33
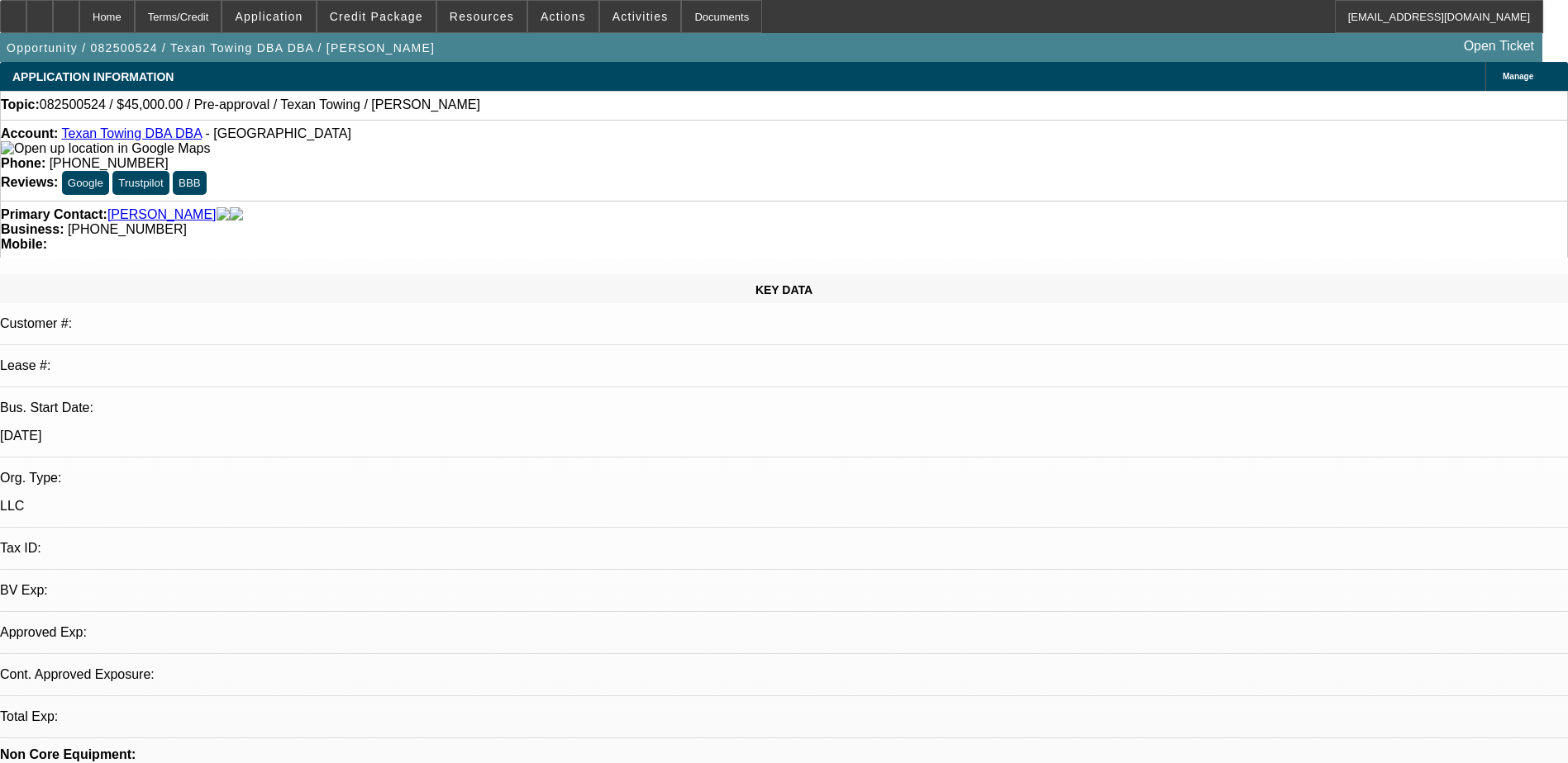
select select "0"
select select "2"
select select "0.1"
select select "4"
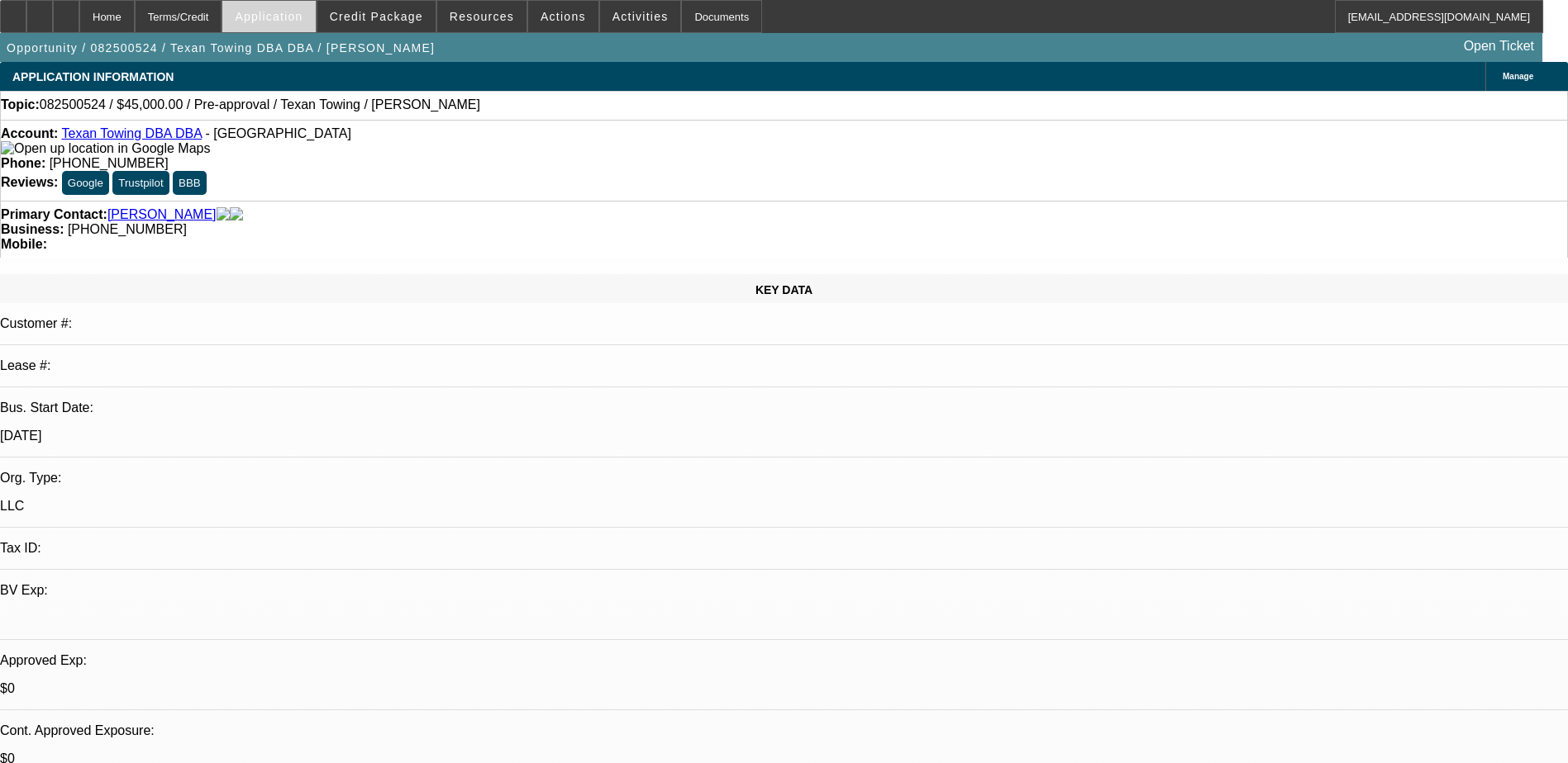
click at [295, 16] on span "Application" at bounding box center [268, 16] width 68 height 14
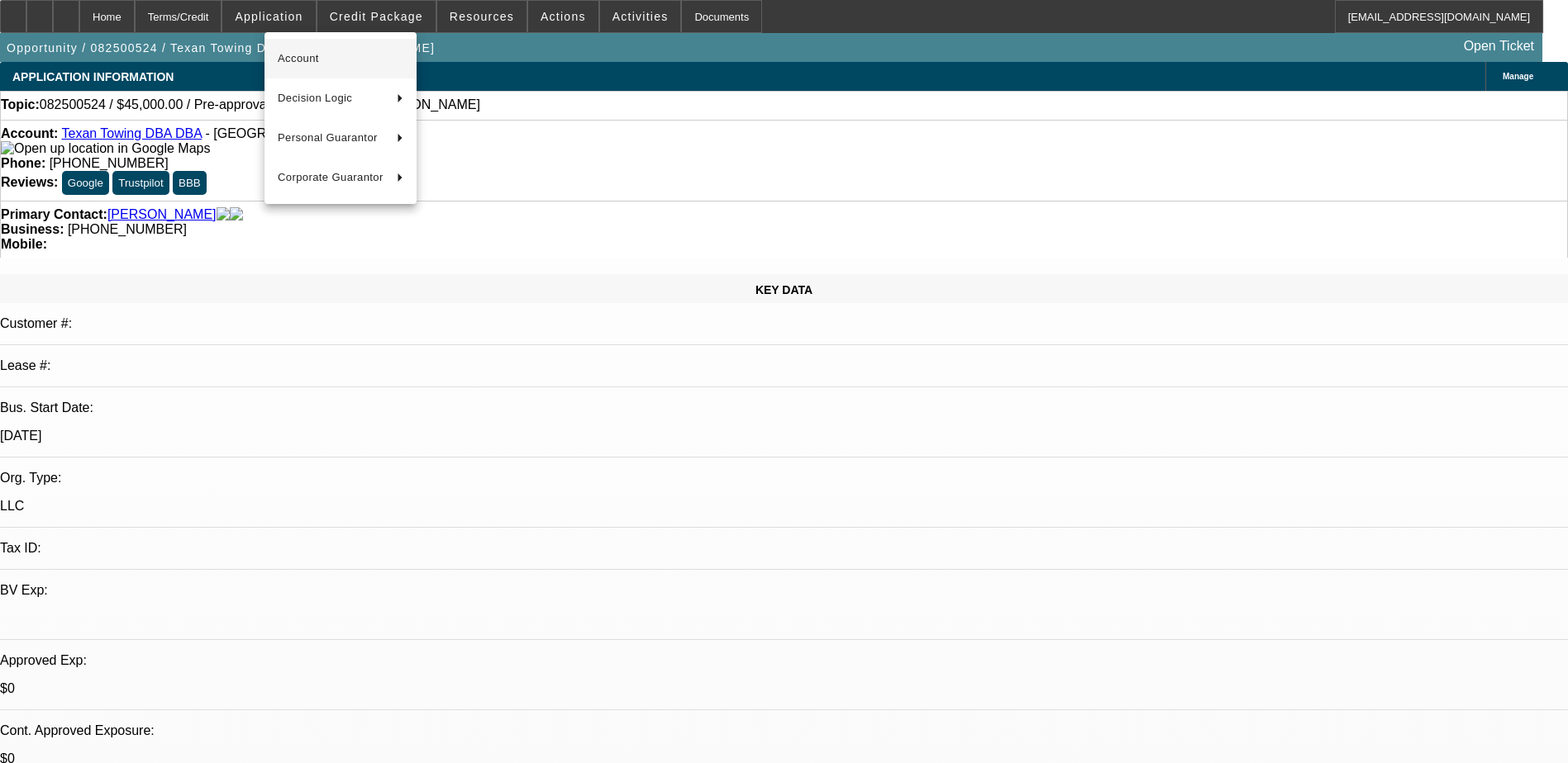
click at [318, 52] on span "Account" at bounding box center [340, 59] width 126 height 20
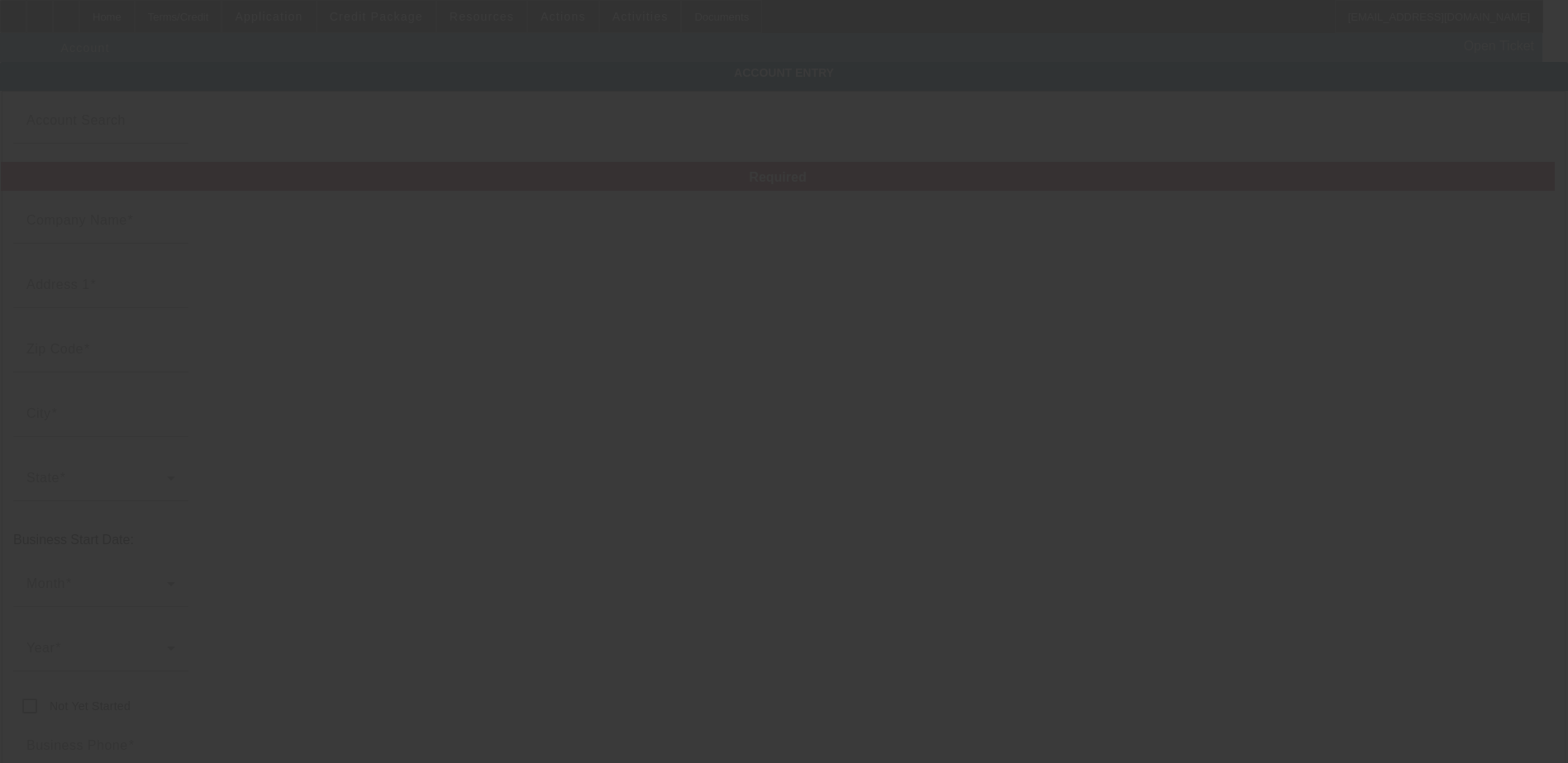
type input "Texan Towing"
type input "20518 Noble Ranch"
type input "77407"
type input "Richmond"
type input "[PHONE_NUMBER]"
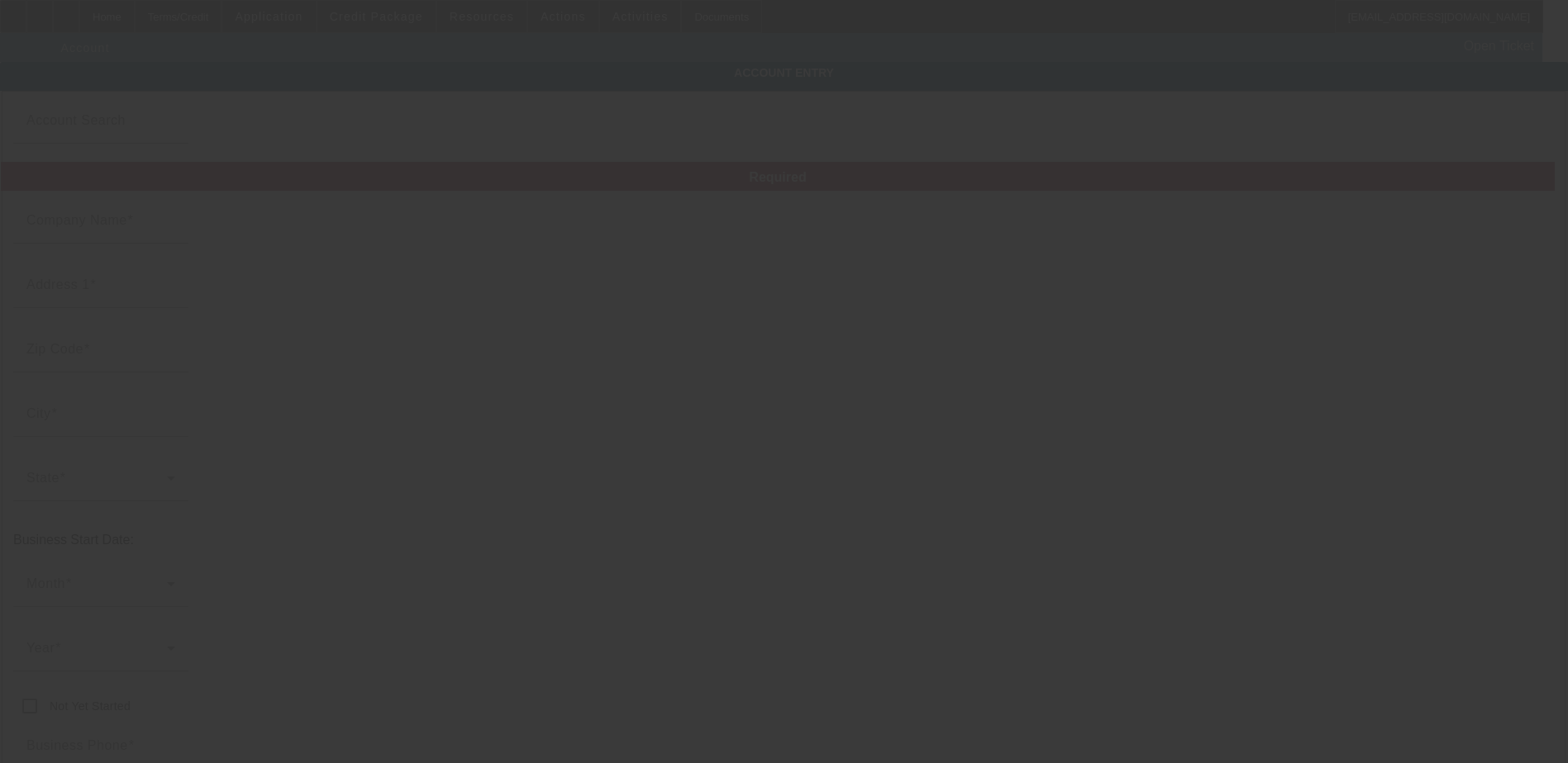
type input "DBA"
type input "kankonny@icloud.com"
type input "U.S."
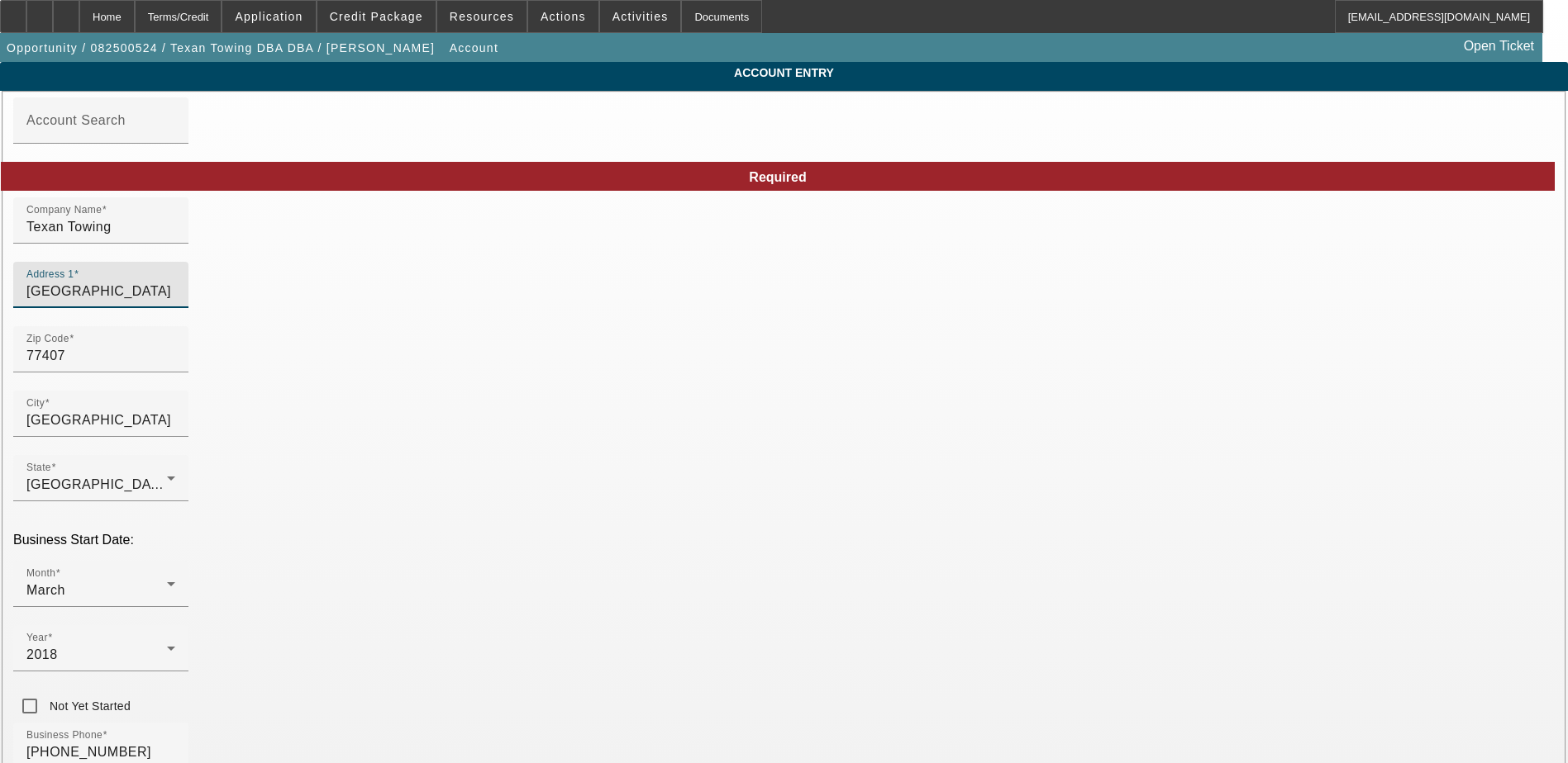
click at [175, 298] on input "20518 Noble Ranch" at bounding box center [100, 292] width 149 height 20
click at [175, 302] on input "20518 Noble Ranch Court" at bounding box center [100, 292] width 149 height 20
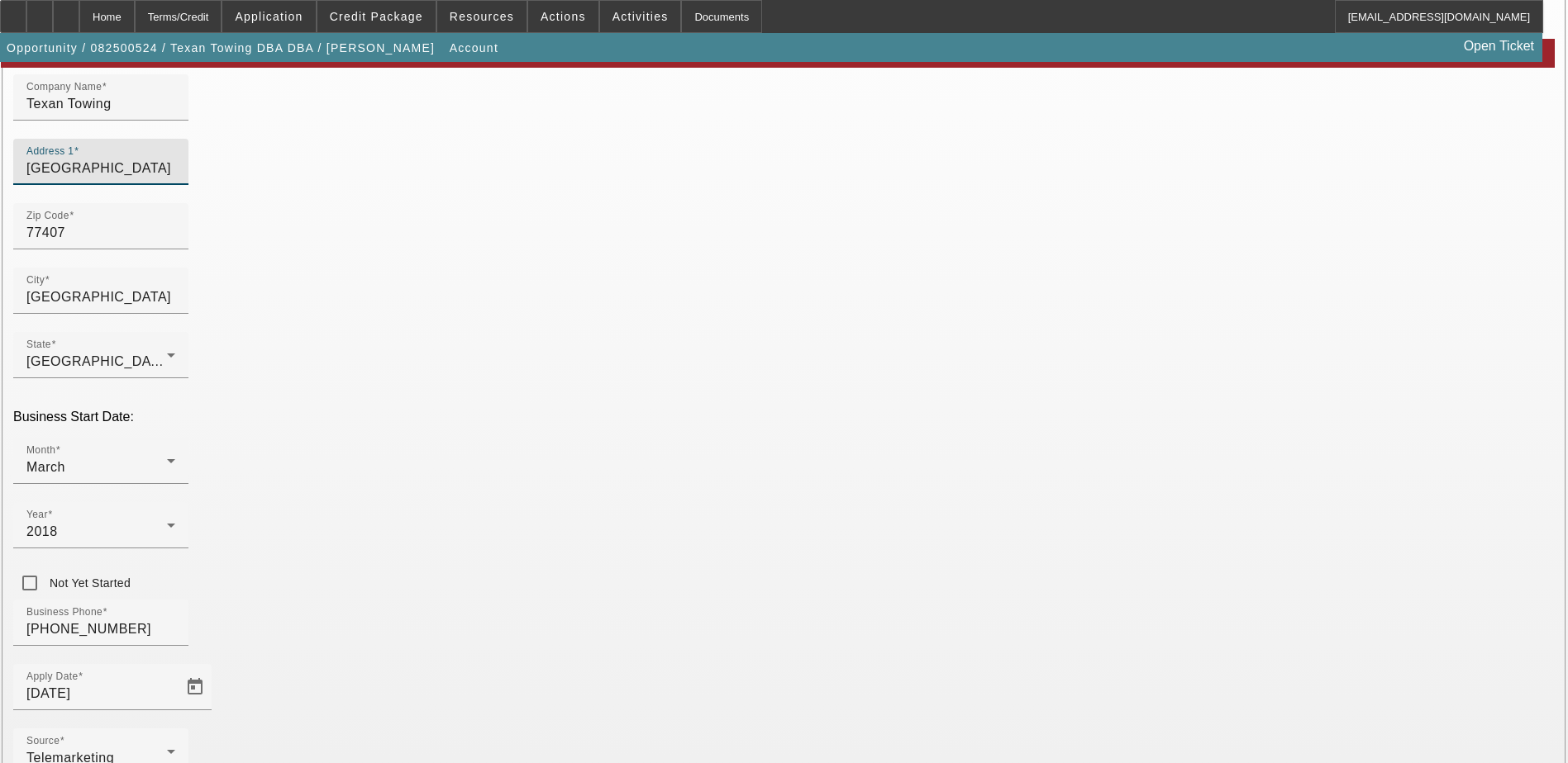
scroll to position [210, 0]
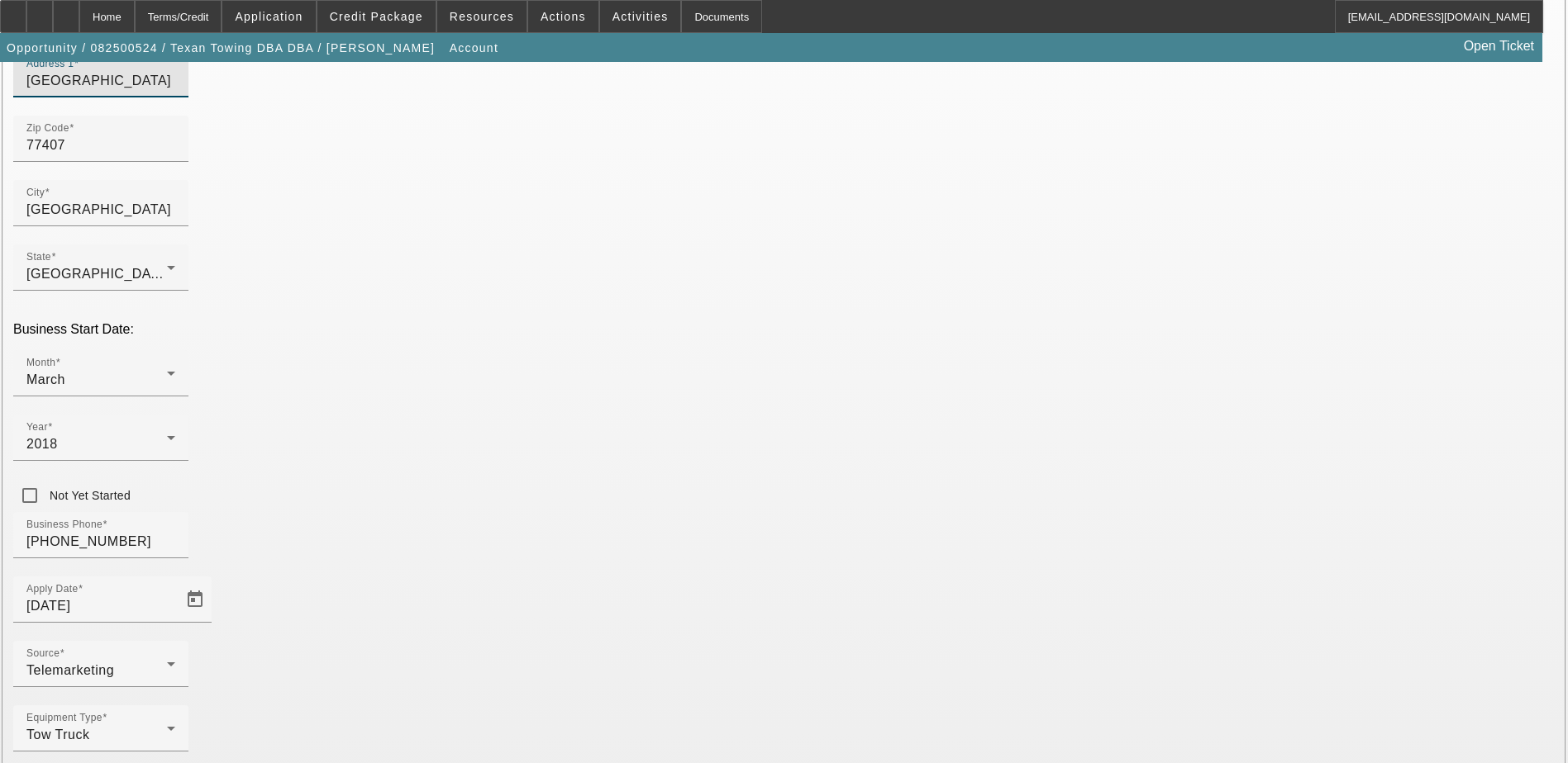
type input "20518 Noble Ranch Courts"
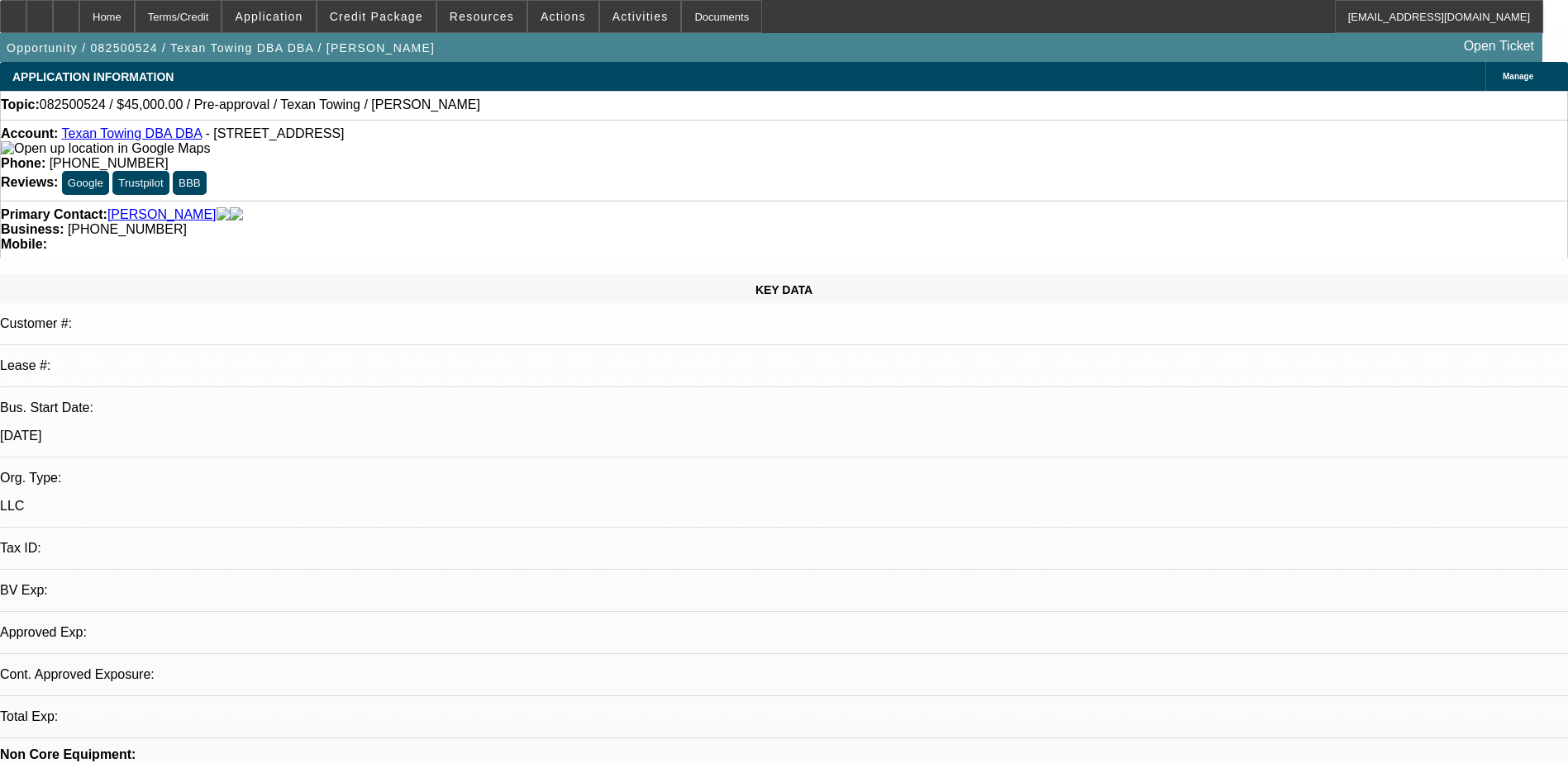
select select "0"
select select "2"
select select "0.1"
select select "4"
